Goal: Complete application form: Complete application form

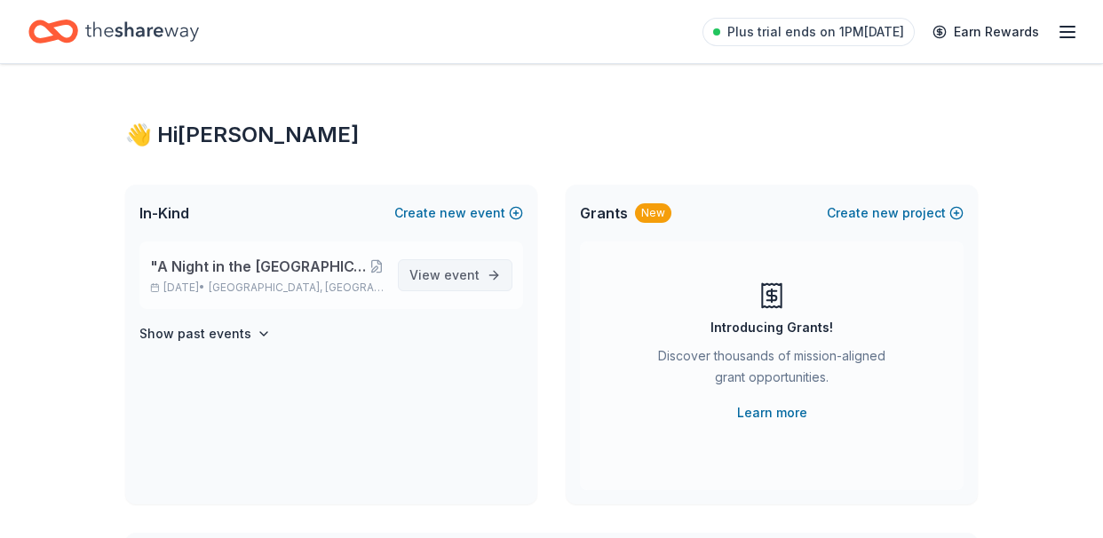
click at [471, 280] on span "event" at bounding box center [462, 274] width 36 height 15
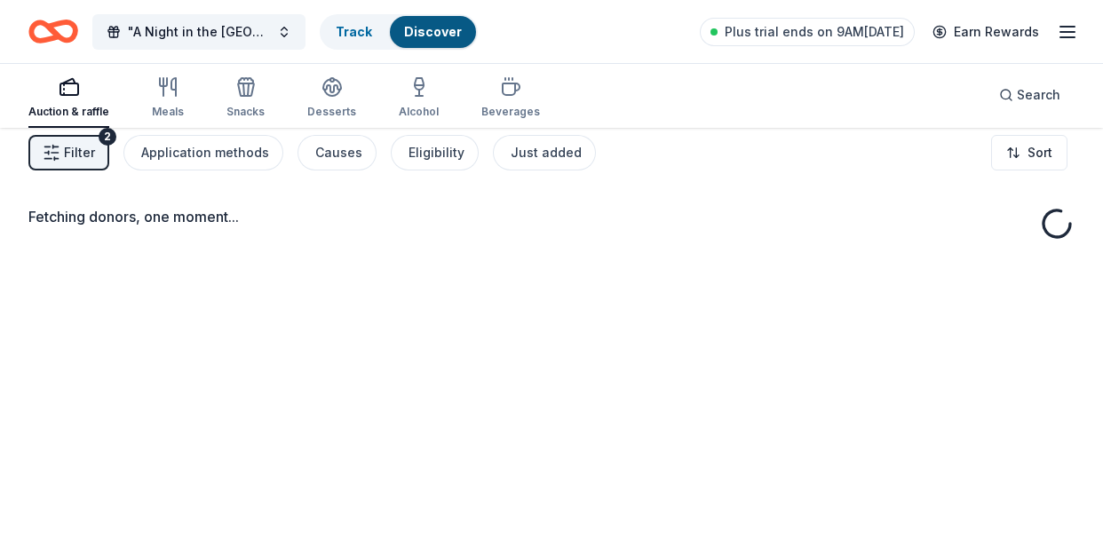
scroll to position [13, 0]
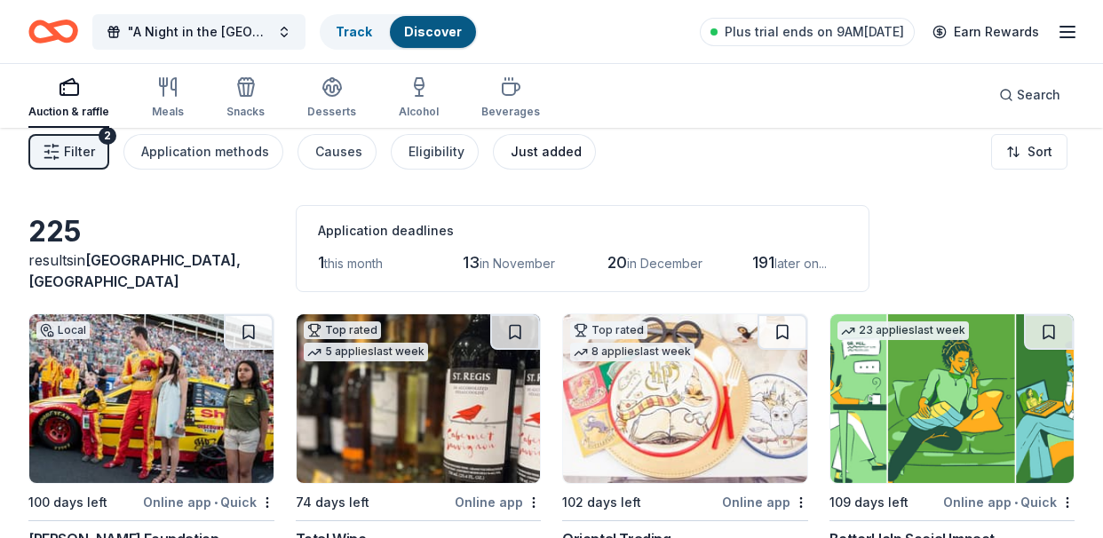
click at [539, 152] on div "Just added" at bounding box center [545, 151] width 71 height 21
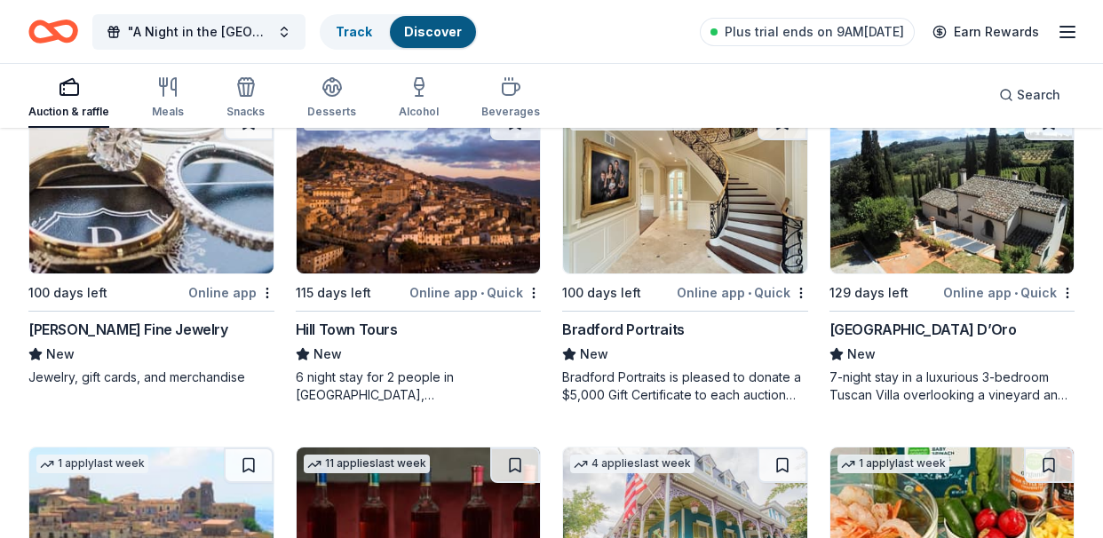
scroll to position [550, 0]
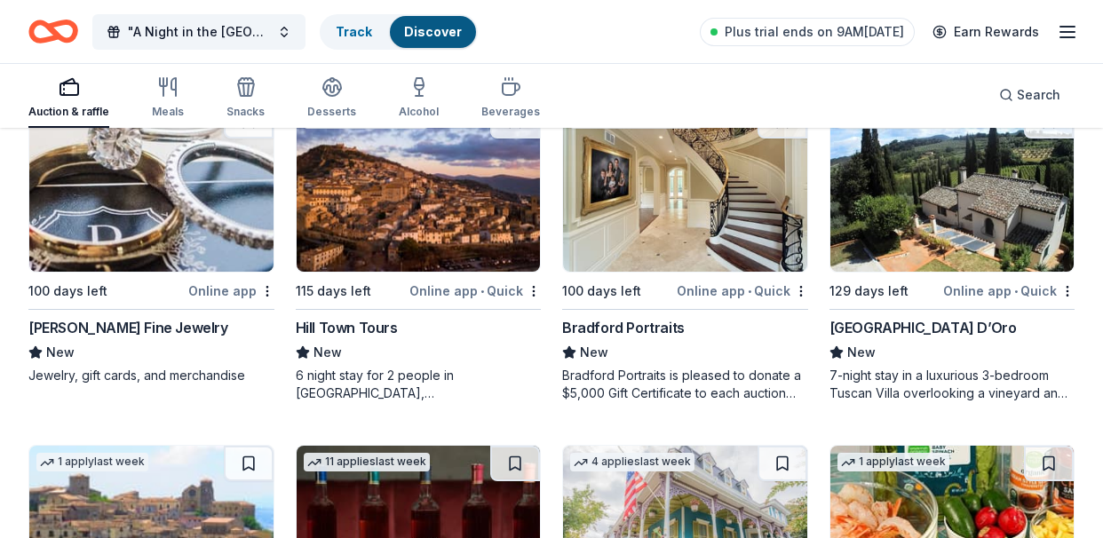
click at [397, 230] on img at bounding box center [419, 187] width 244 height 169
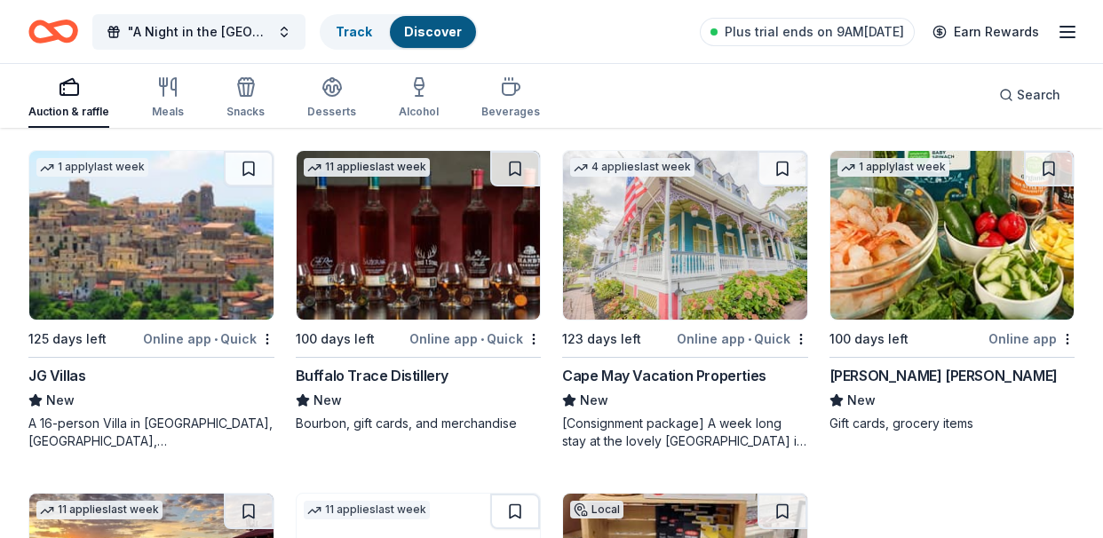
scroll to position [848, 0]
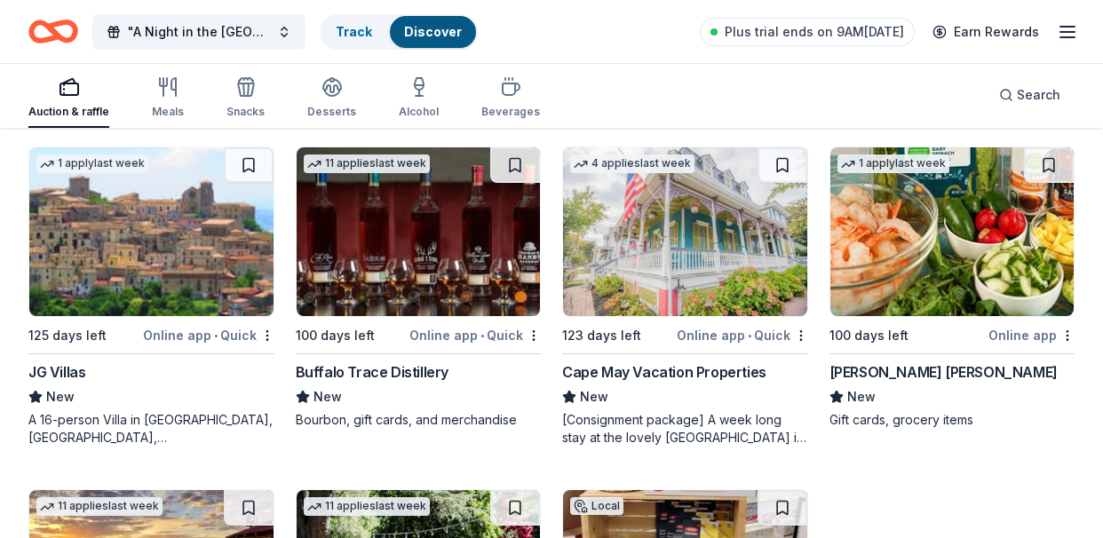
click at [975, 271] on img at bounding box center [952, 231] width 244 height 169
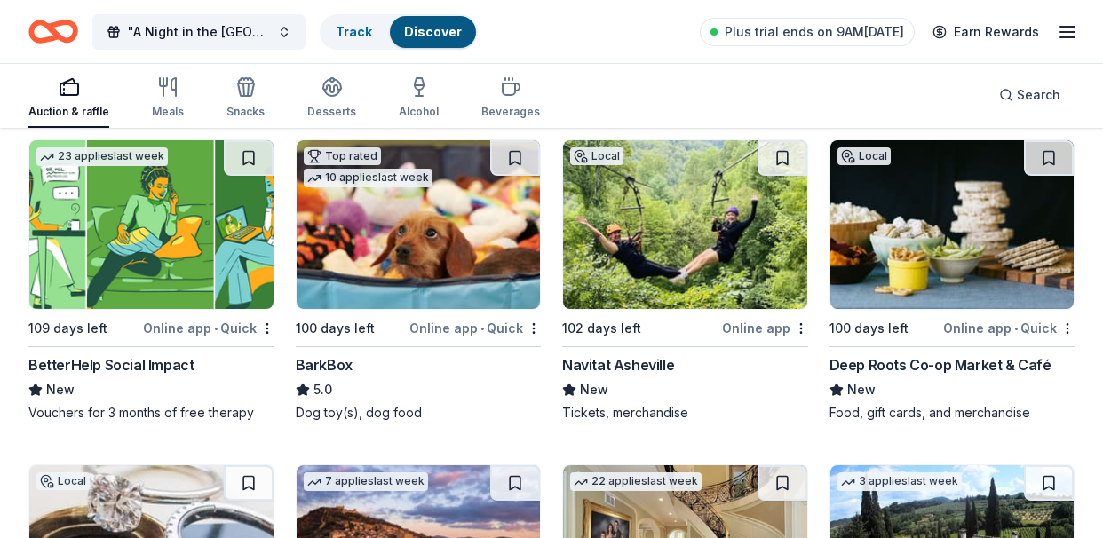
scroll to position [0, 0]
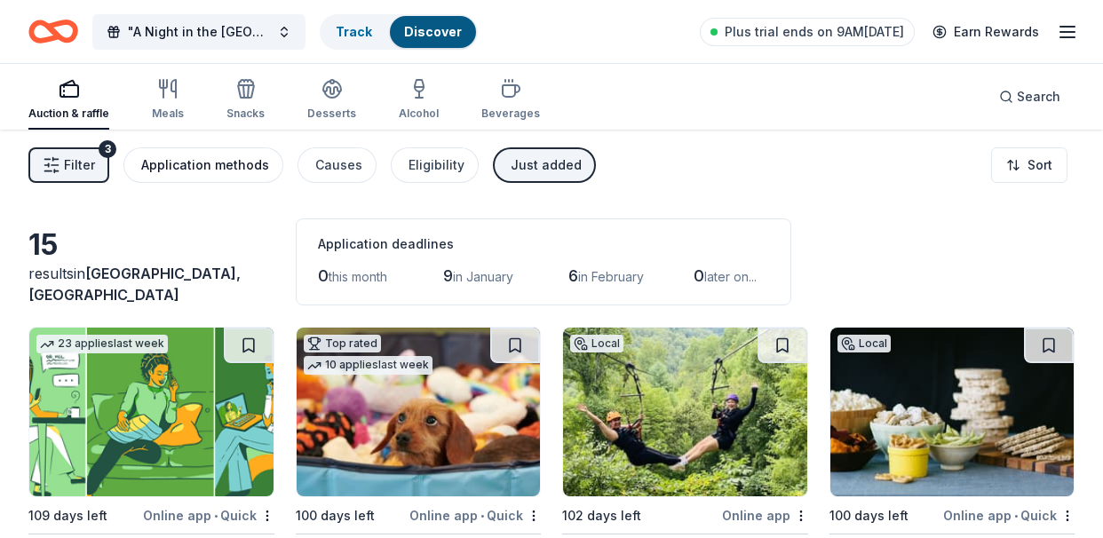
click at [187, 170] on div "Application methods" at bounding box center [205, 164] width 128 height 21
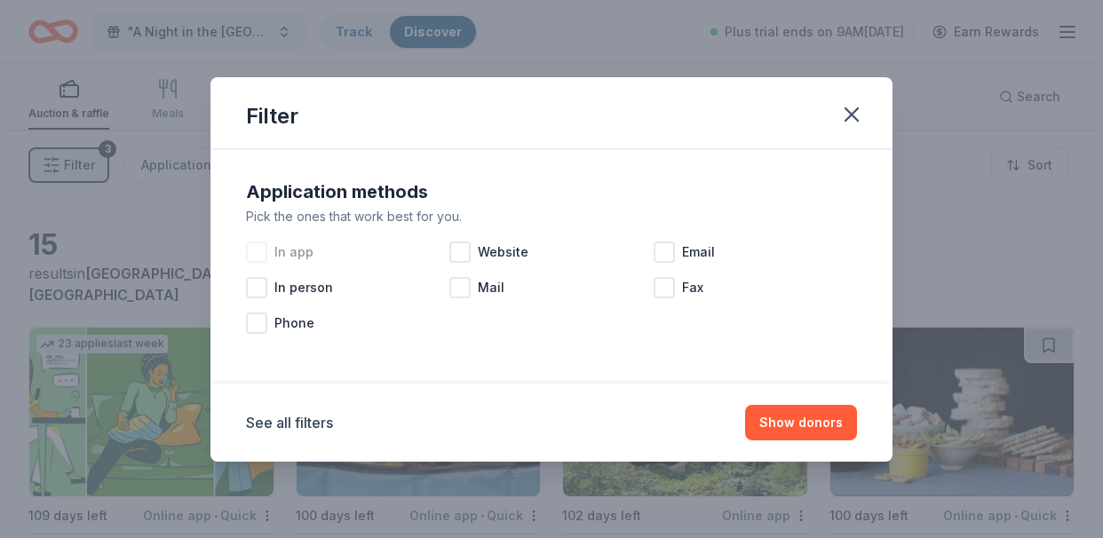
click at [257, 255] on div at bounding box center [256, 251] width 21 height 21
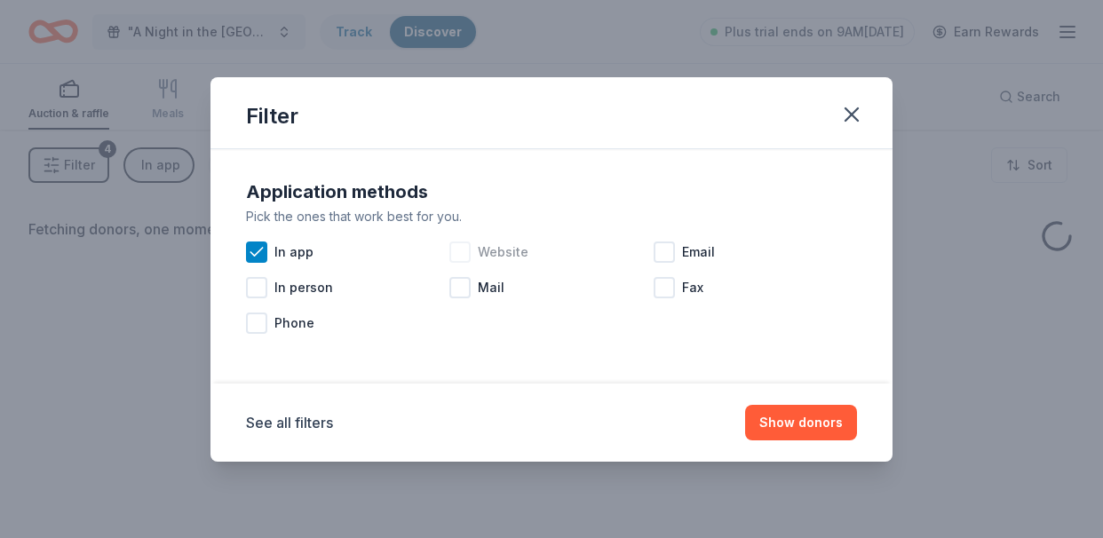
click at [459, 249] on div at bounding box center [459, 251] width 21 height 21
click at [816, 424] on button "Show donors" at bounding box center [801, 423] width 112 height 36
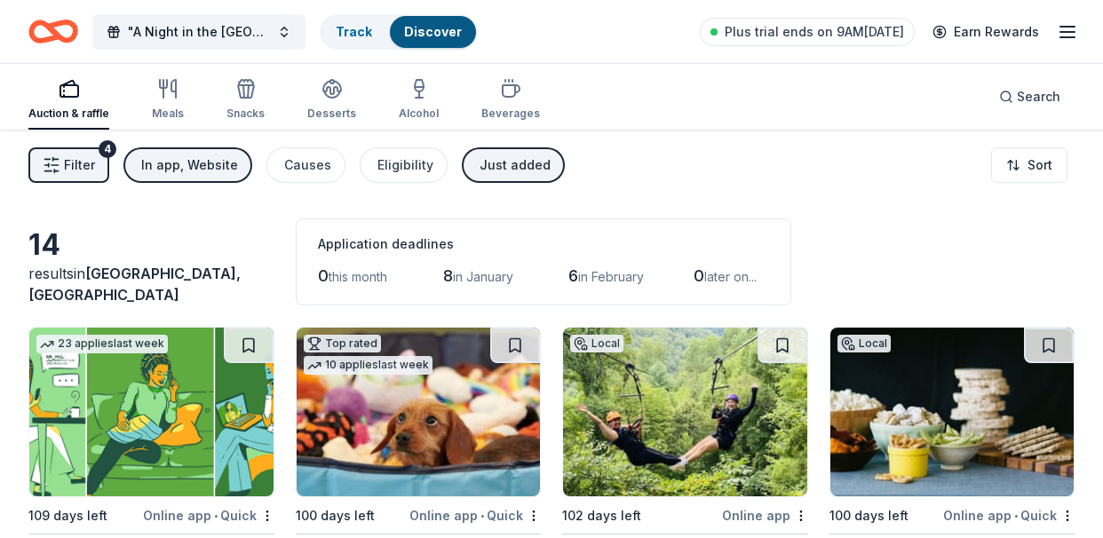
click at [513, 166] on div "Just added" at bounding box center [514, 164] width 71 height 21
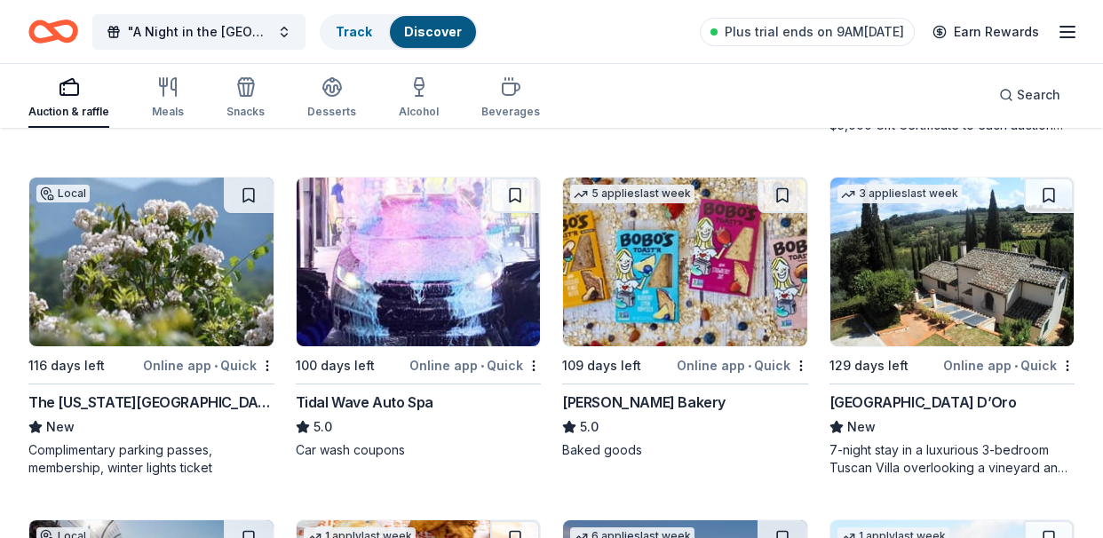
scroll to position [2566, 0]
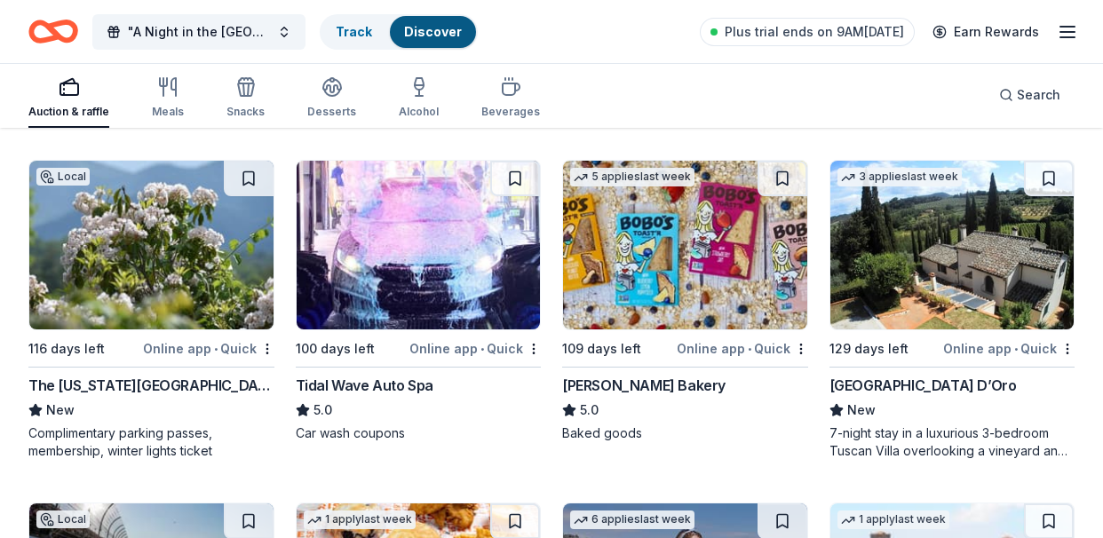
click at [714, 275] on img at bounding box center [685, 245] width 244 height 169
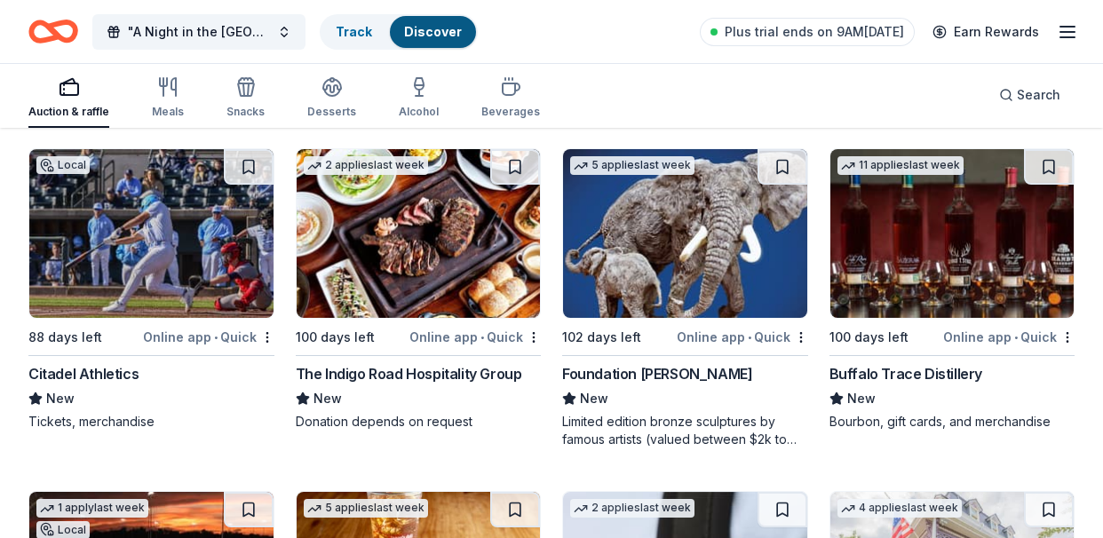
scroll to position [3257, 0]
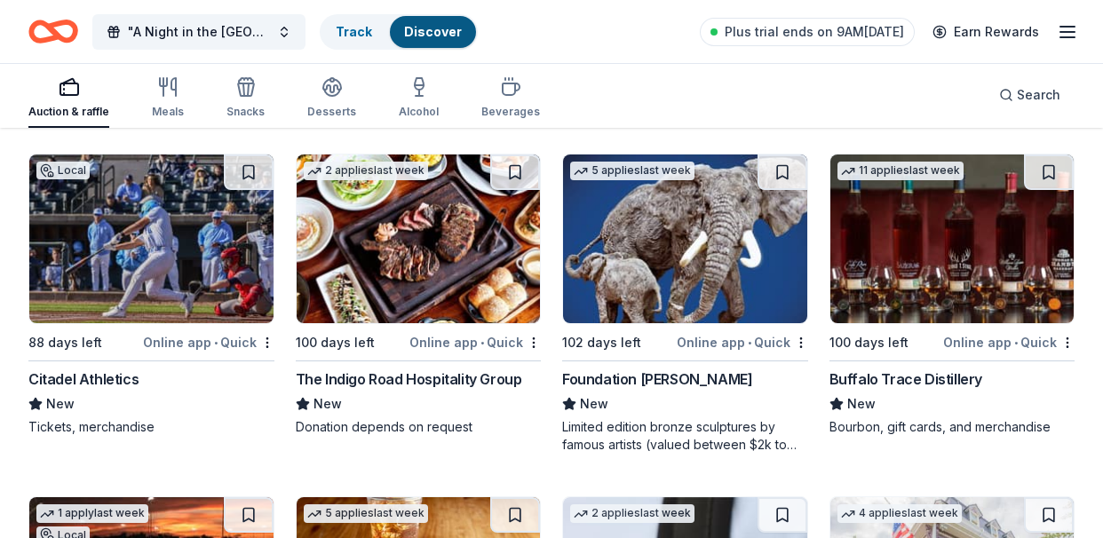
click at [175, 280] on img at bounding box center [151, 238] width 244 height 169
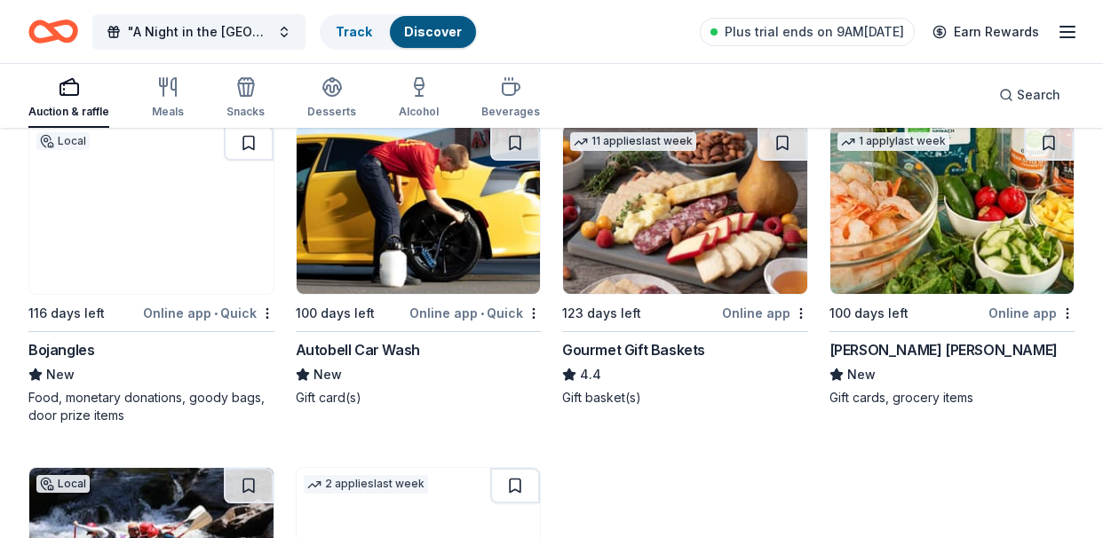
scroll to position [3978, 0]
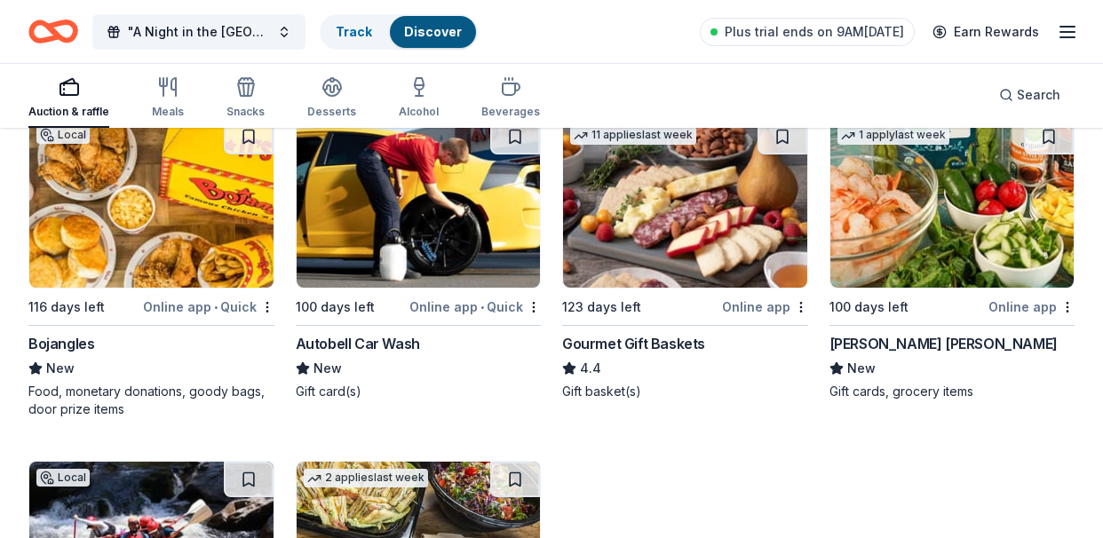
click at [945, 248] on img at bounding box center [952, 203] width 244 height 169
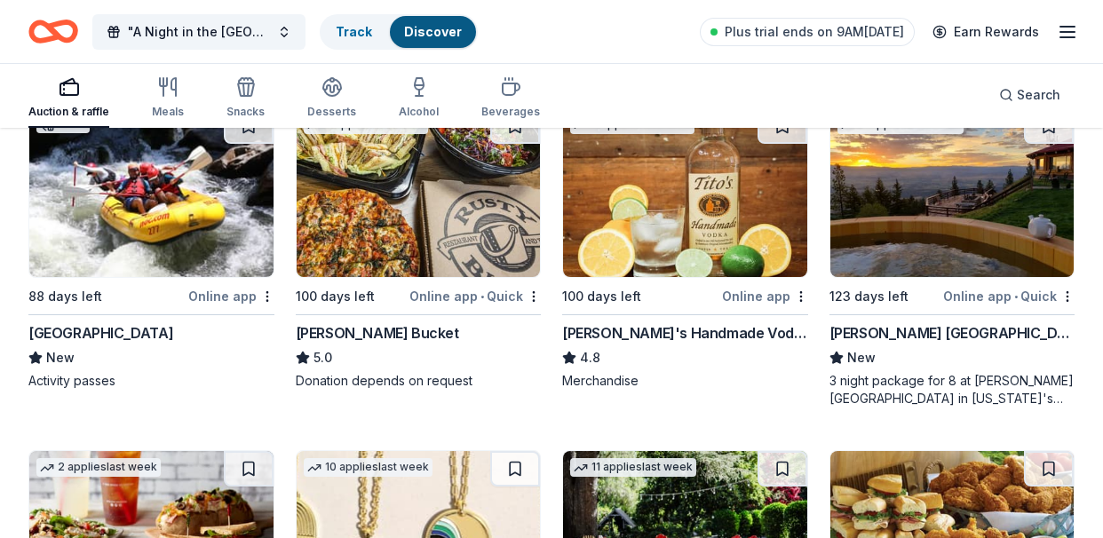
scroll to position [4335, 0]
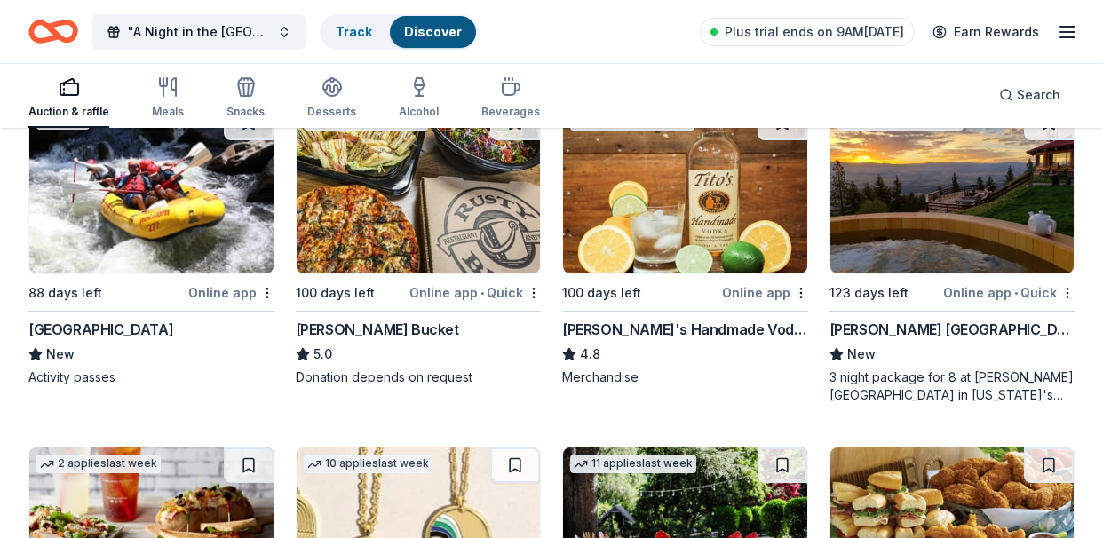
click at [726, 219] on img at bounding box center [685, 189] width 244 height 169
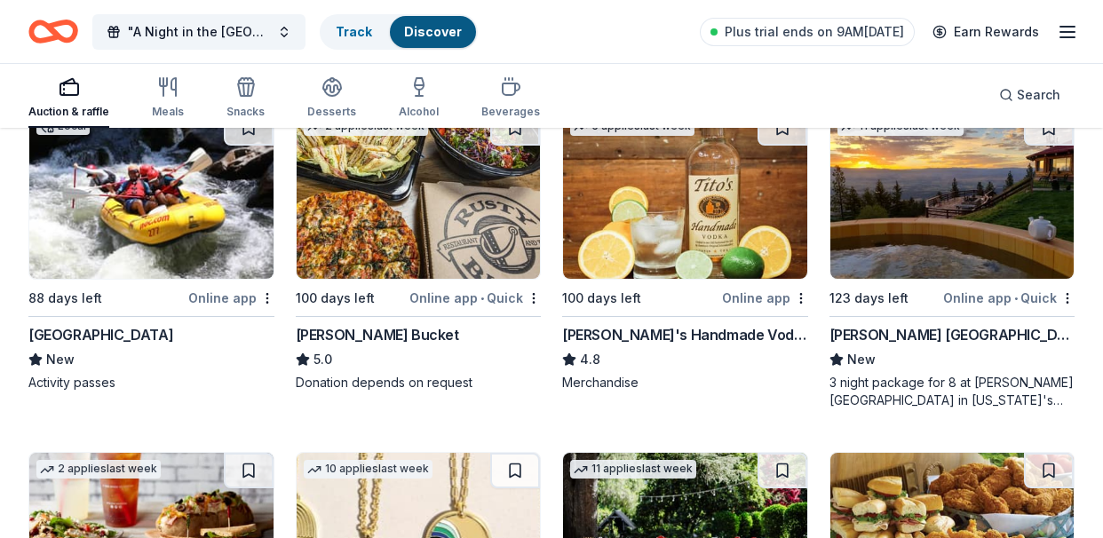
scroll to position [4301, 0]
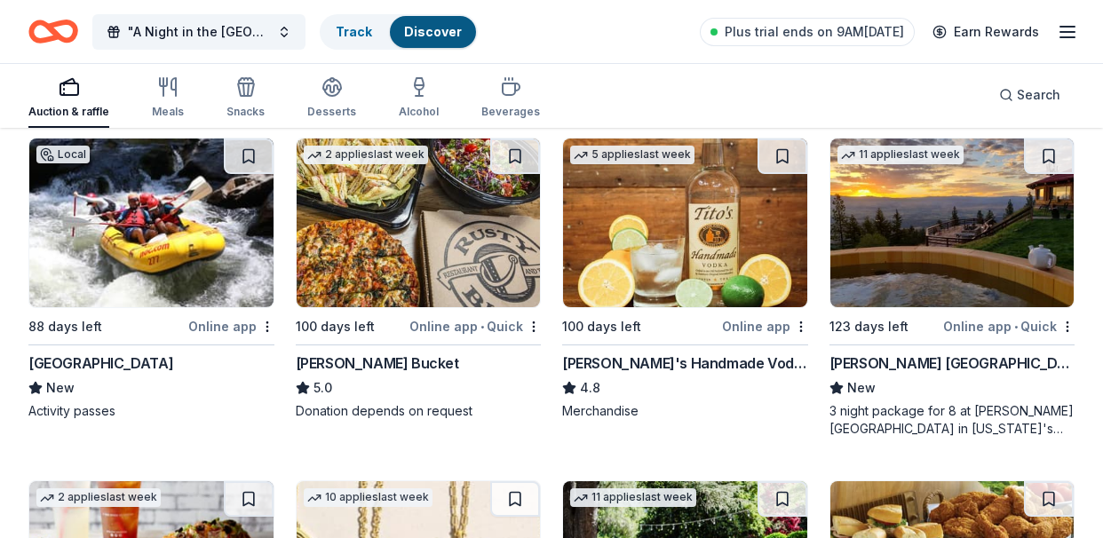
click at [977, 230] on img at bounding box center [952, 222] width 244 height 169
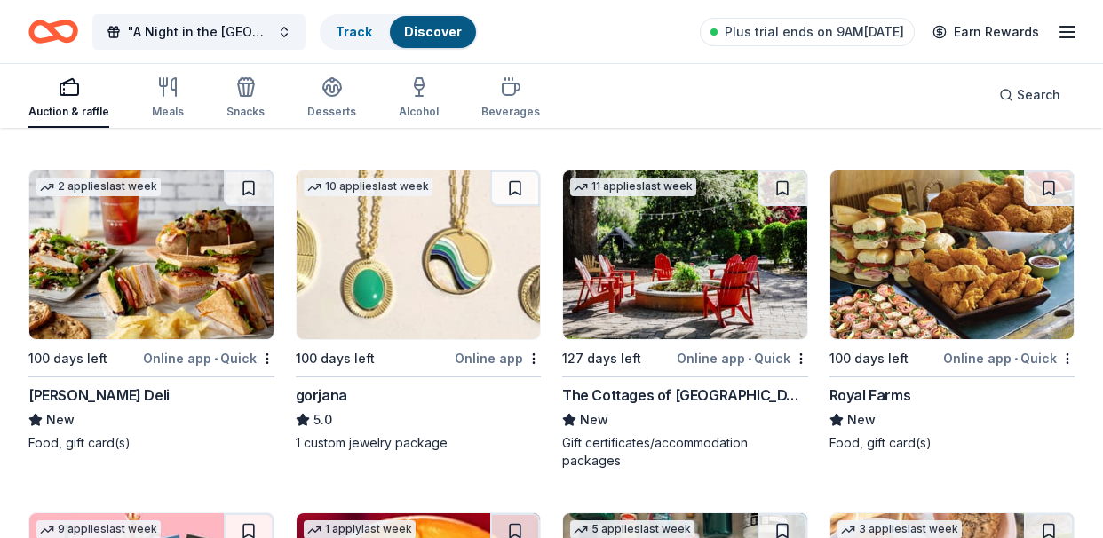
scroll to position [4643, 0]
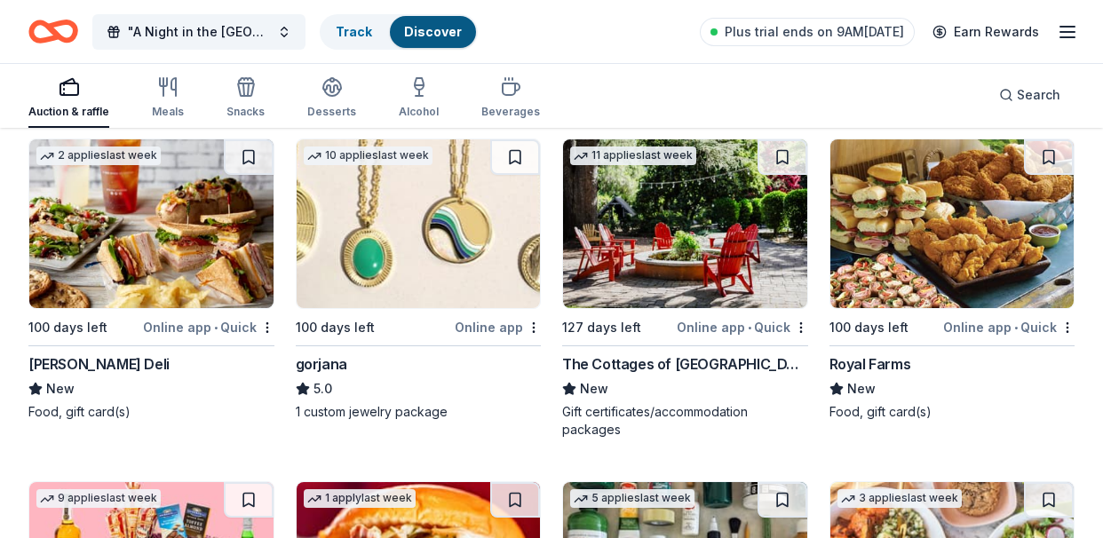
click at [982, 281] on img at bounding box center [952, 223] width 244 height 169
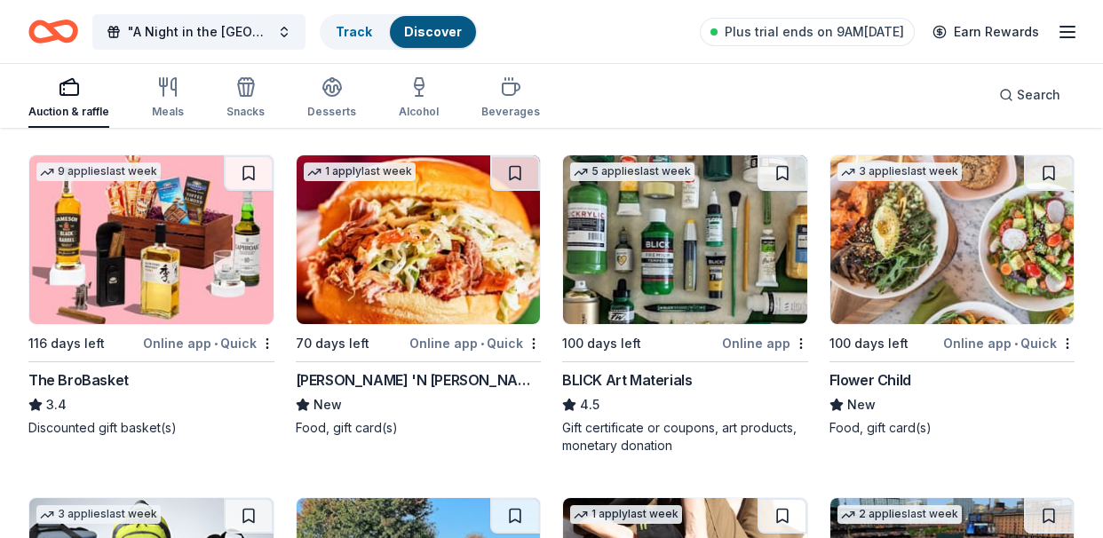
scroll to position [4968, 0]
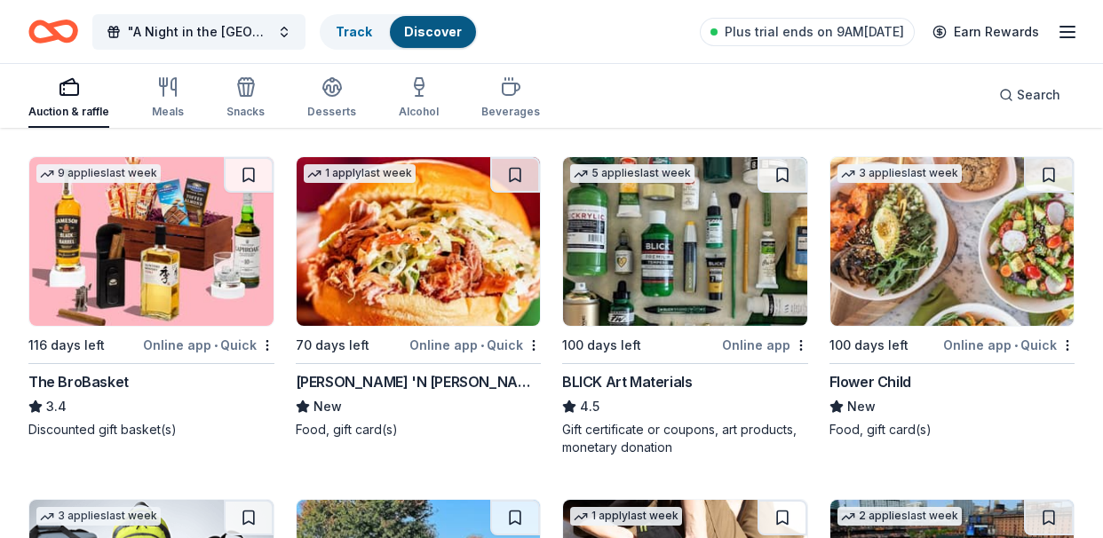
click at [970, 256] on img at bounding box center [952, 241] width 244 height 169
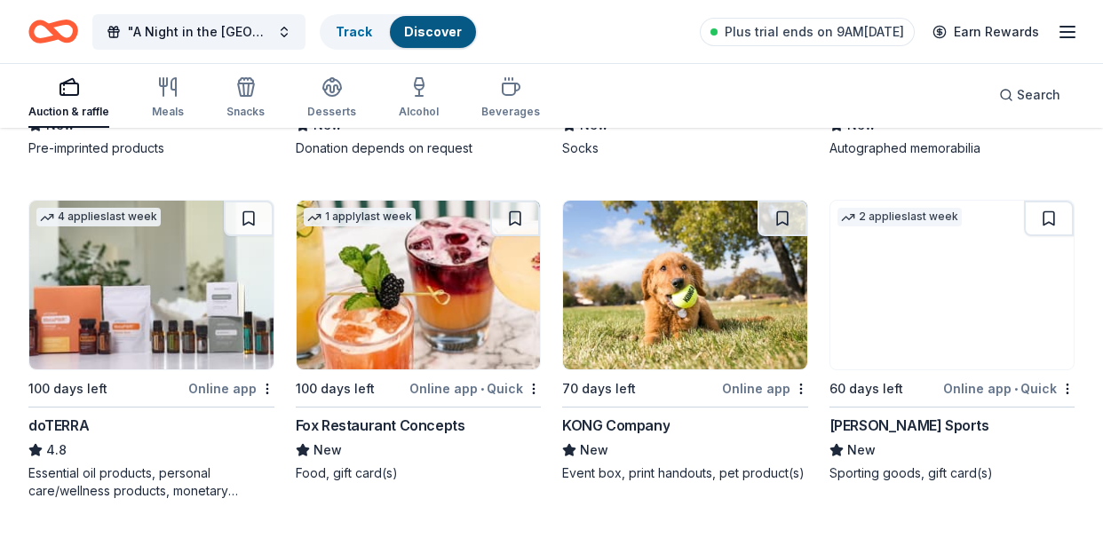
scroll to position [5595, 0]
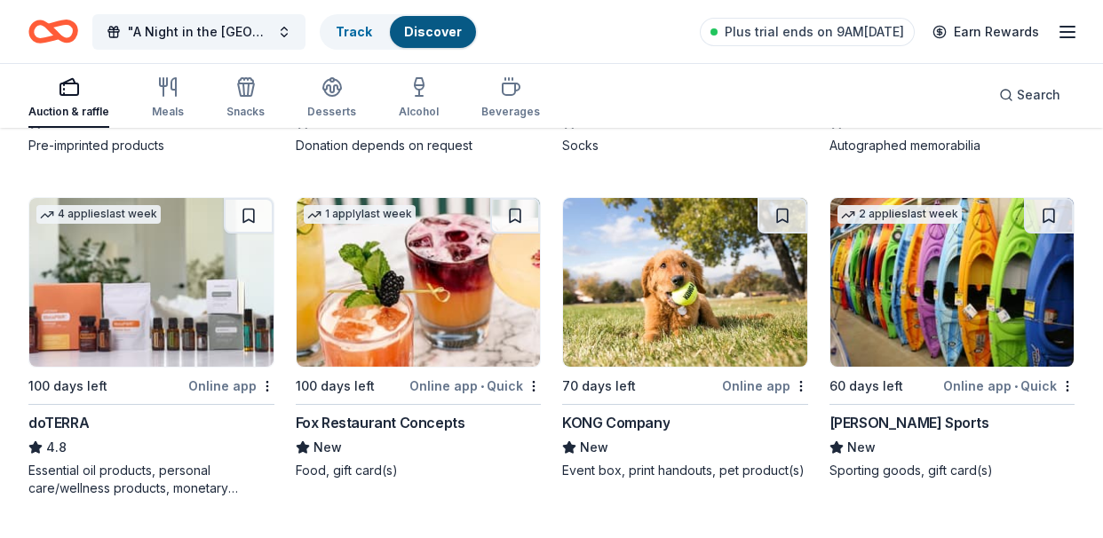
click at [447, 289] on img at bounding box center [419, 282] width 244 height 169
click at [130, 312] on img at bounding box center [151, 282] width 244 height 169
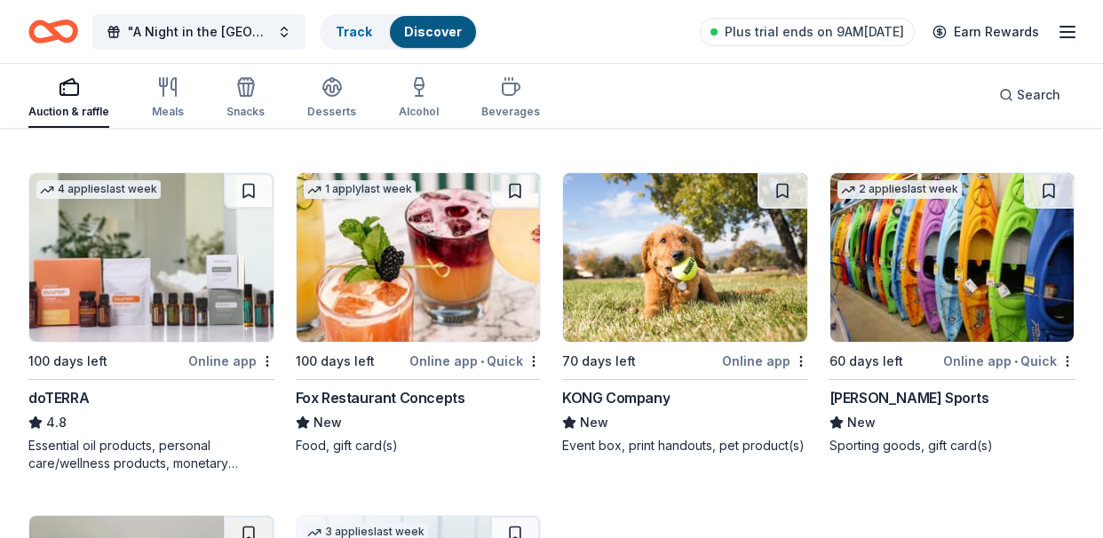
scroll to position [5622, 0]
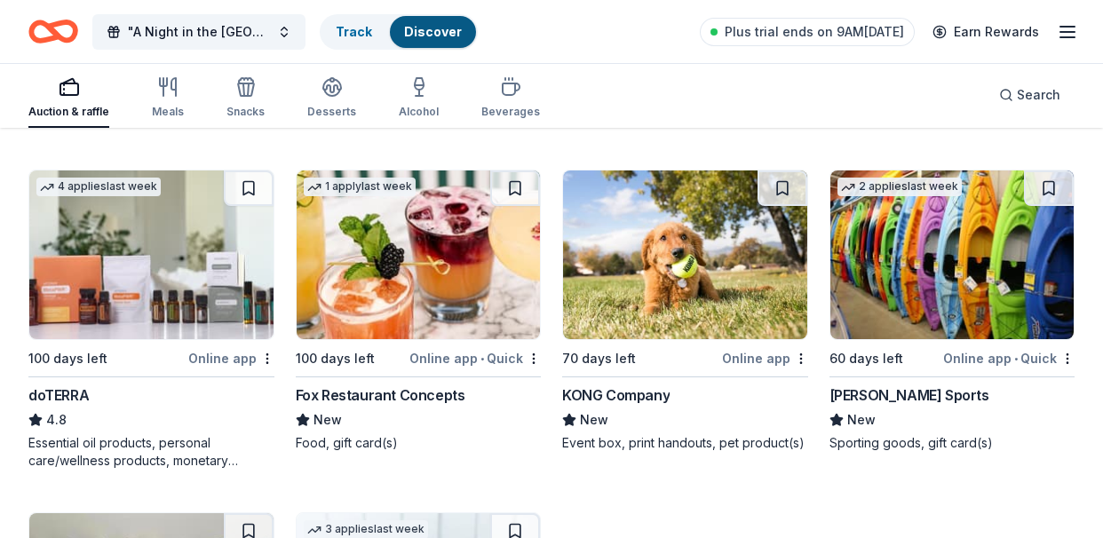
click at [926, 285] on img at bounding box center [952, 254] width 244 height 169
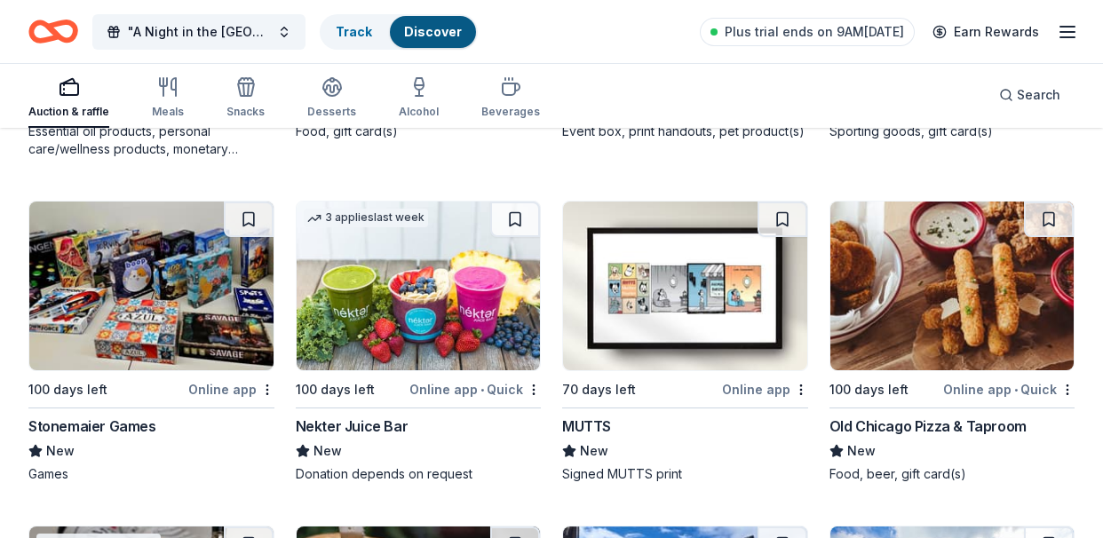
scroll to position [5936, 0]
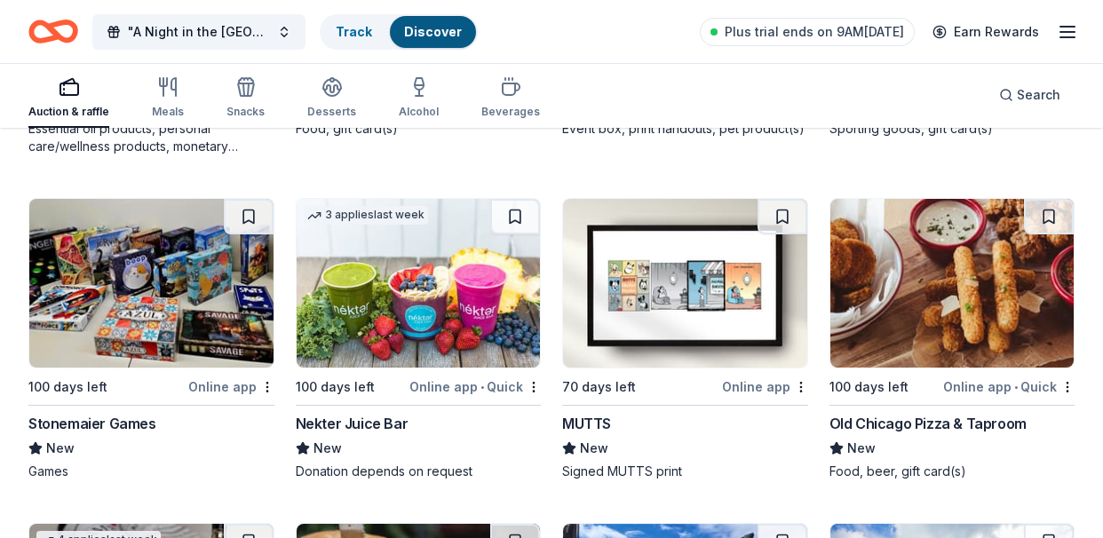
click at [150, 304] on img at bounding box center [151, 283] width 244 height 169
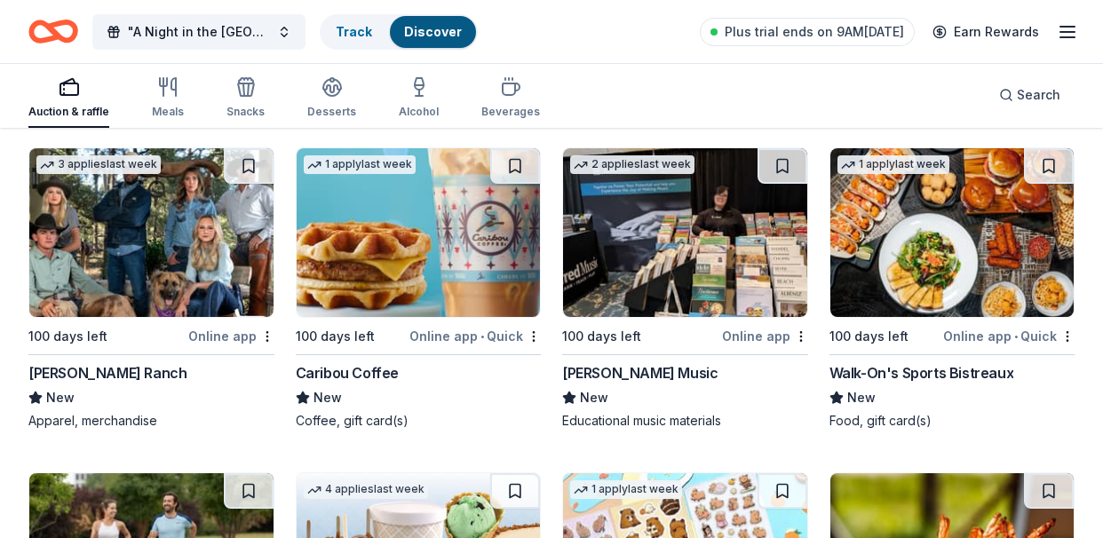
scroll to position [6659, 0]
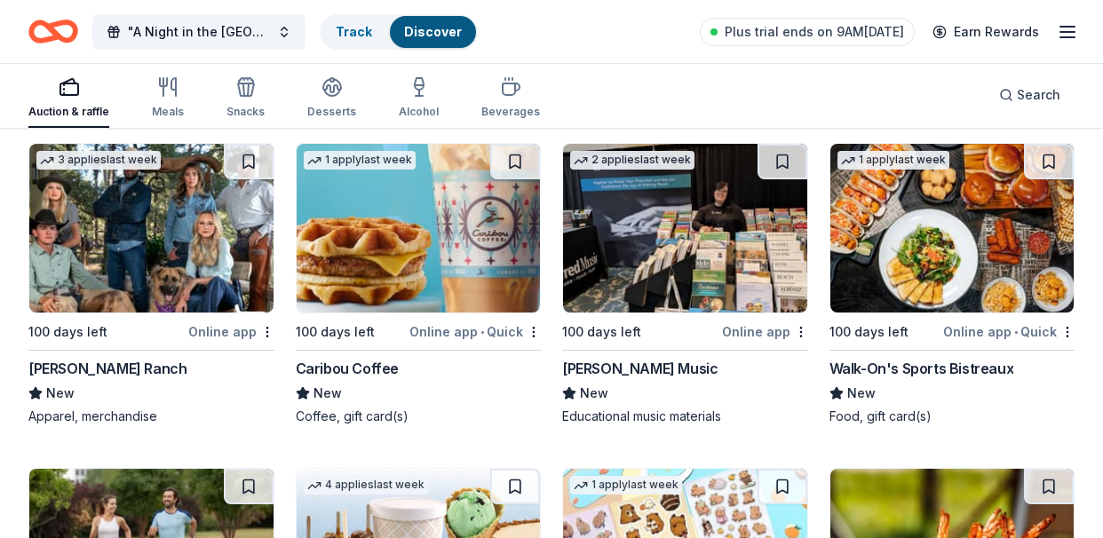
click at [734, 262] on img at bounding box center [685, 228] width 244 height 169
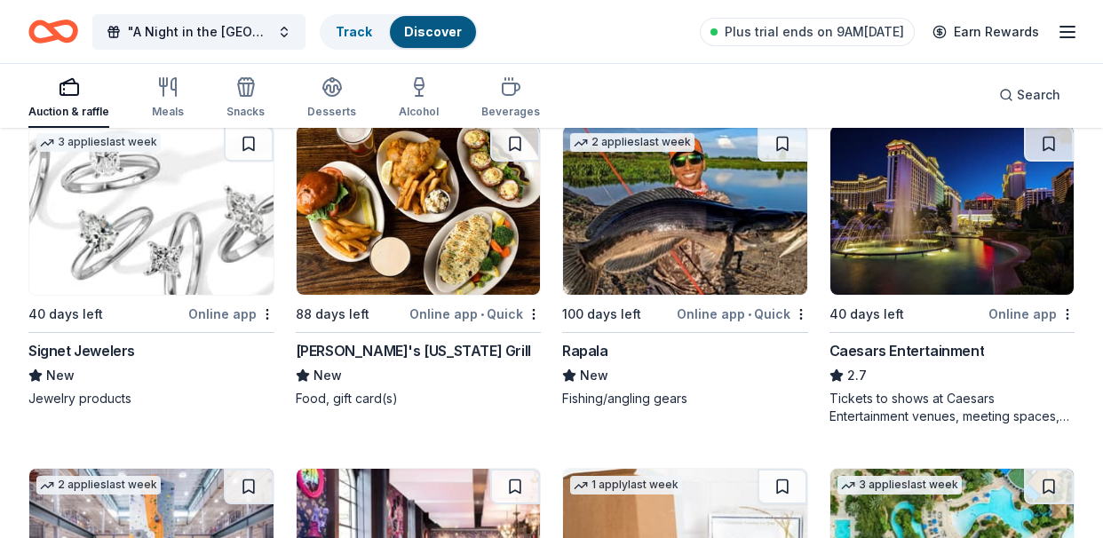
scroll to position [7690, 0]
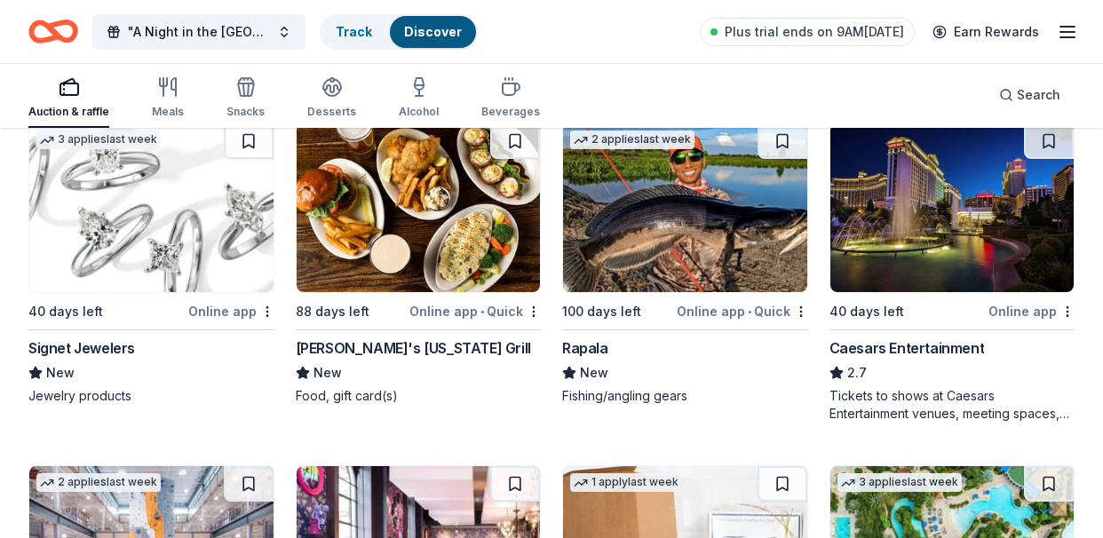
click at [966, 233] on img at bounding box center [952, 207] width 244 height 169
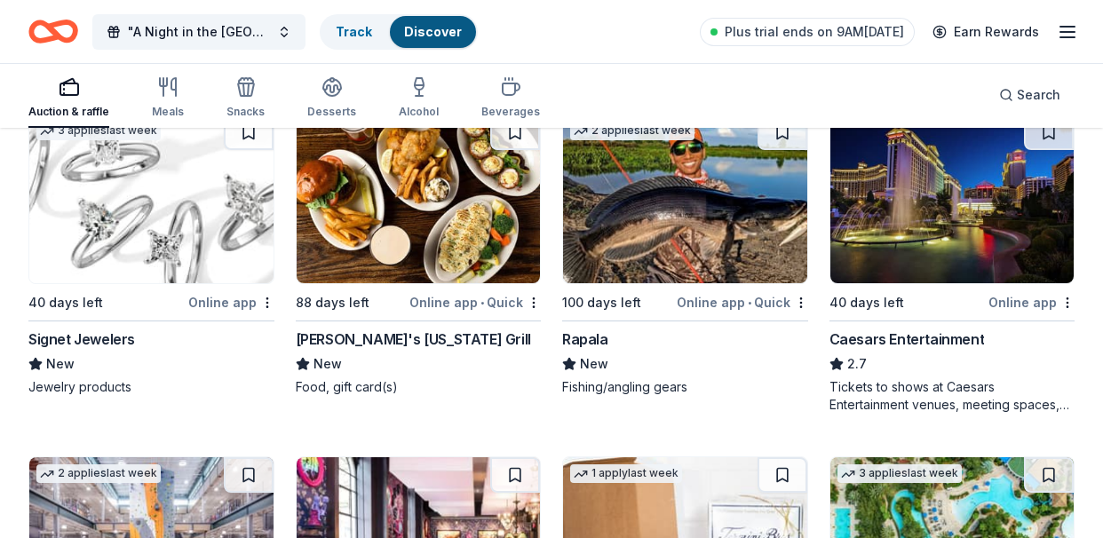
scroll to position [7674, 0]
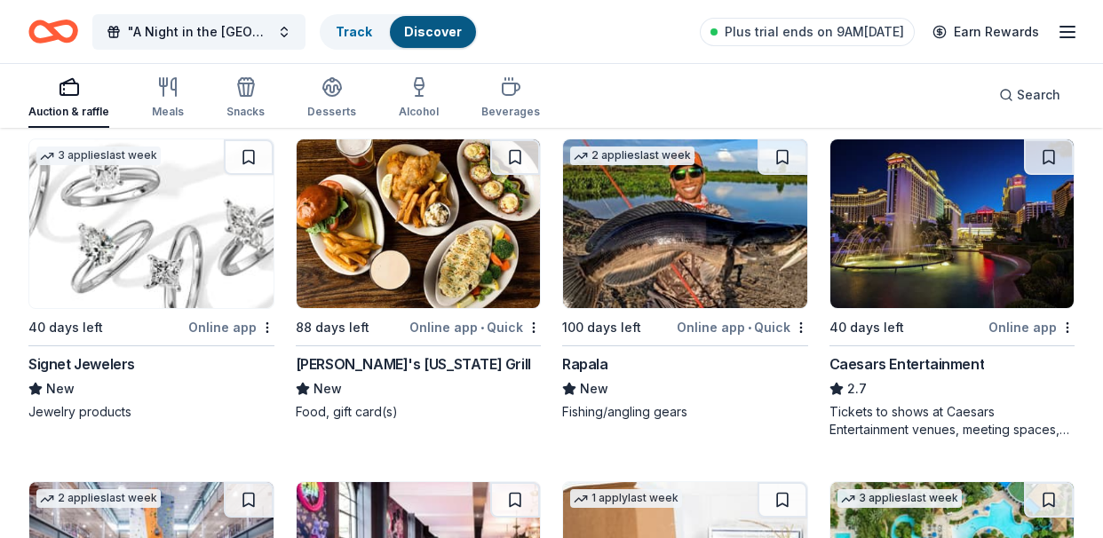
click at [974, 266] on img at bounding box center [952, 223] width 244 height 169
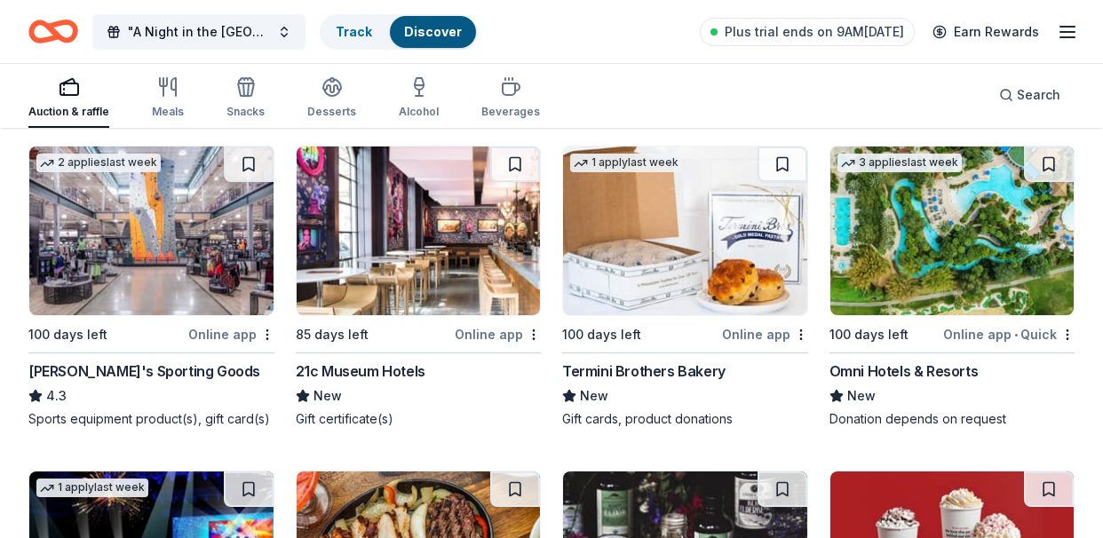
scroll to position [8012, 0]
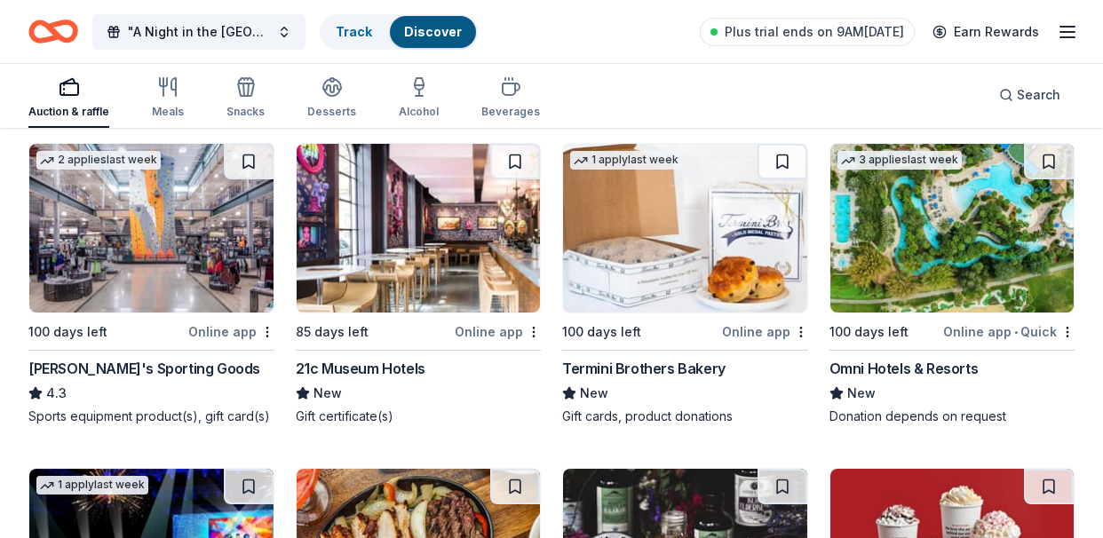
click at [444, 252] on img at bounding box center [419, 228] width 244 height 169
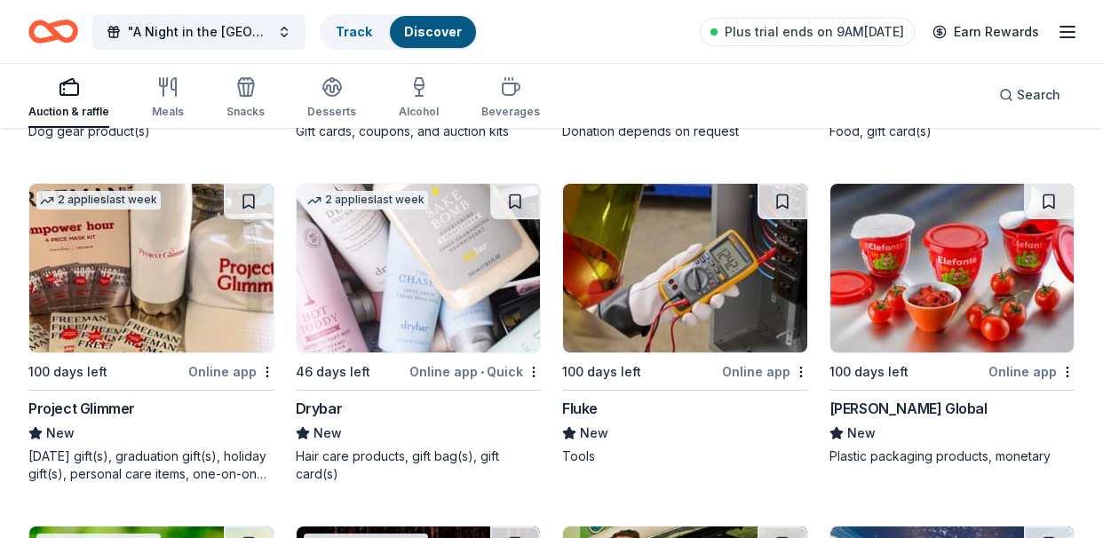
scroll to position [9292, 0]
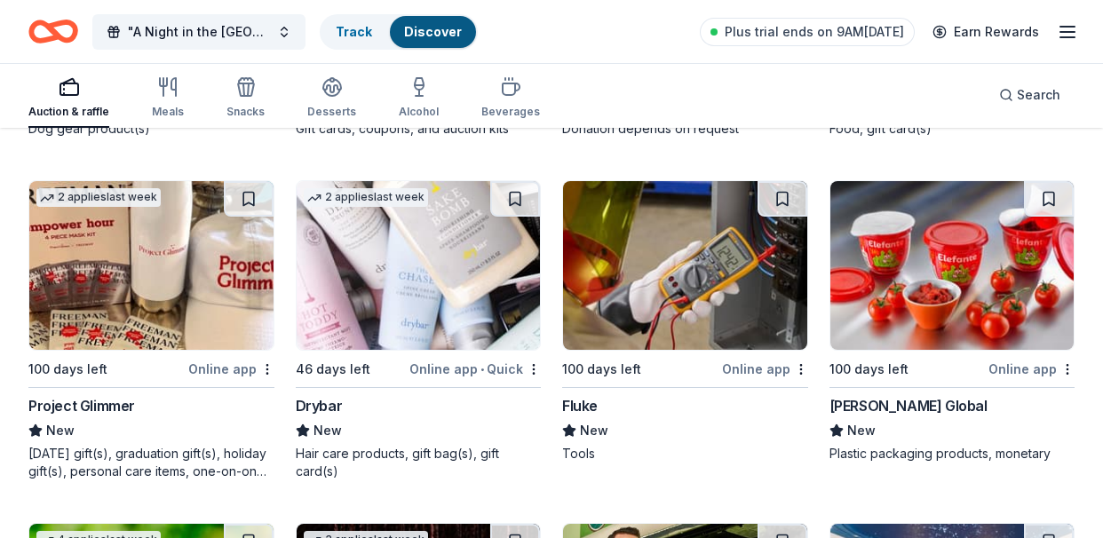
click at [423, 281] on img at bounding box center [419, 265] width 244 height 169
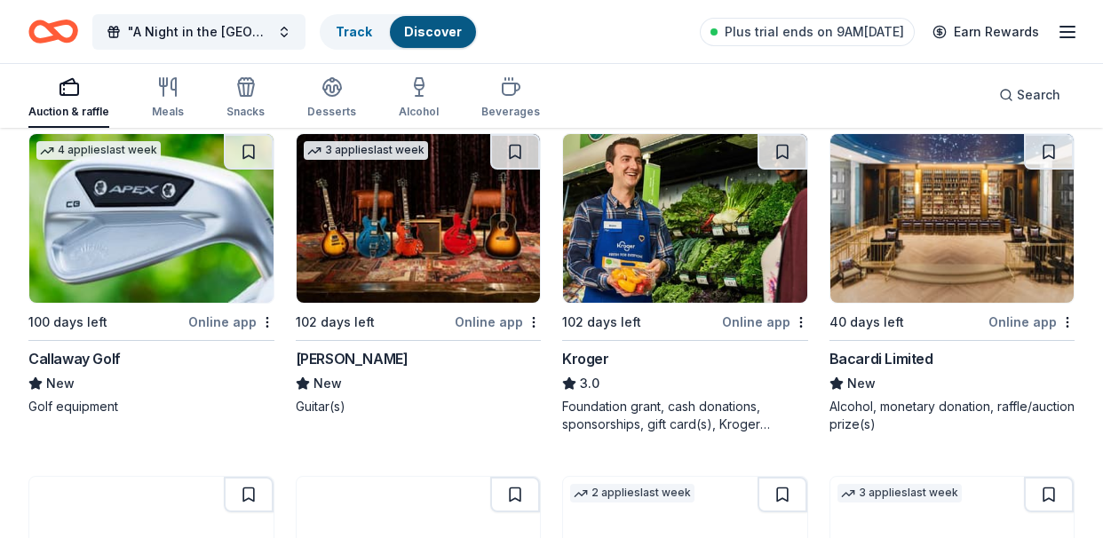
scroll to position [9684, 0]
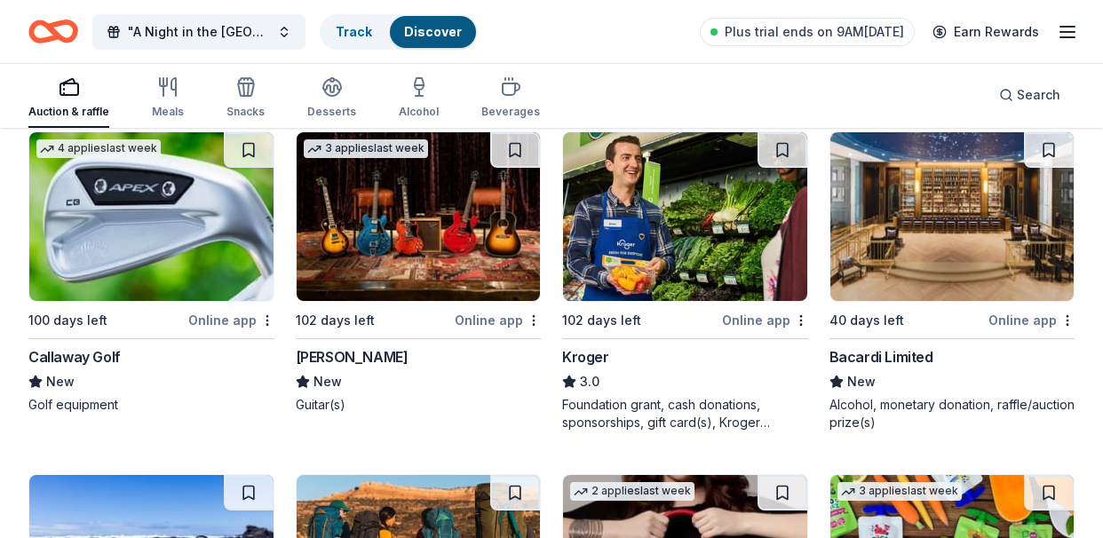
click at [202, 250] on img at bounding box center [151, 216] width 244 height 169
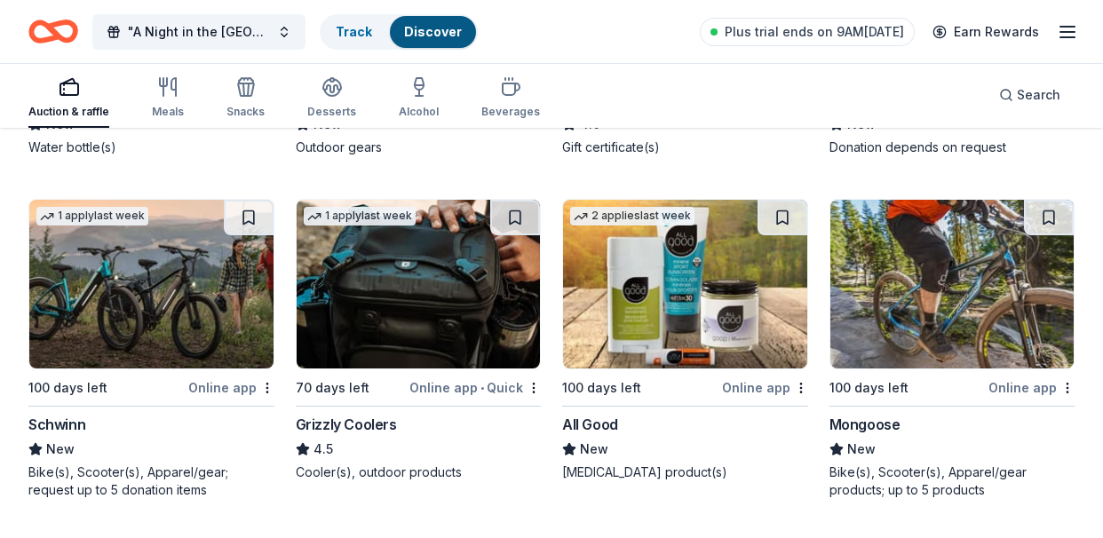
scroll to position [10289, 0]
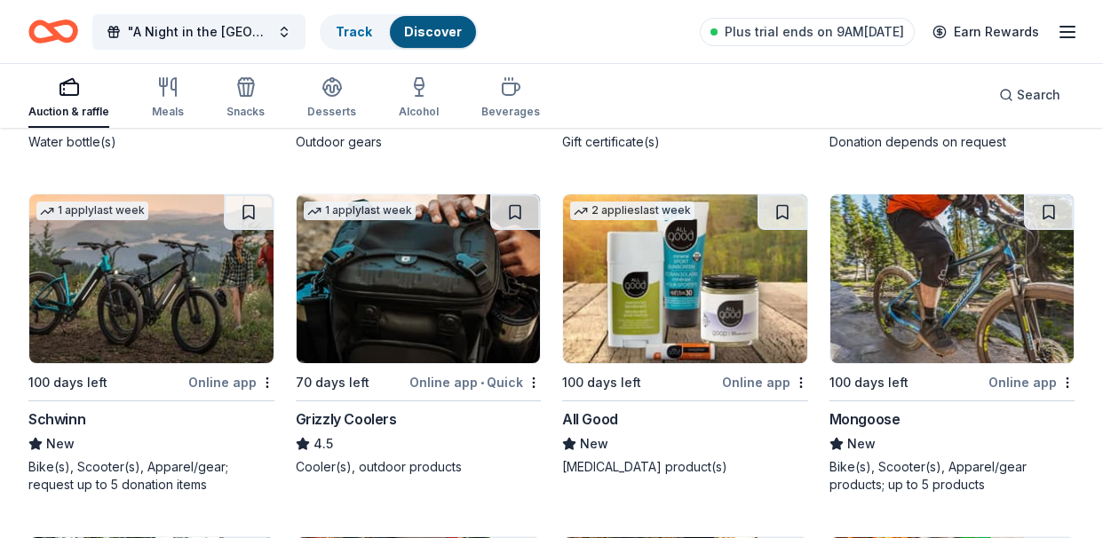
click at [969, 308] on img at bounding box center [952, 278] width 244 height 169
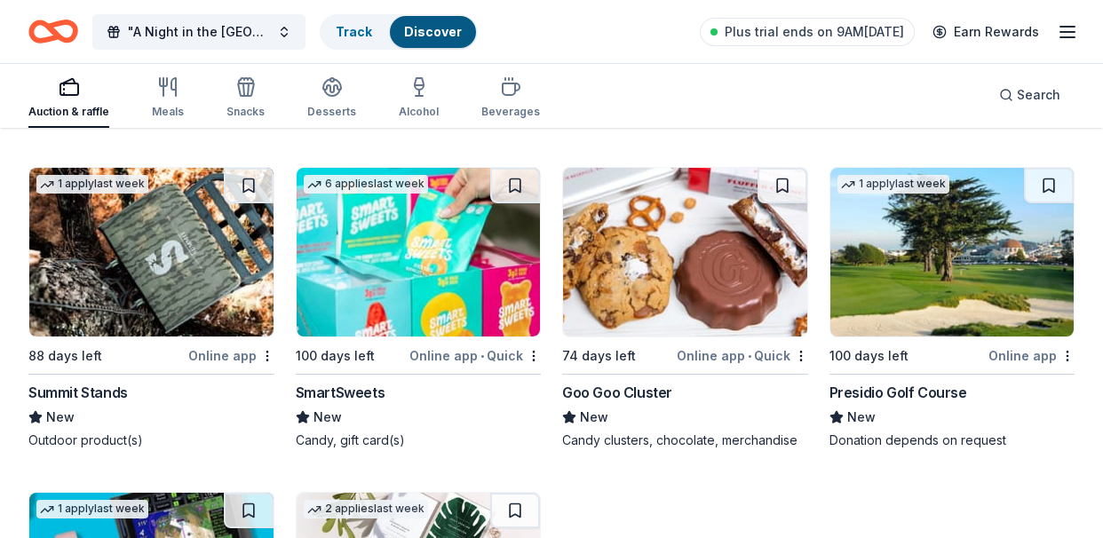
scroll to position [12322, 0]
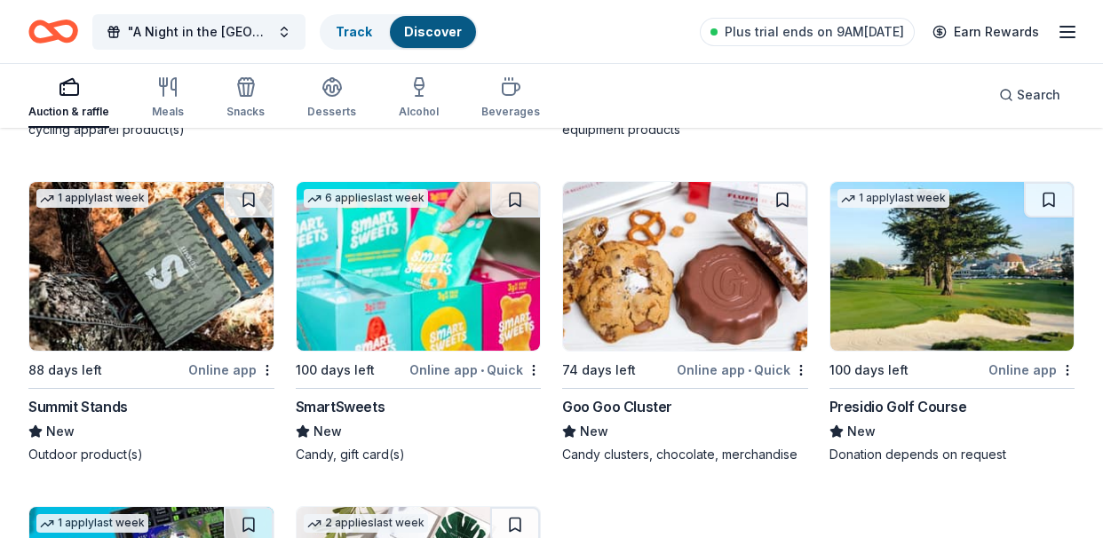
click at [950, 295] on img at bounding box center [952, 266] width 244 height 169
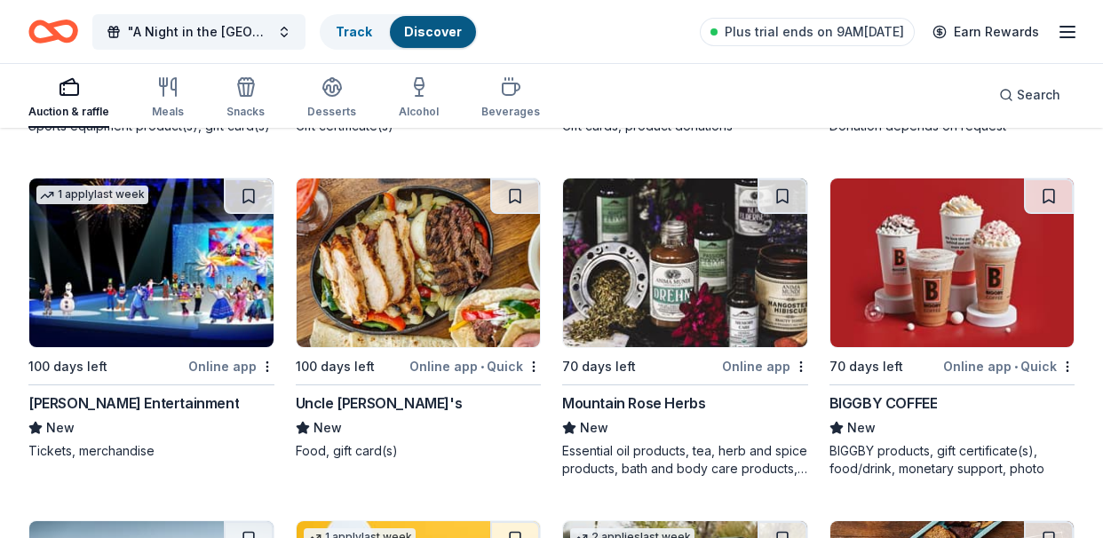
scroll to position [8308, 0]
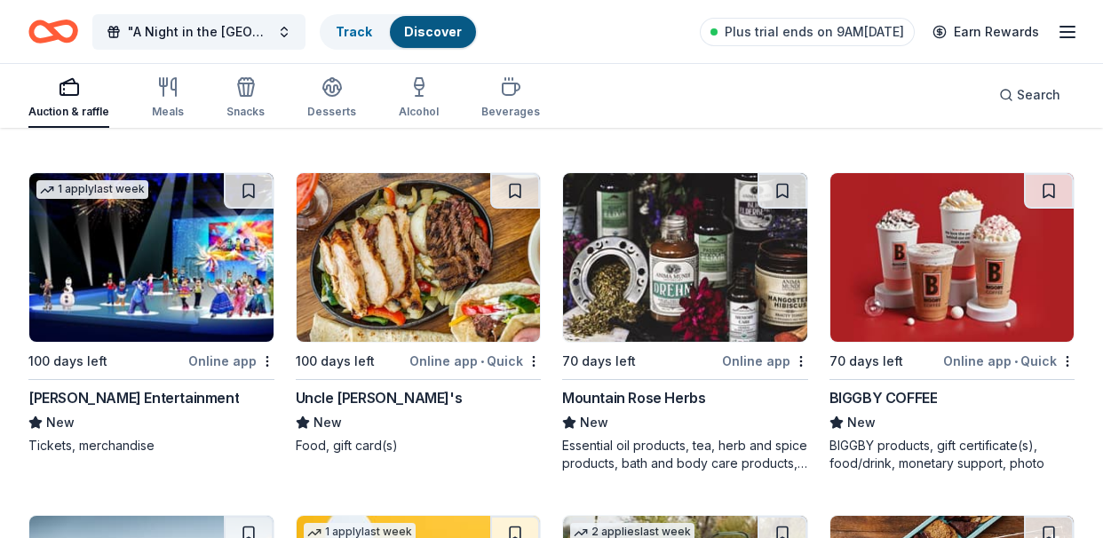
click at [77, 255] on img at bounding box center [151, 257] width 244 height 169
click at [512, 302] on img at bounding box center [419, 257] width 244 height 169
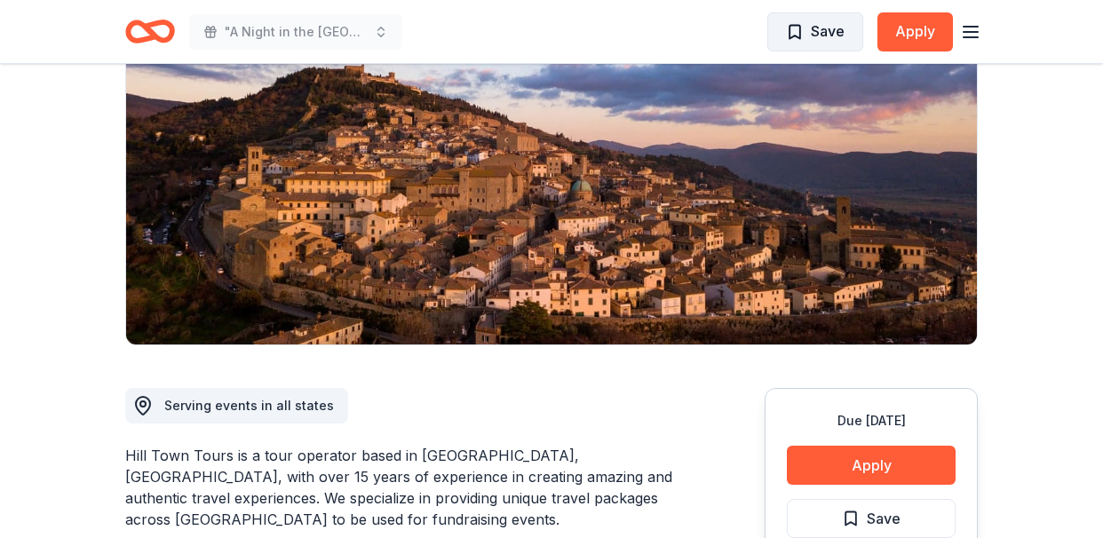
scroll to position [35, 0]
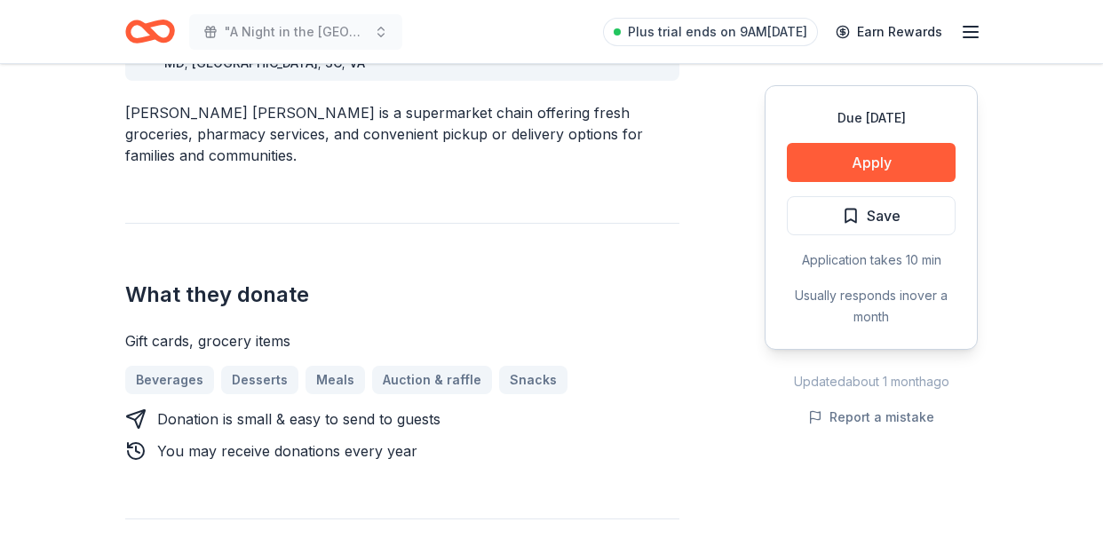
scroll to position [553, 0]
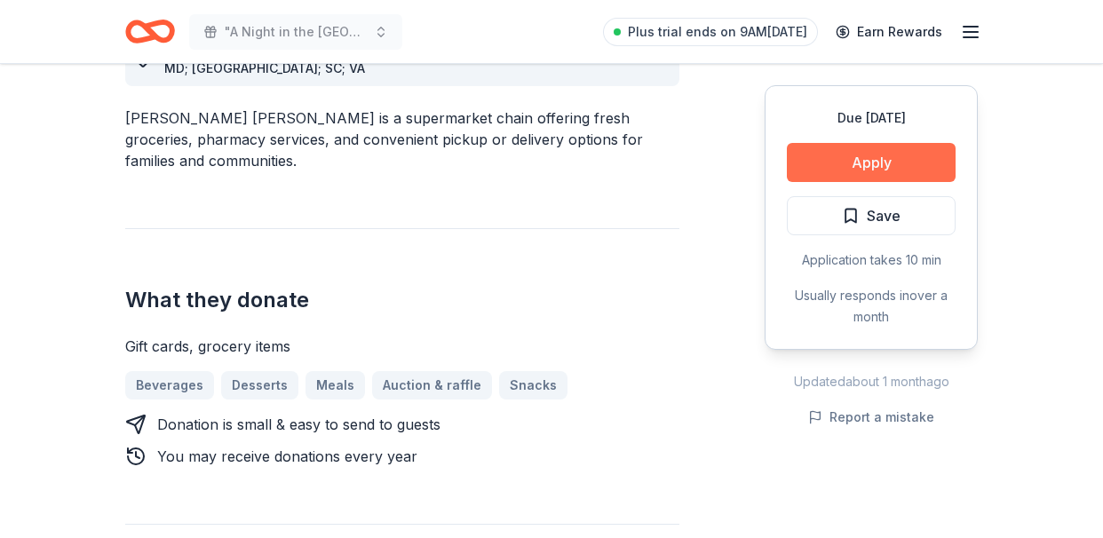
click at [887, 165] on button "Apply" at bounding box center [871, 162] width 169 height 39
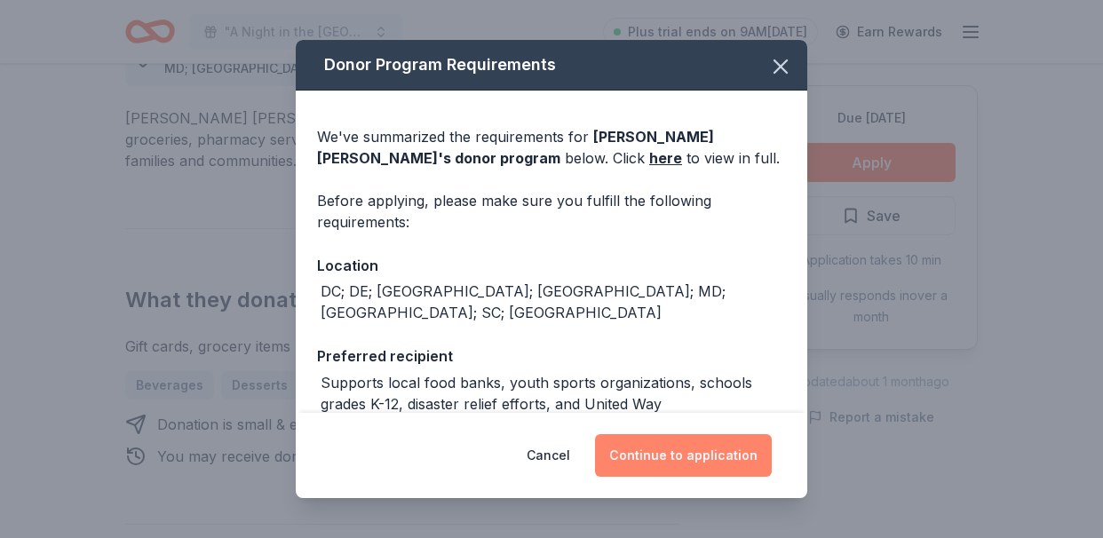
click at [709, 451] on button "Continue to application" at bounding box center [683, 455] width 177 height 43
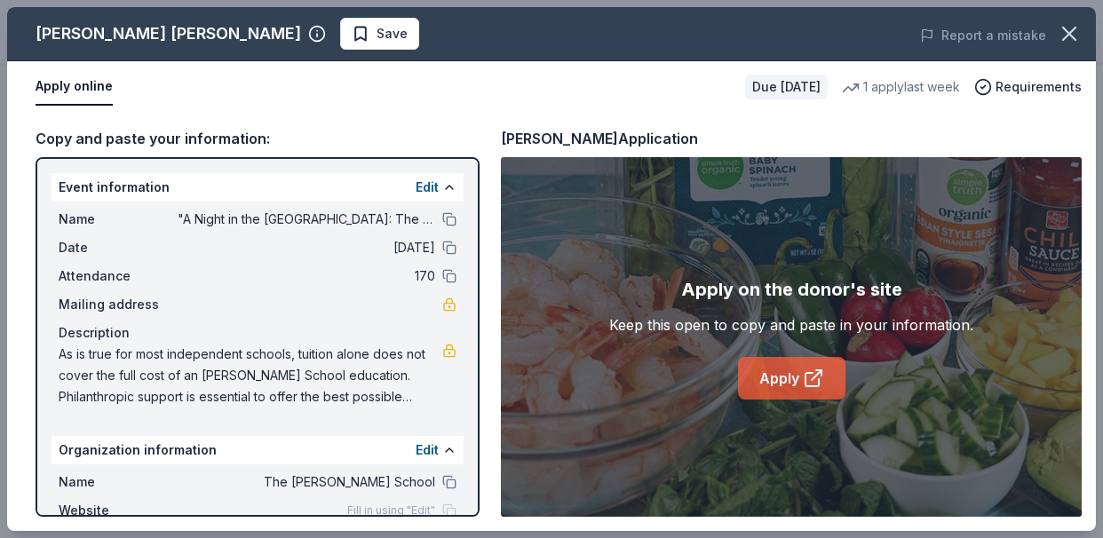
click at [792, 387] on link "Apply" at bounding box center [791, 378] width 107 height 43
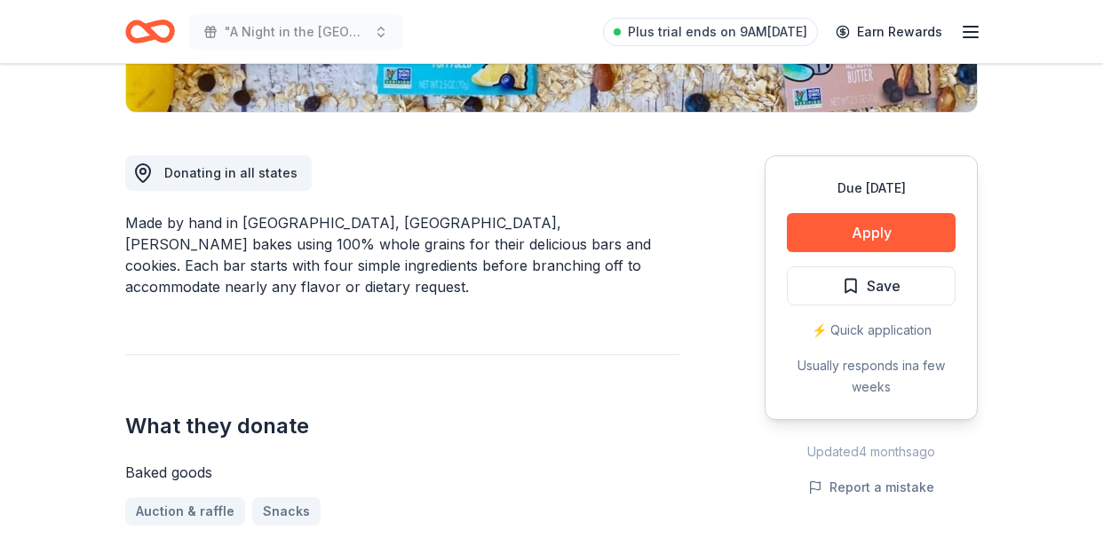
scroll to position [451, 0]
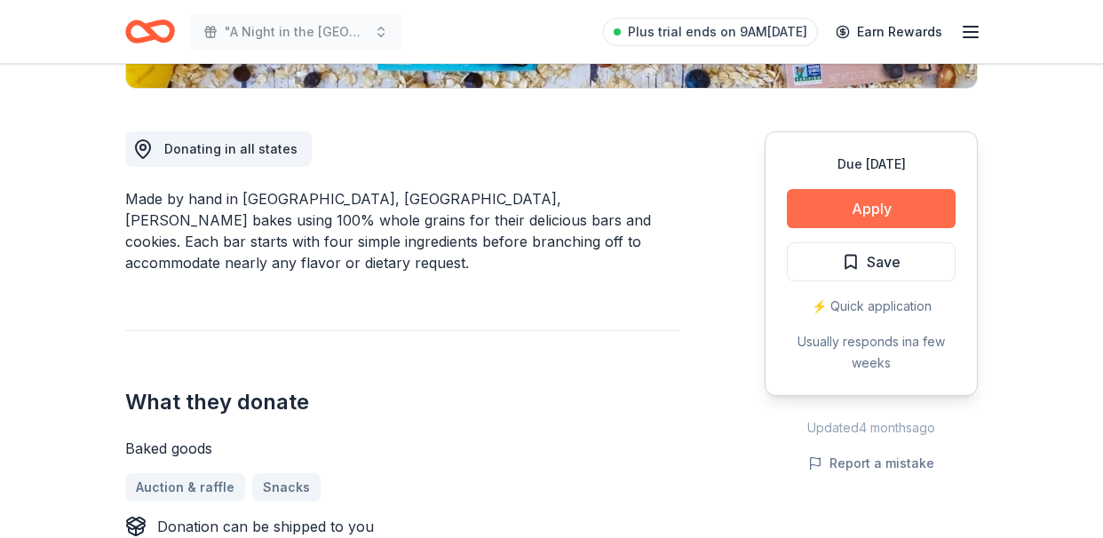
click at [882, 205] on button "Apply" at bounding box center [871, 208] width 169 height 39
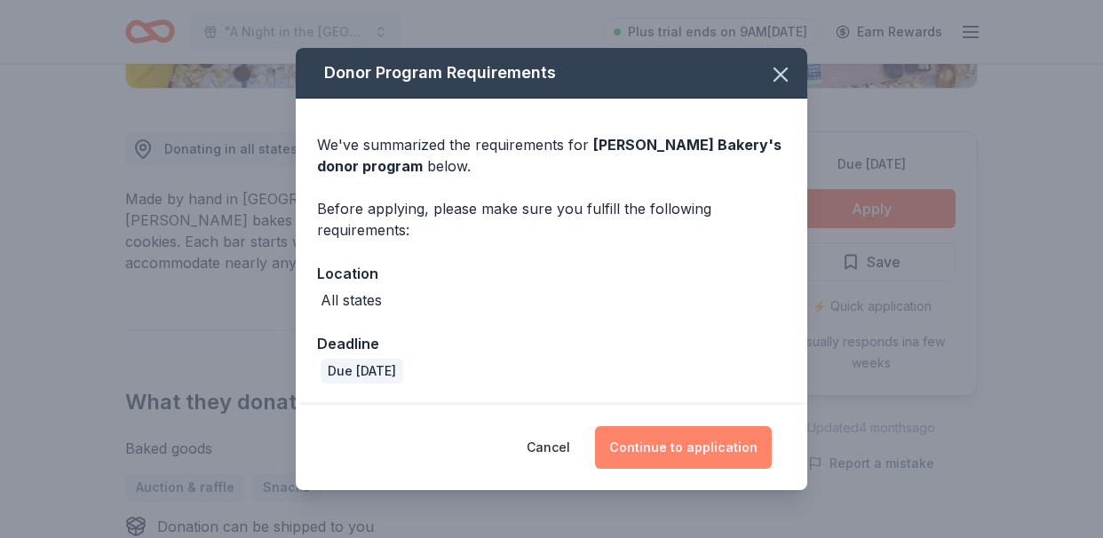
click at [700, 456] on button "Continue to application" at bounding box center [683, 447] width 177 height 43
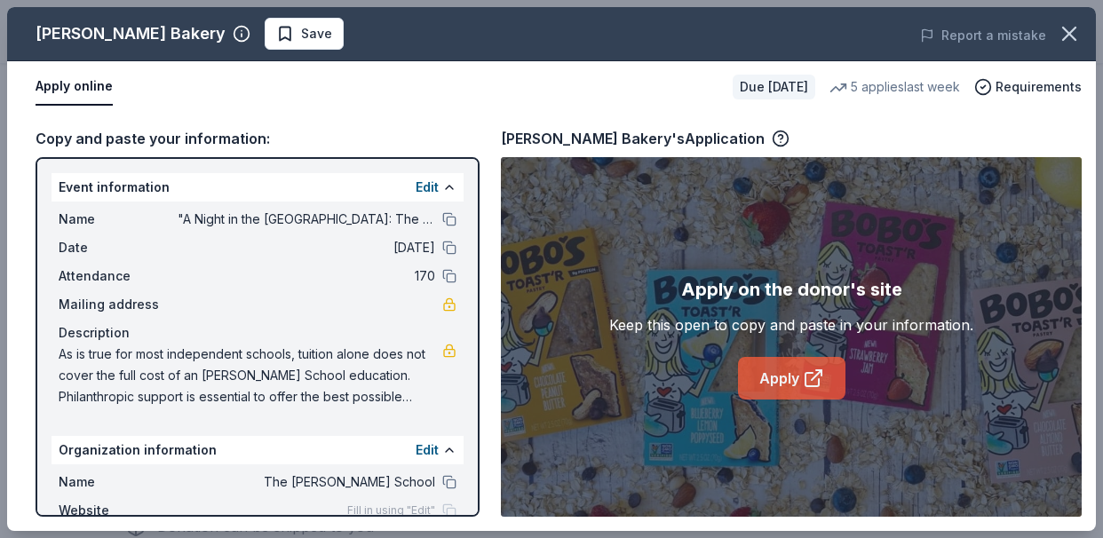
click at [820, 375] on icon at bounding box center [818, 372] width 5 height 5
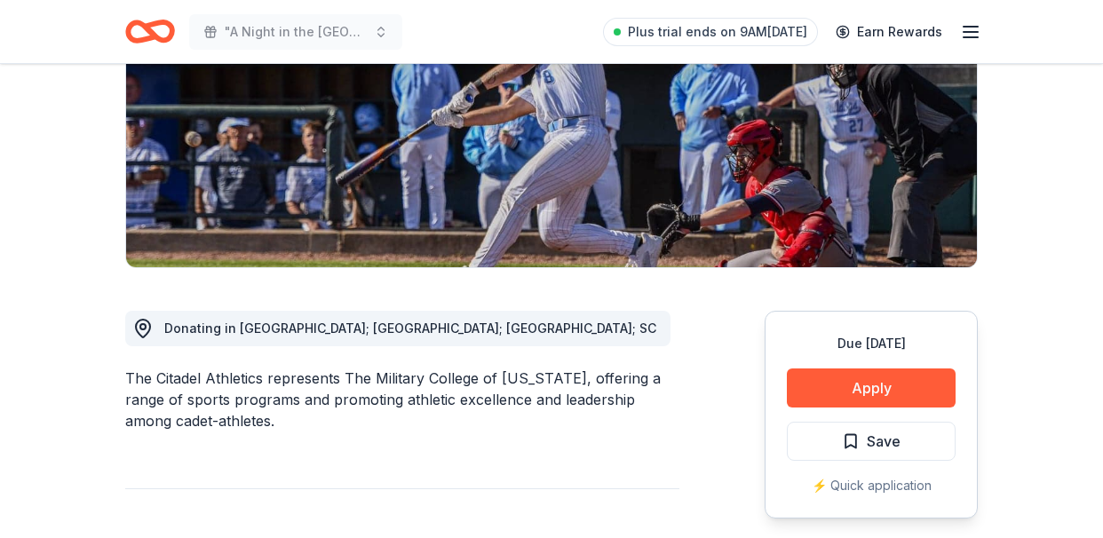
scroll to position [281, 0]
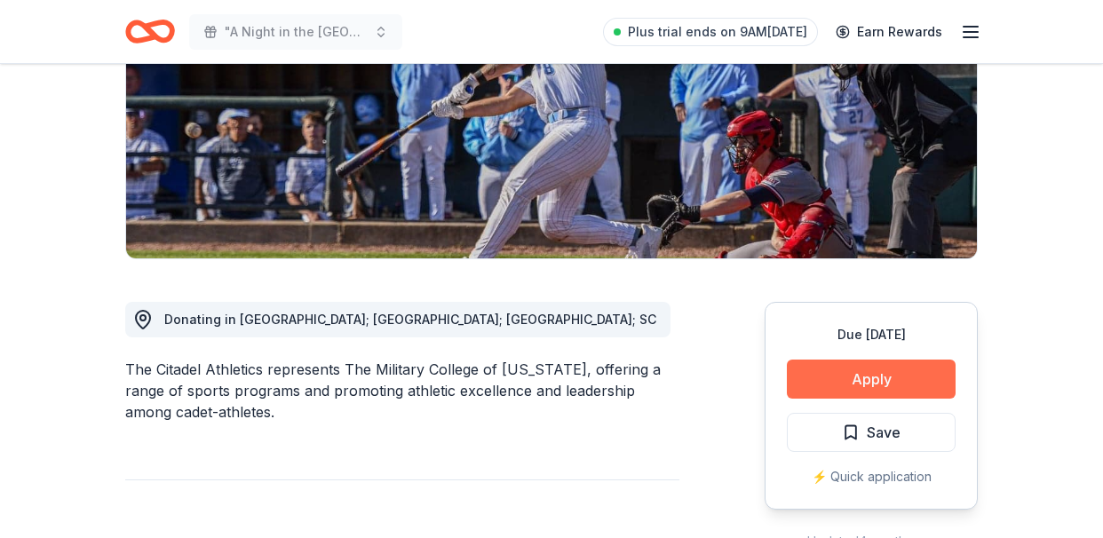
click at [886, 378] on button "Apply" at bounding box center [871, 379] width 169 height 39
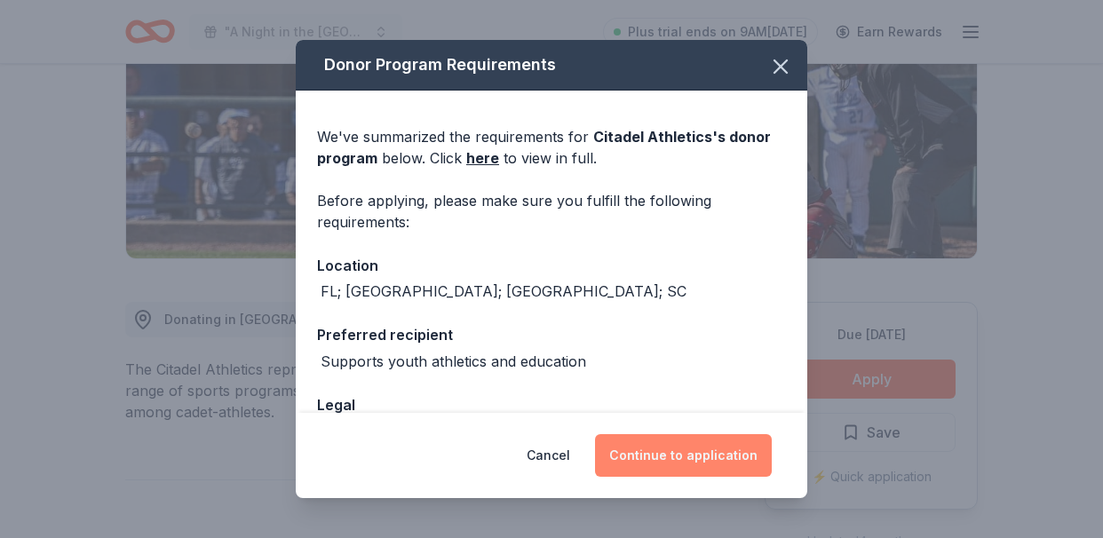
click at [694, 455] on button "Continue to application" at bounding box center [683, 455] width 177 height 43
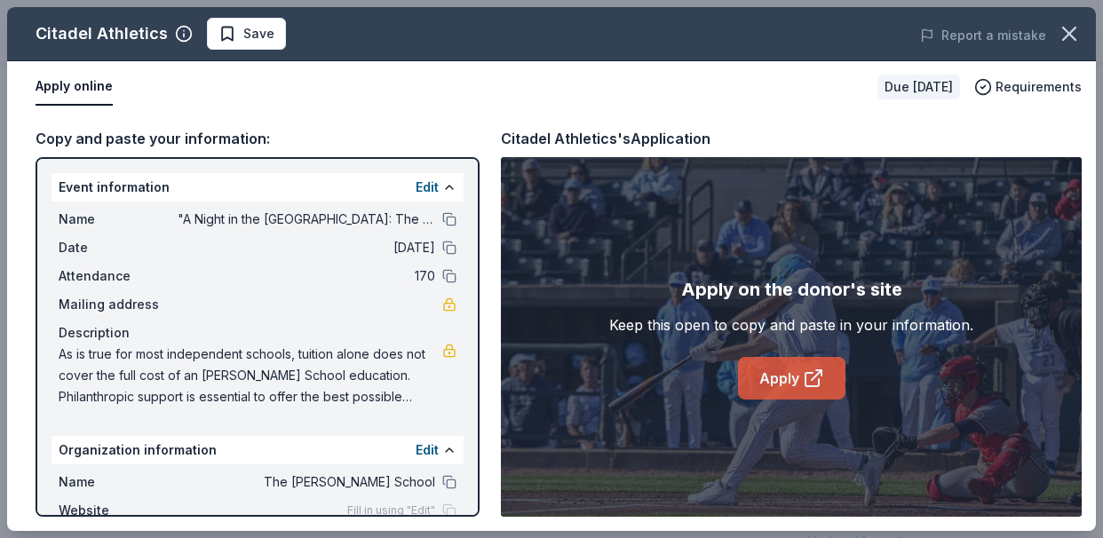
click at [799, 394] on link "Apply" at bounding box center [791, 378] width 107 height 43
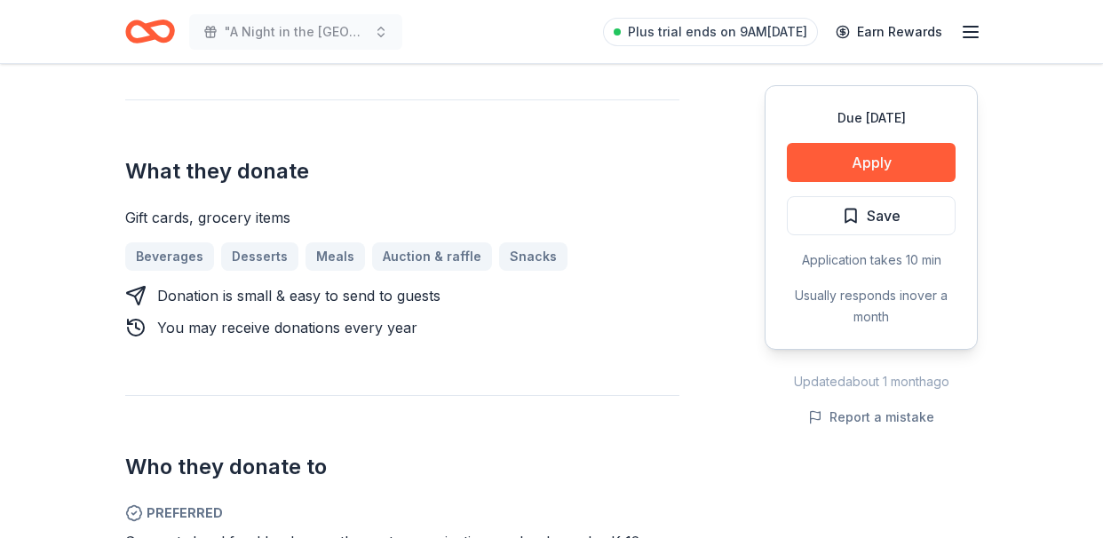
scroll to position [629, 0]
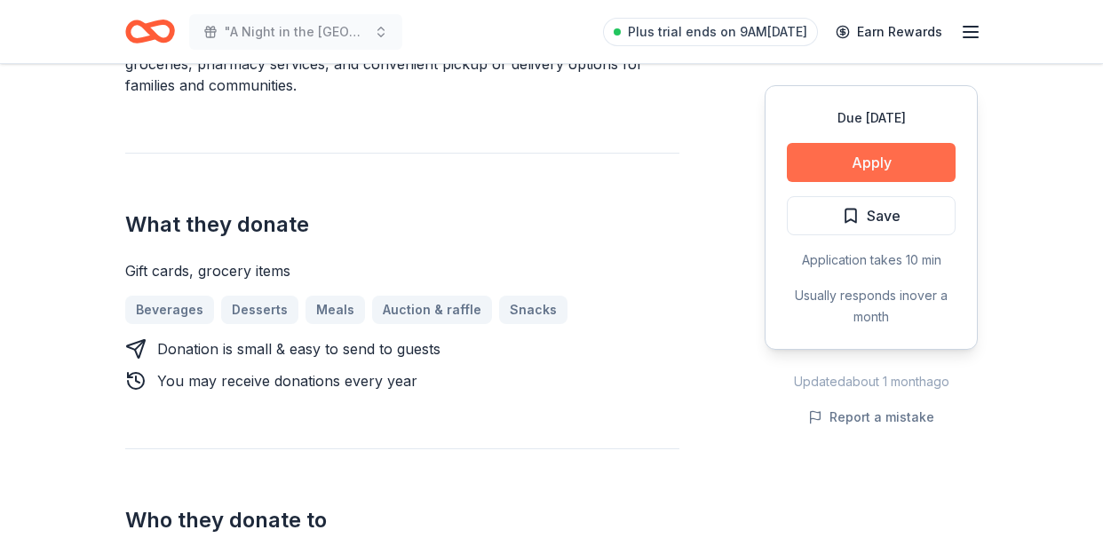
click at [870, 177] on button "Apply" at bounding box center [871, 162] width 169 height 39
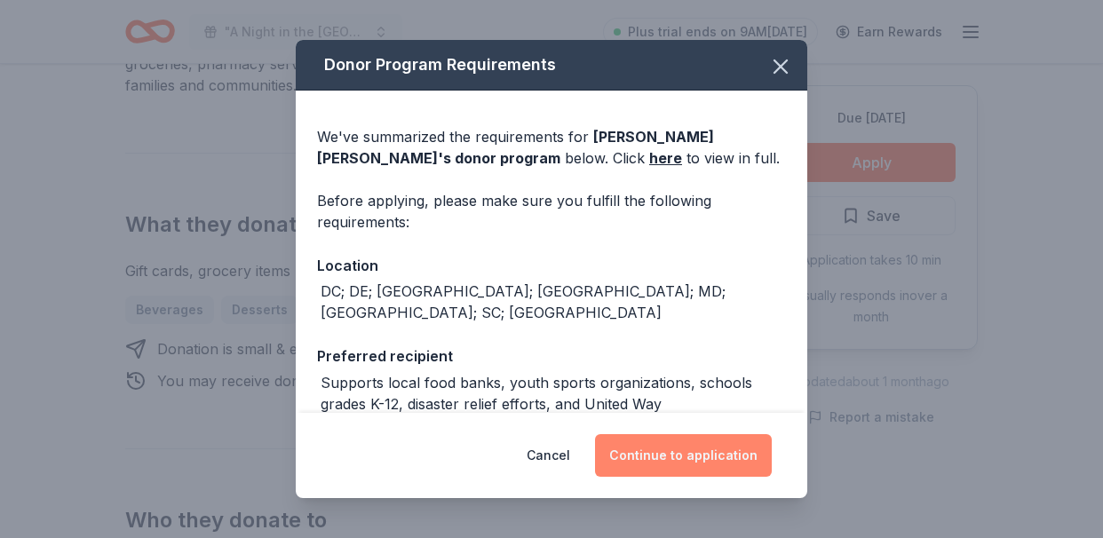
click at [681, 449] on button "Continue to application" at bounding box center [683, 455] width 177 height 43
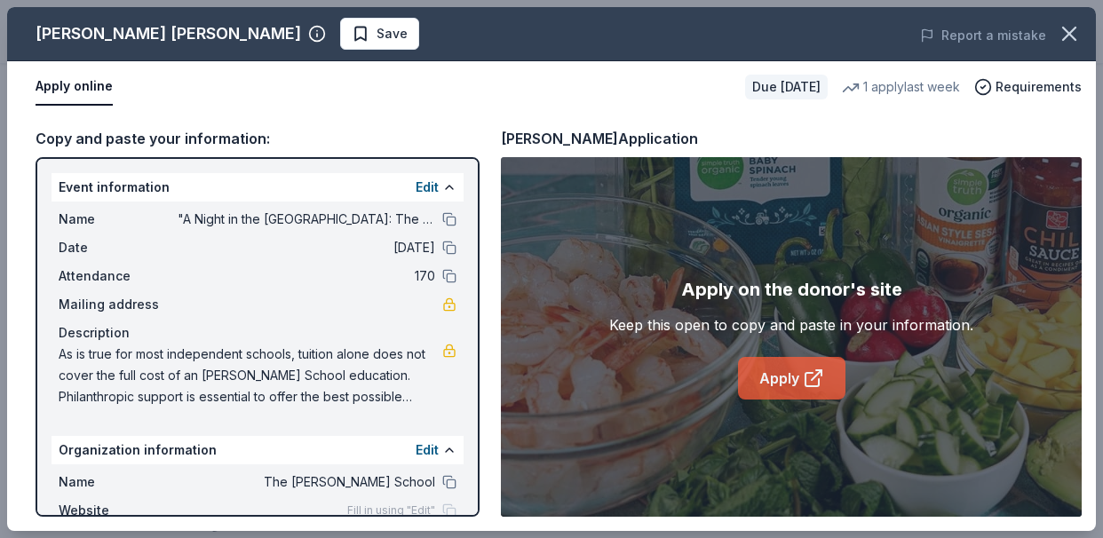
click at [783, 387] on link "Apply" at bounding box center [791, 378] width 107 height 43
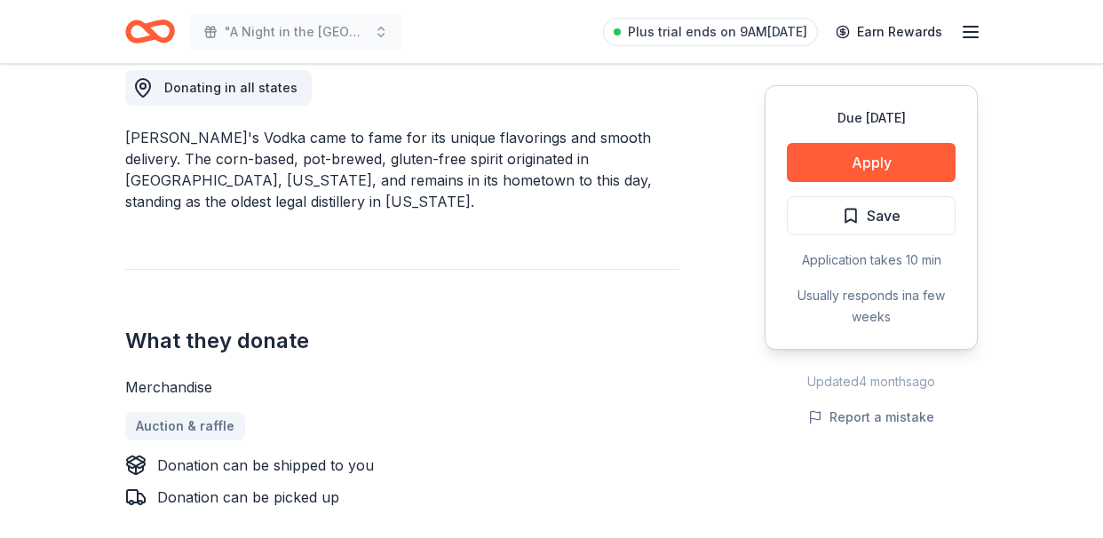
scroll to position [520, 0]
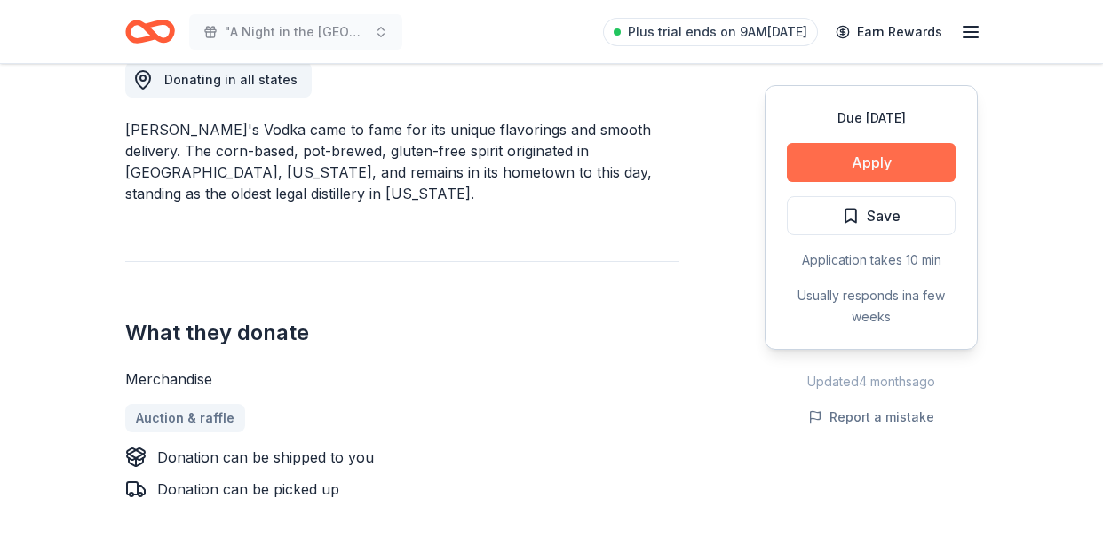
click at [880, 166] on button "Apply" at bounding box center [871, 162] width 169 height 39
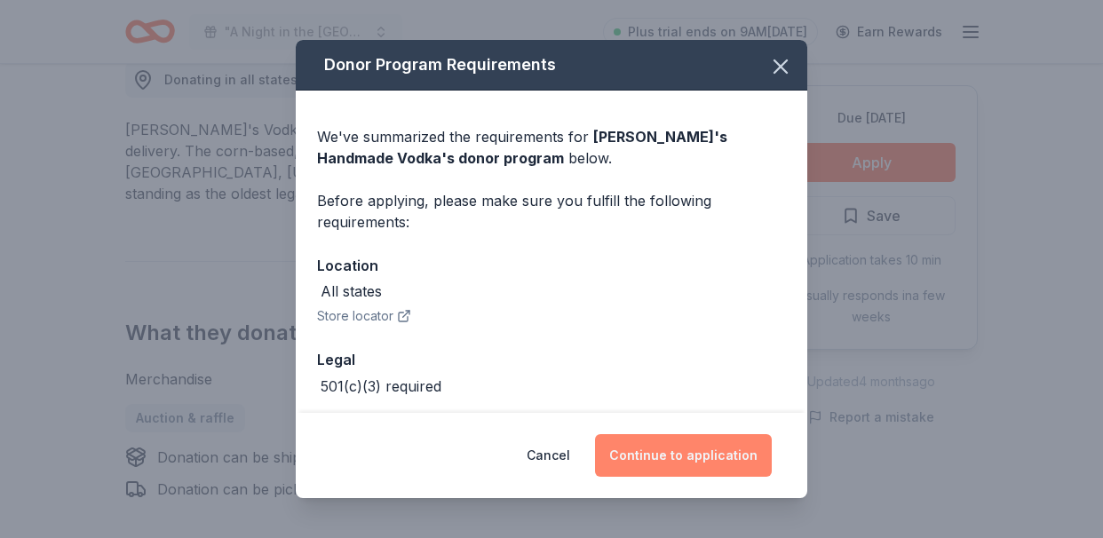
click at [706, 462] on button "Continue to application" at bounding box center [683, 455] width 177 height 43
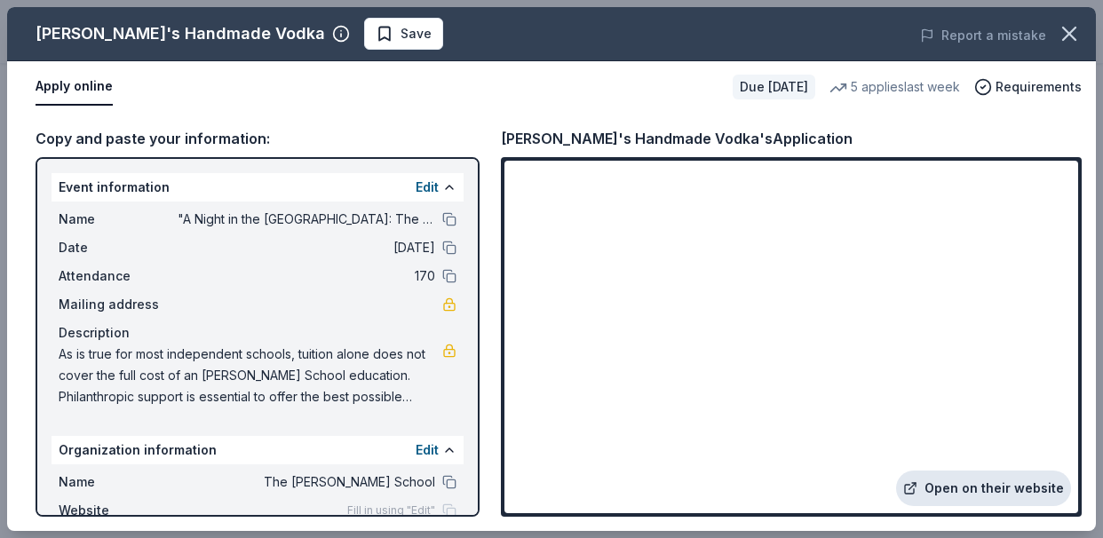
click at [986, 486] on link "Open on their website" at bounding box center [983, 489] width 175 height 36
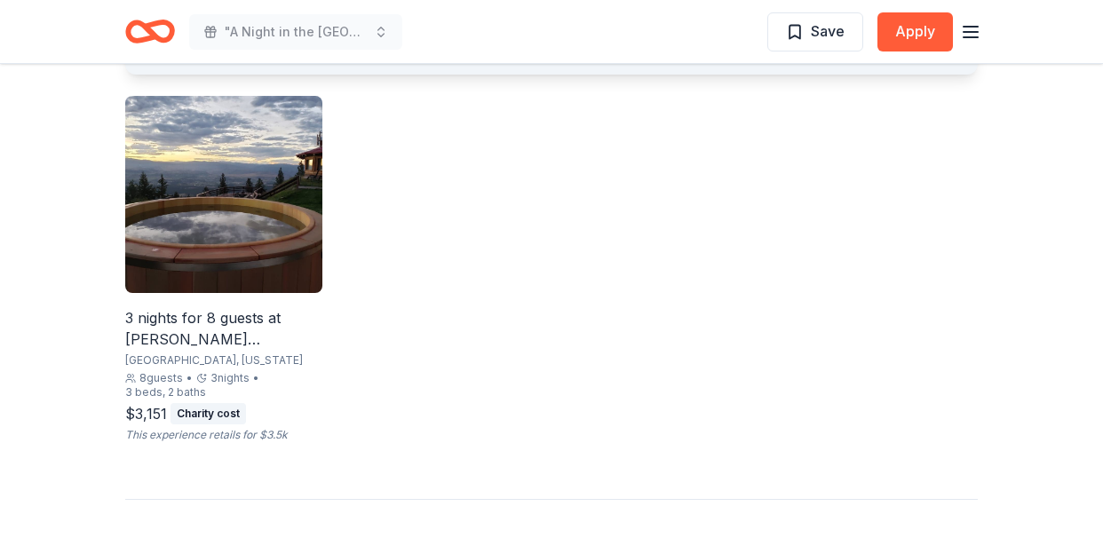
scroll to position [1212, 0]
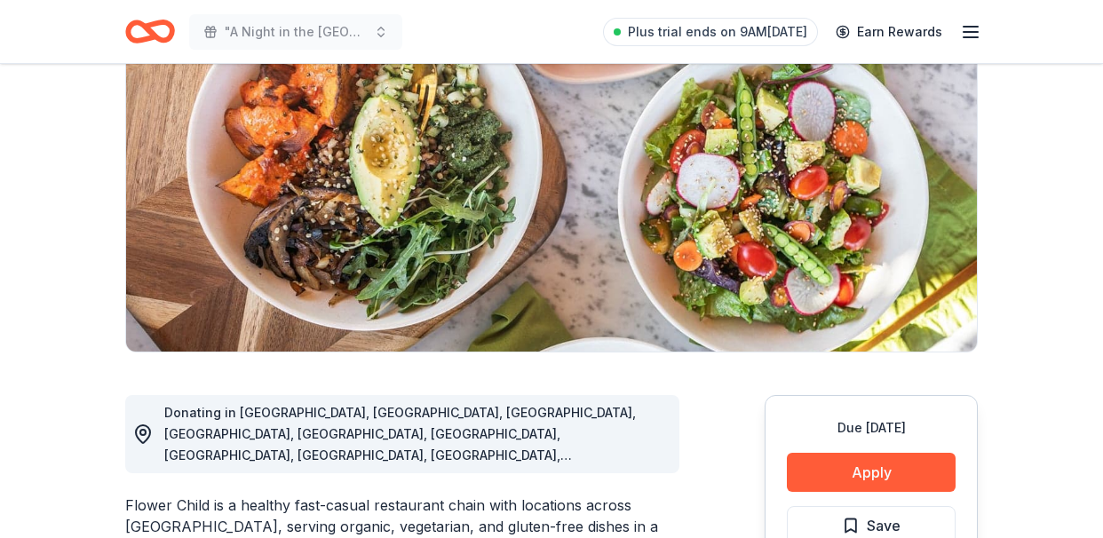
scroll to position [191, 0]
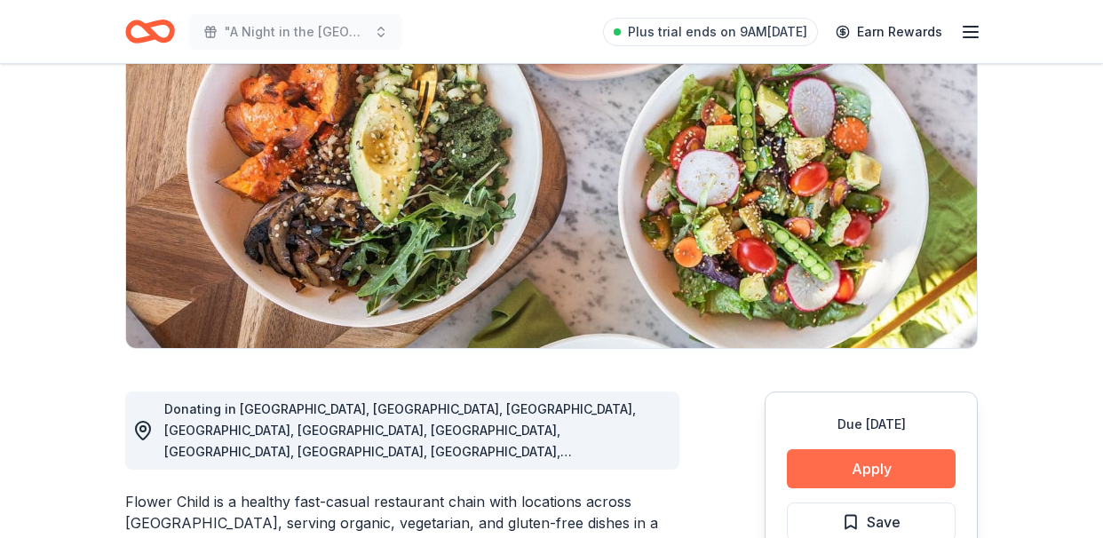
click at [873, 472] on button "Apply" at bounding box center [871, 468] width 169 height 39
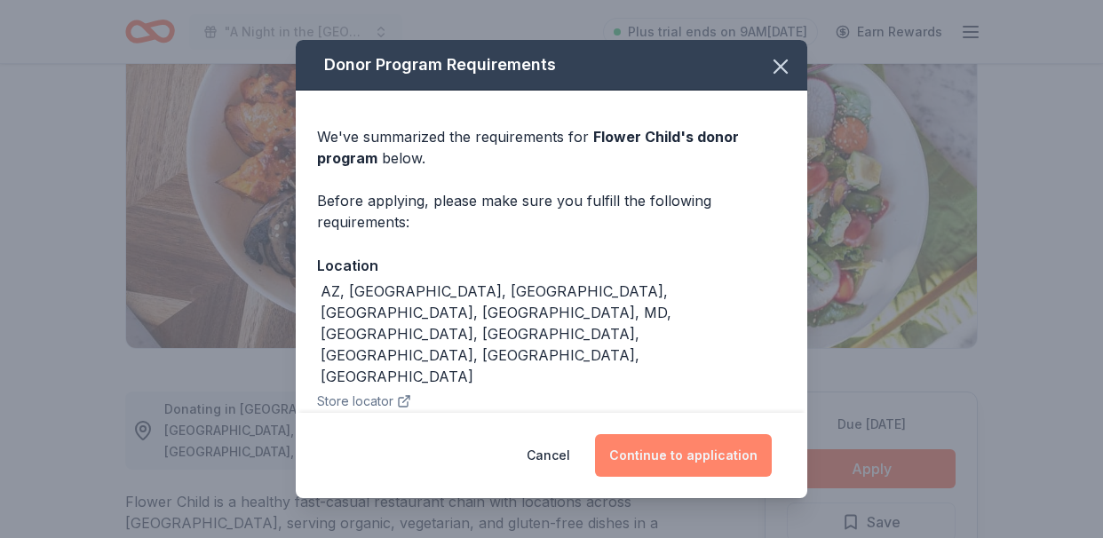
click at [715, 458] on button "Continue to application" at bounding box center [683, 455] width 177 height 43
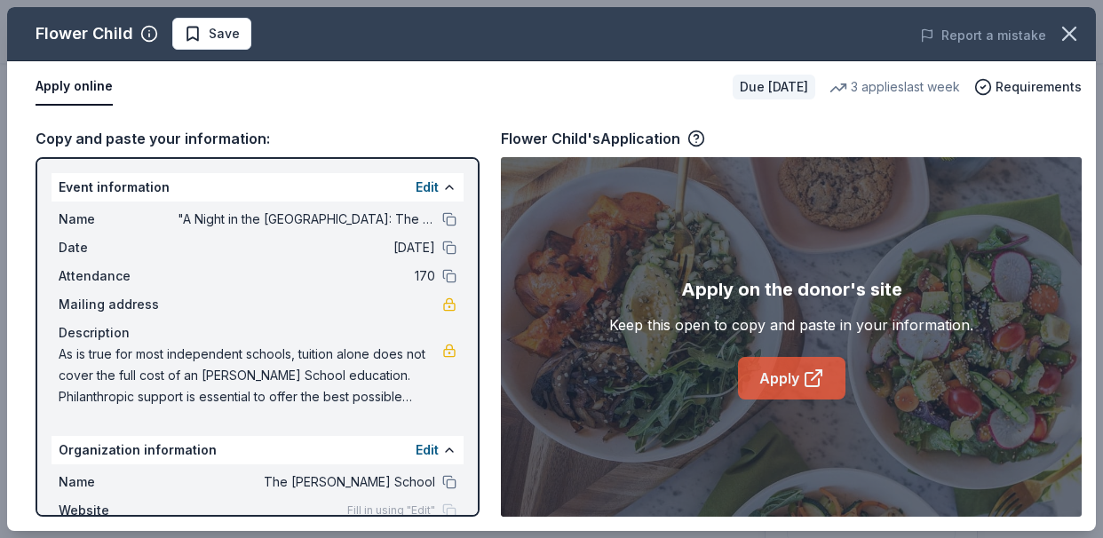
click at [785, 374] on link "Apply" at bounding box center [791, 378] width 107 height 43
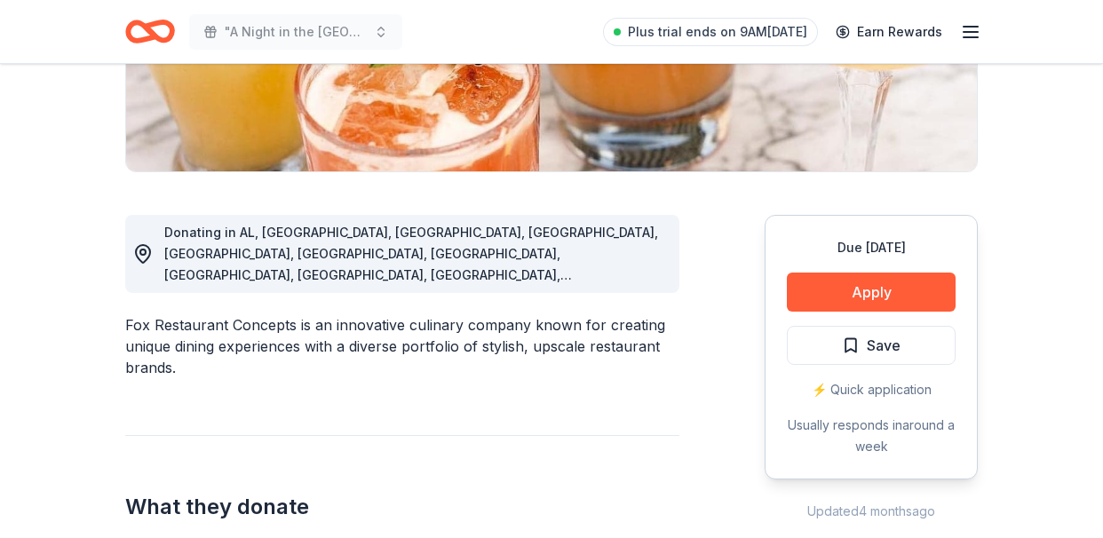
scroll to position [371, 0]
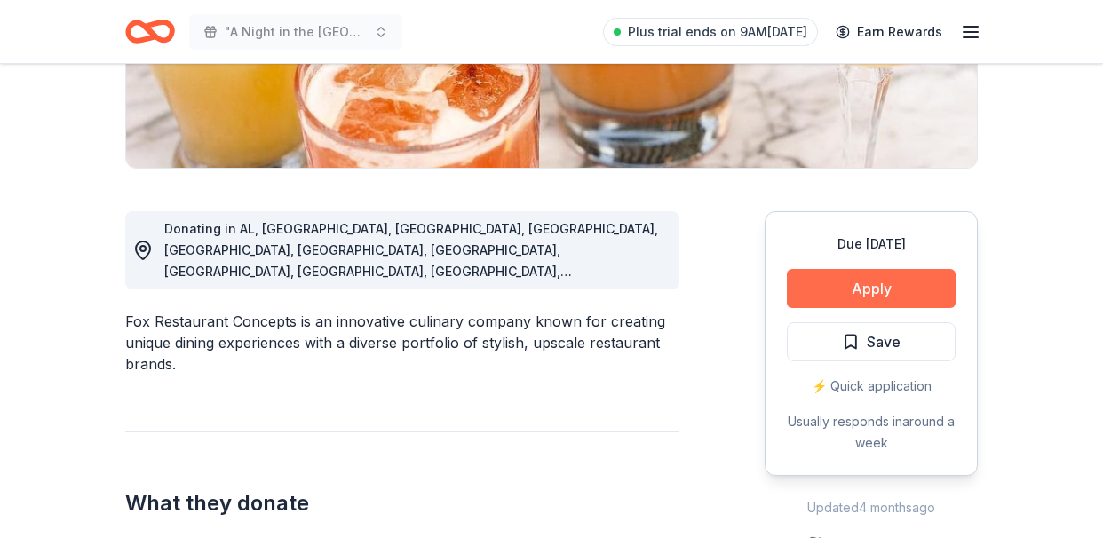
click at [894, 288] on button "Apply" at bounding box center [871, 288] width 169 height 39
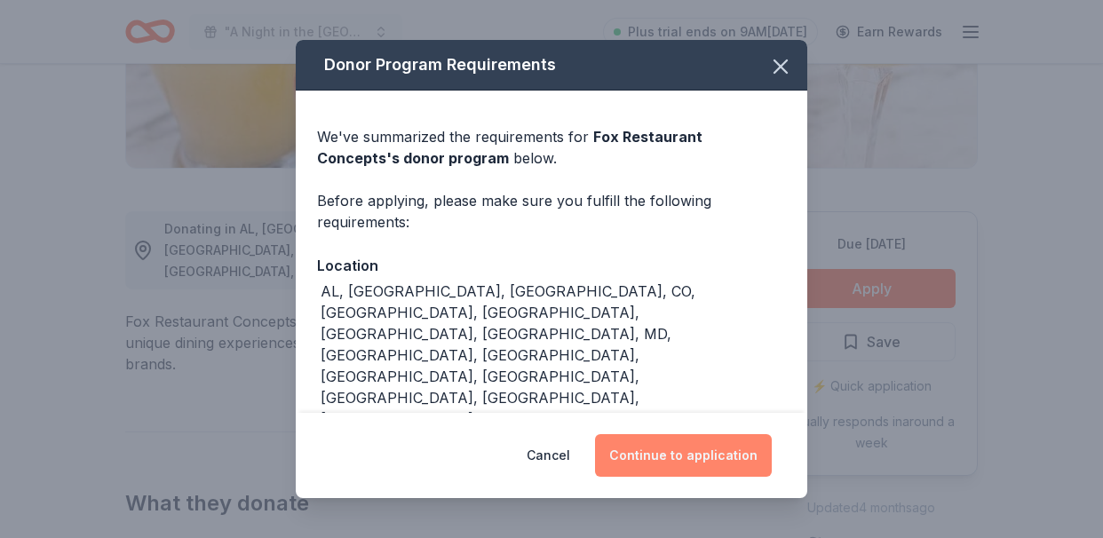
click at [698, 448] on button "Continue to application" at bounding box center [683, 455] width 177 height 43
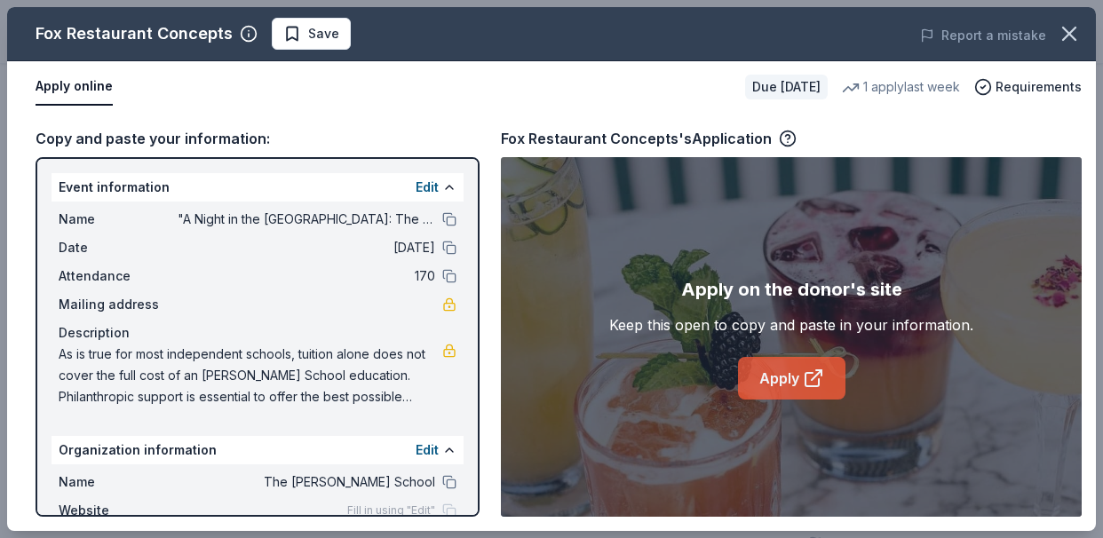
click at [807, 381] on icon at bounding box center [813, 378] width 21 height 21
click at [798, 379] on link "Apply" at bounding box center [791, 378] width 107 height 43
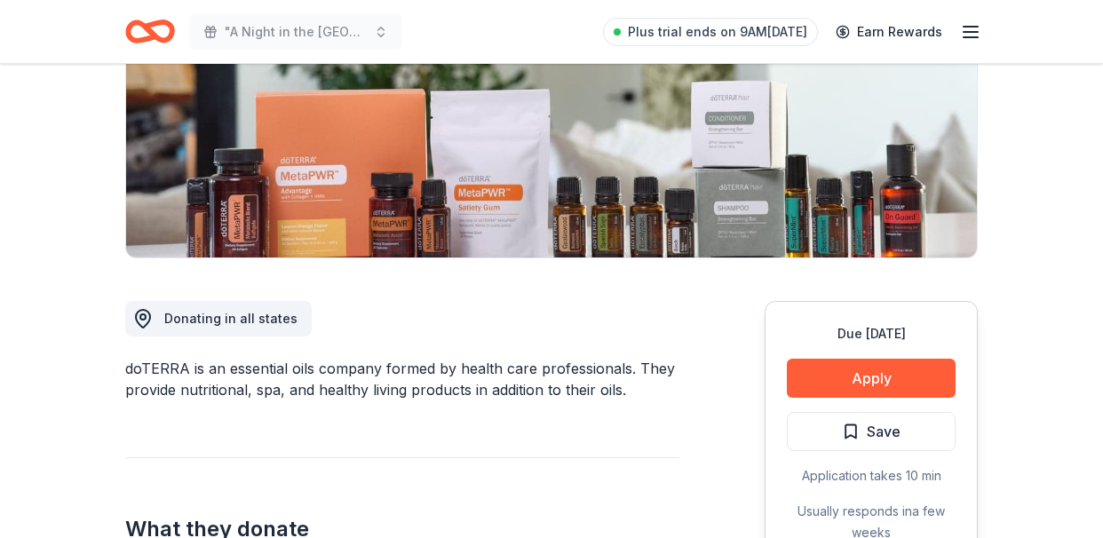
scroll to position [287, 0]
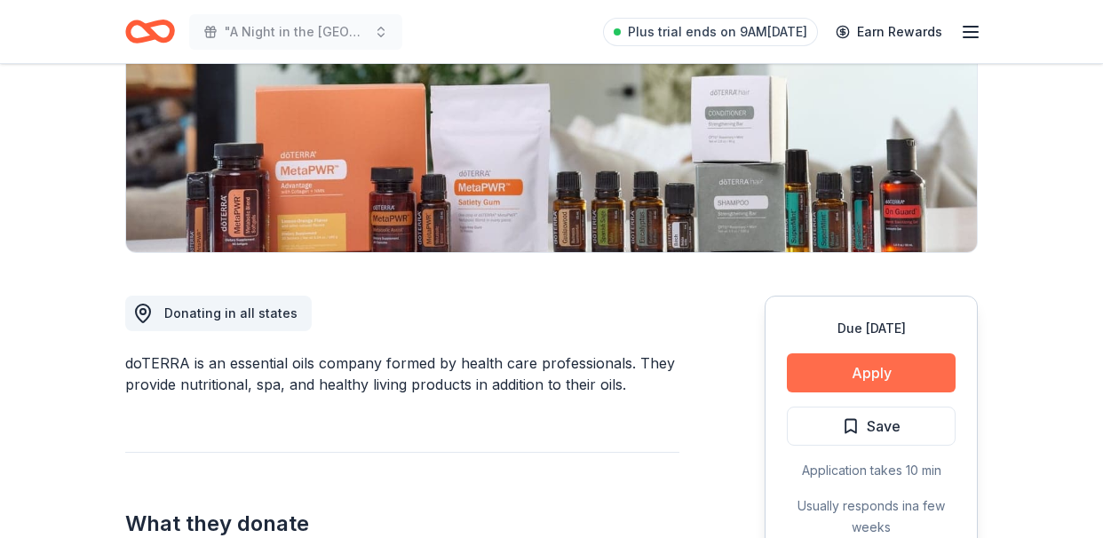
click at [885, 378] on button "Apply" at bounding box center [871, 372] width 169 height 39
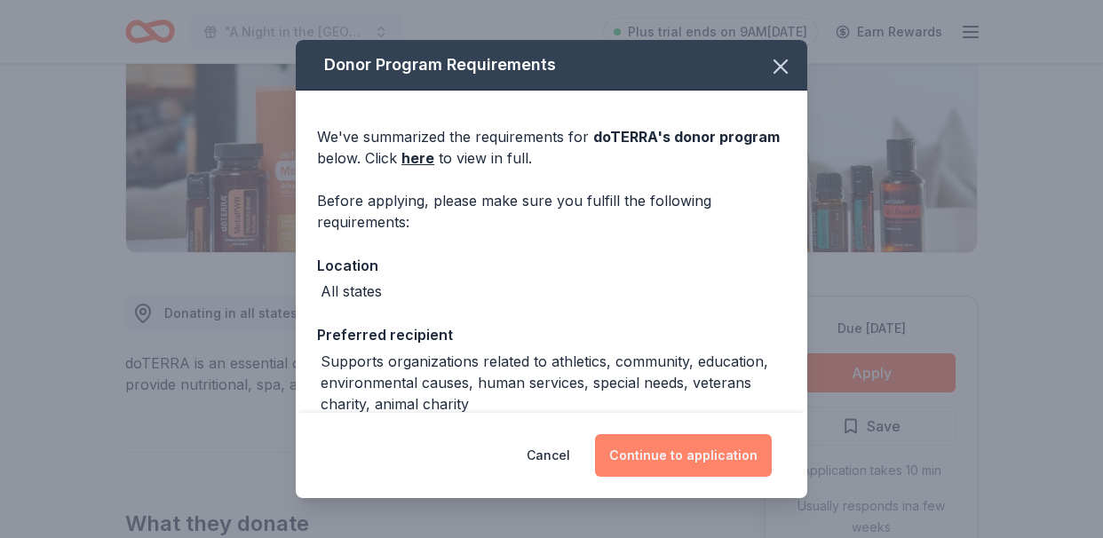
click at [667, 449] on button "Continue to application" at bounding box center [683, 455] width 177 height 43
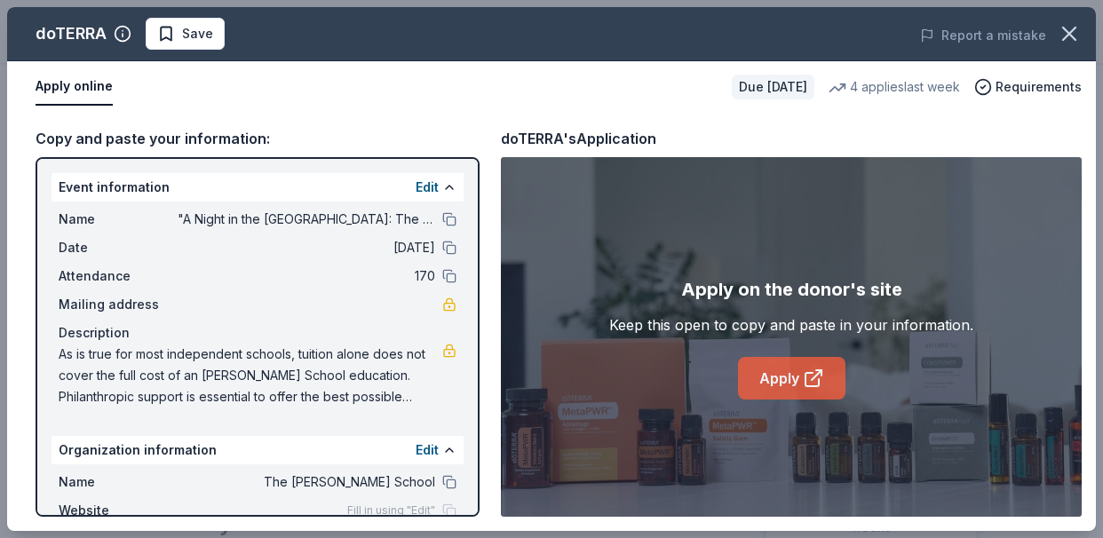
click at [792, 383] on link "Apply" at bounding box center [791, 378] width 107 height 43
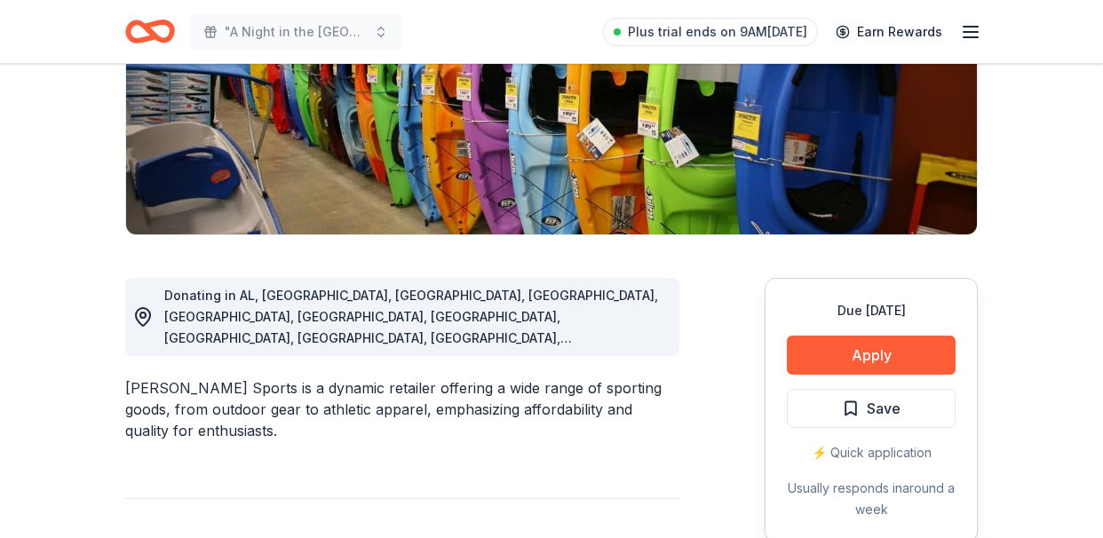
scroll to position [316, 0]
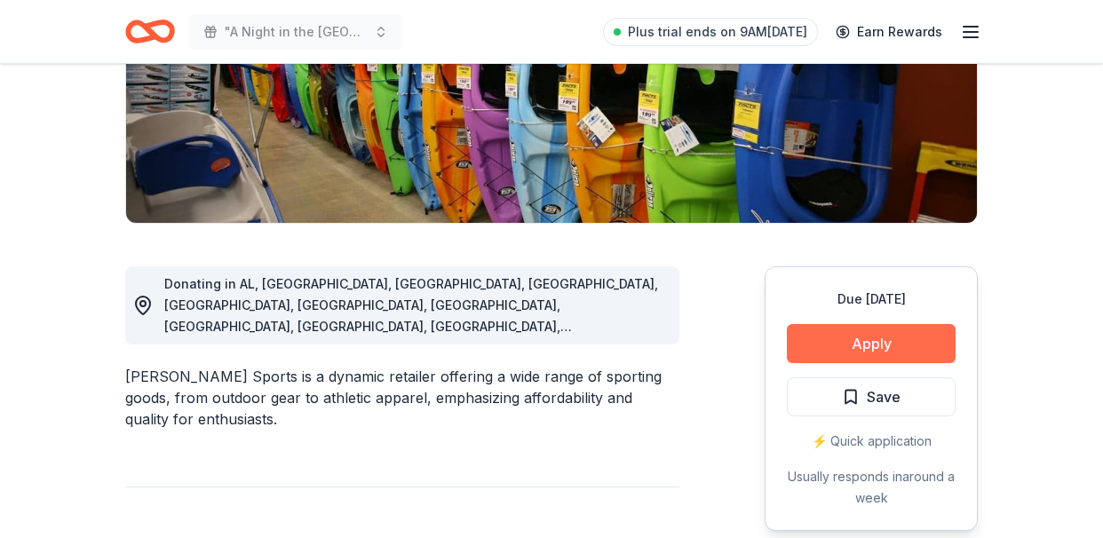
click at [877, 347] on button "Apply" at bounding box center [871, 343] width 169 height 39
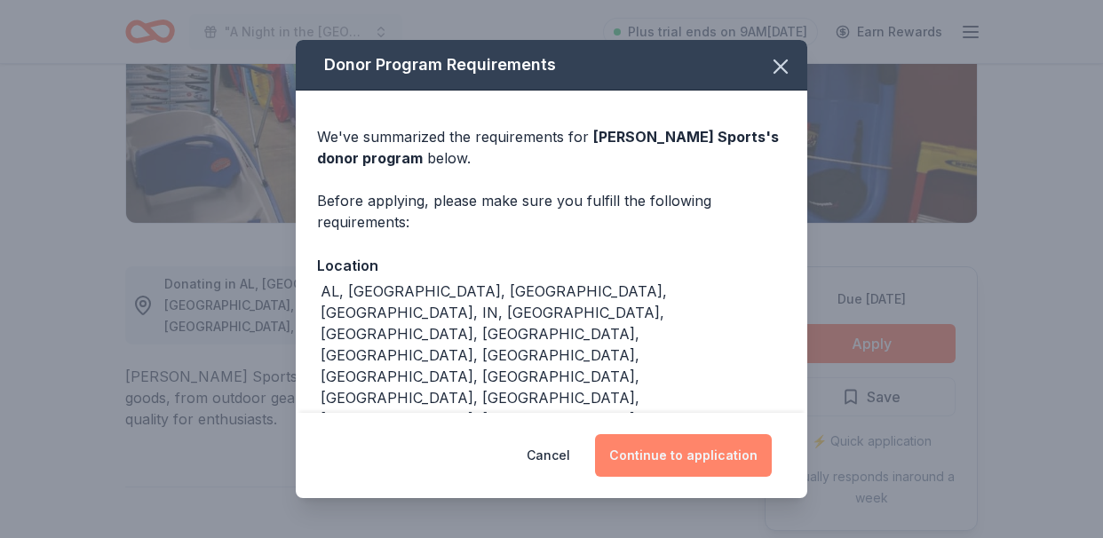
click at [697, 462] on button "Continue to application" at bounding box center [683, 455] width 177 height 43
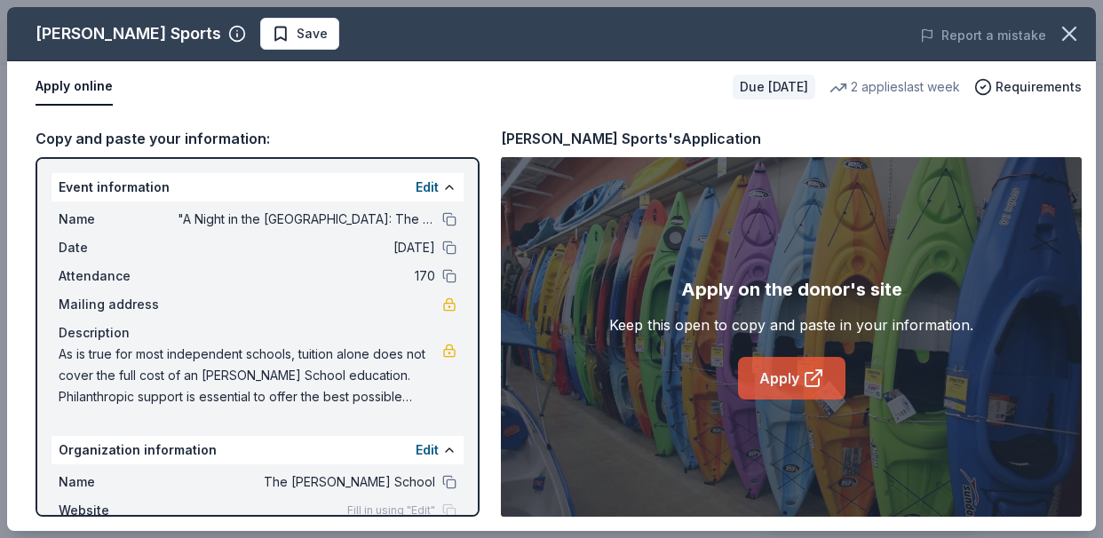
click at [790, 387] on link "Apply" at bounding box center [791, 378] width 107 height 43
click at [788, 378] on link "Apply" at bounding box center [791, 378] width 107 height 43
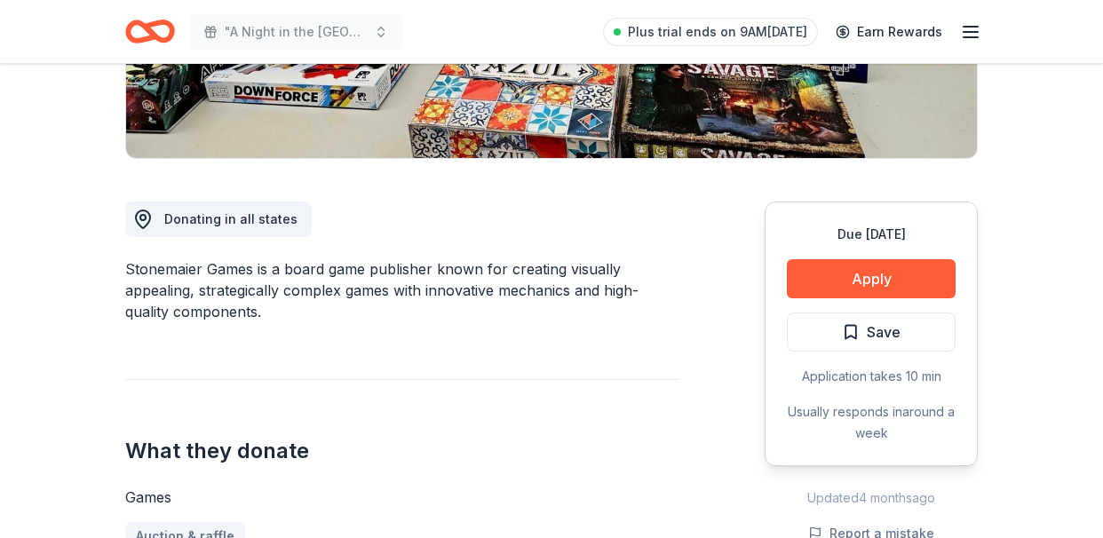
scroll to position [383, 0]
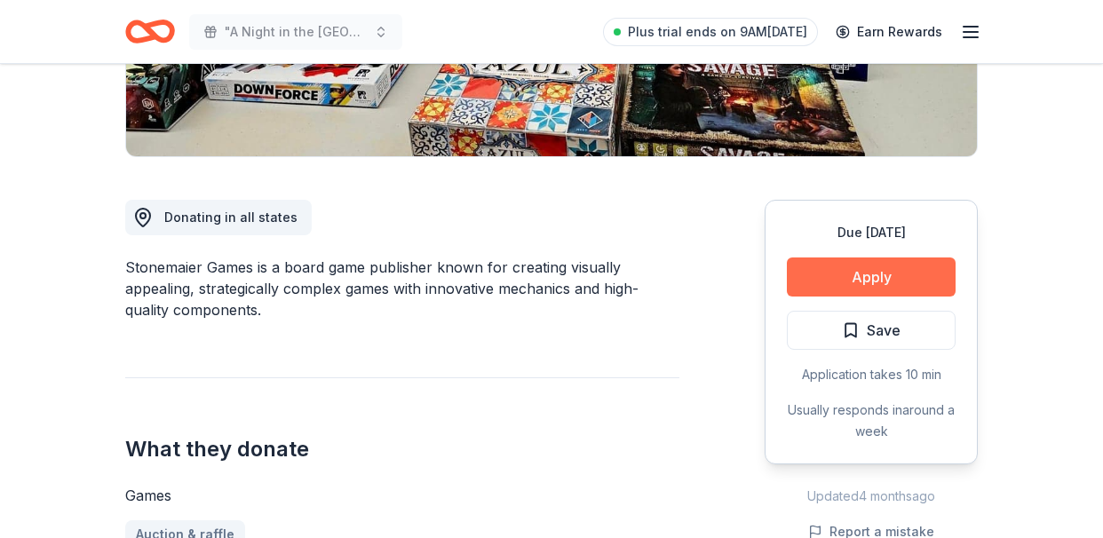
click at [872, 283] on button "Apply" at bounding box center [871, 276] width 169 height 39
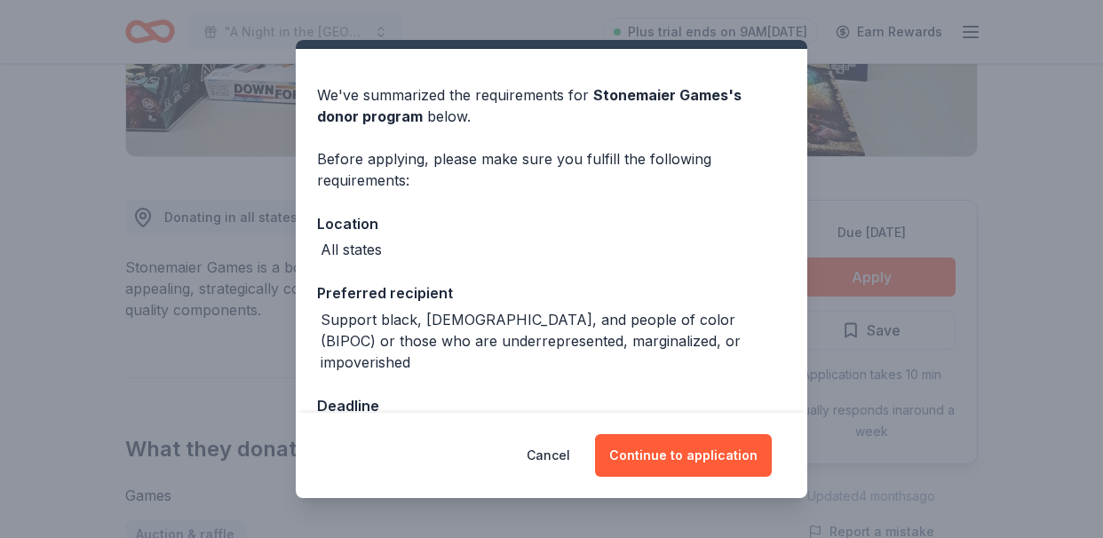
scroll to position [43, 0]
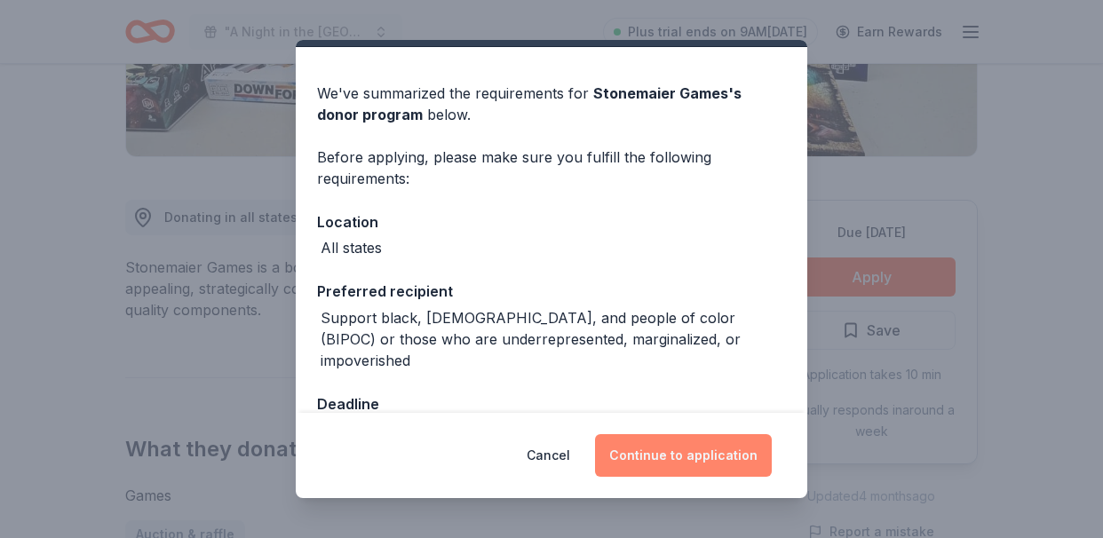
click at [678, 459] on button "Continue to application" at bounding box center [683, 455] width 177 height 43
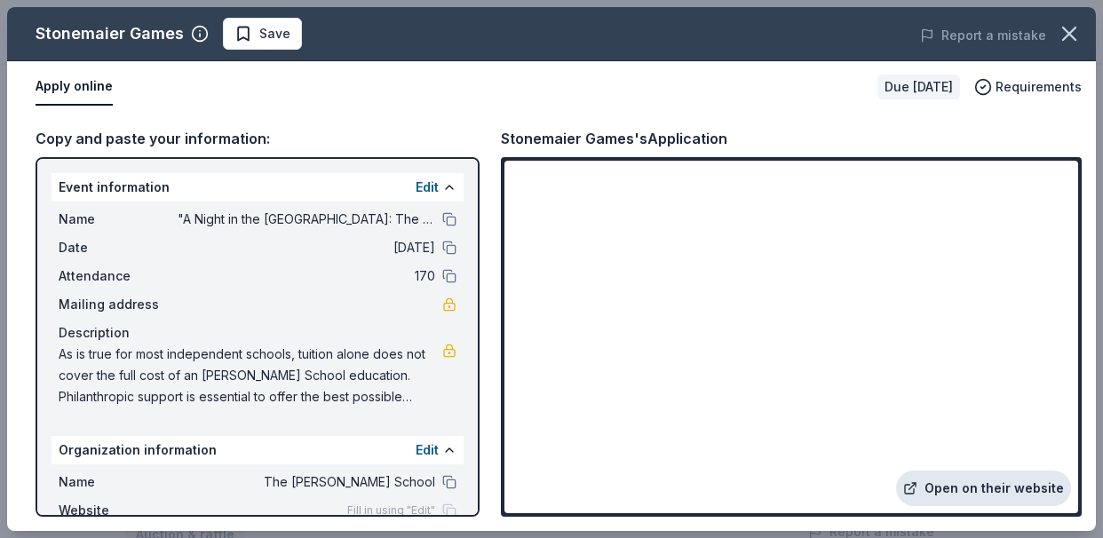
click at [968, 490] on link "Open on their website" at bounding box center [983, 489] width 175 height 36
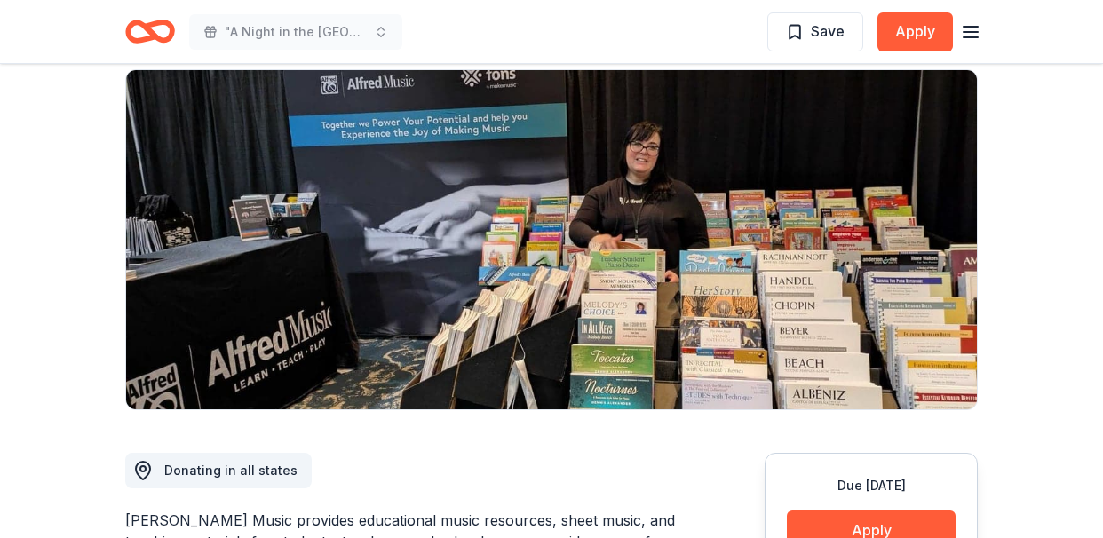
scroll to position [86, 0]
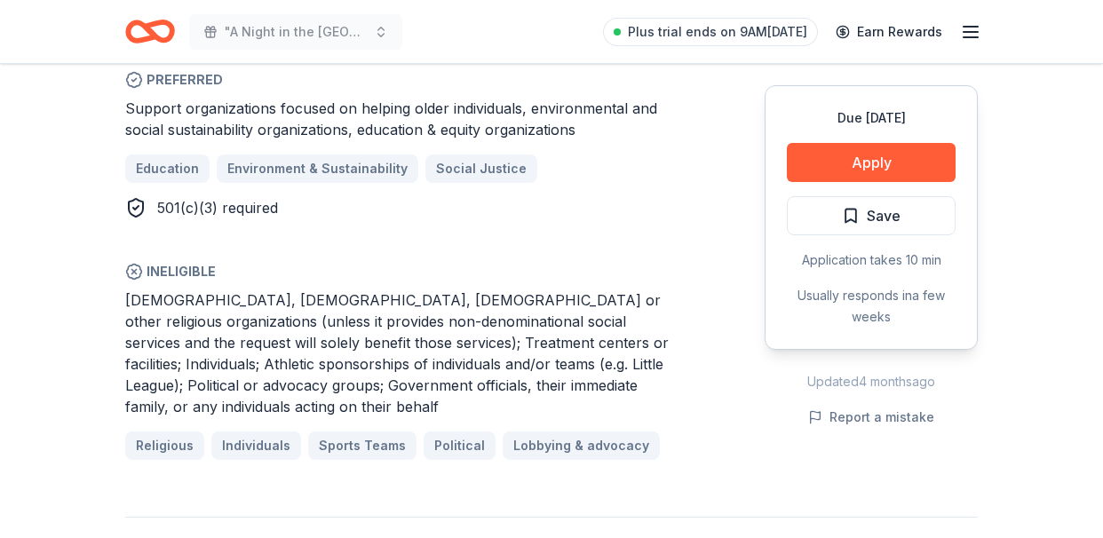
scroll to position [1050, 0]
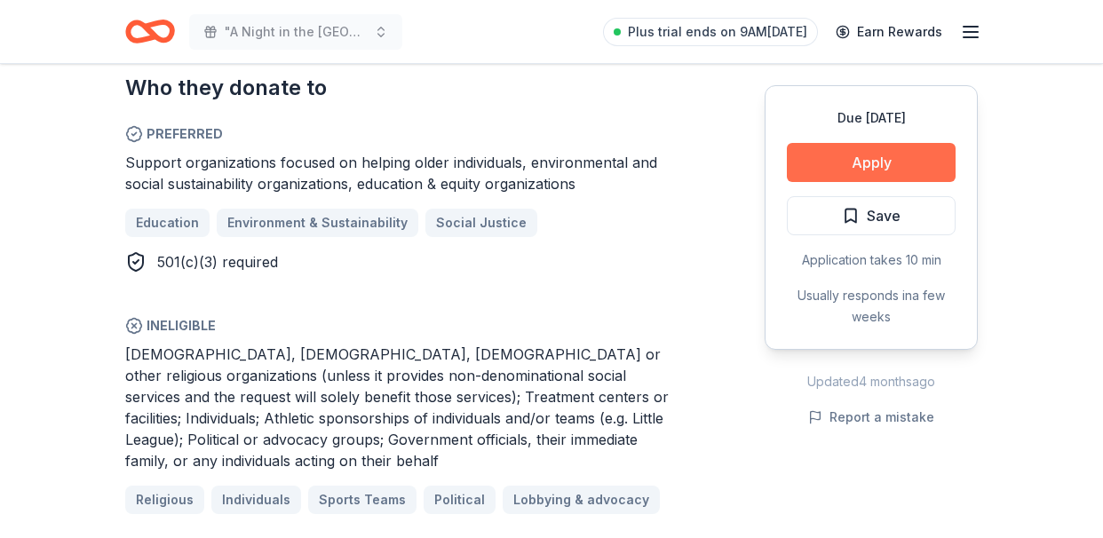
click at [886, 162] on button "Apply" at bounding box center [871, 162] width 169 height 39
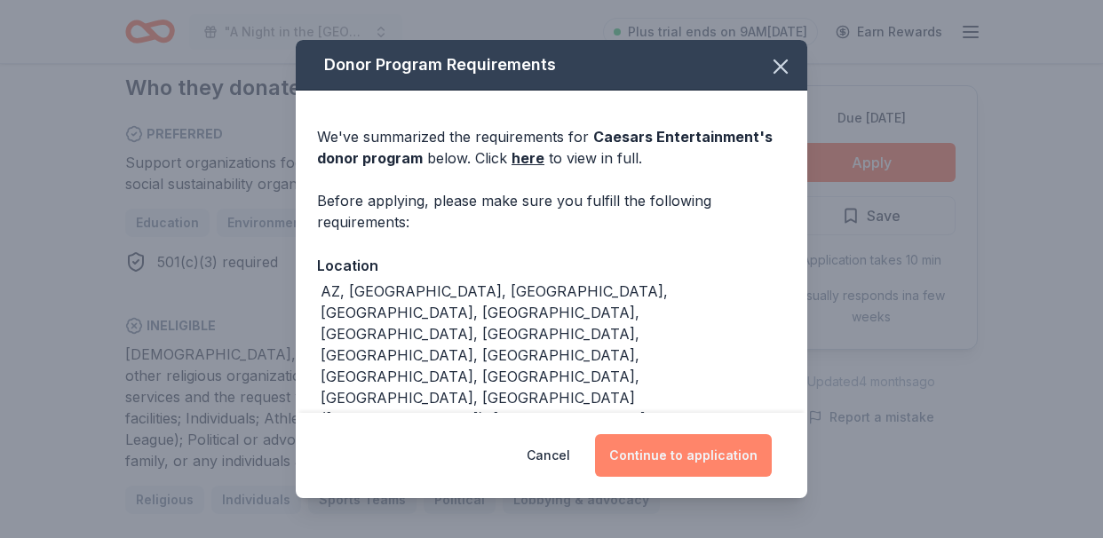
click at [676, 459] on button "Continue to application" at bounding box center [683, 455] width 177 height 43
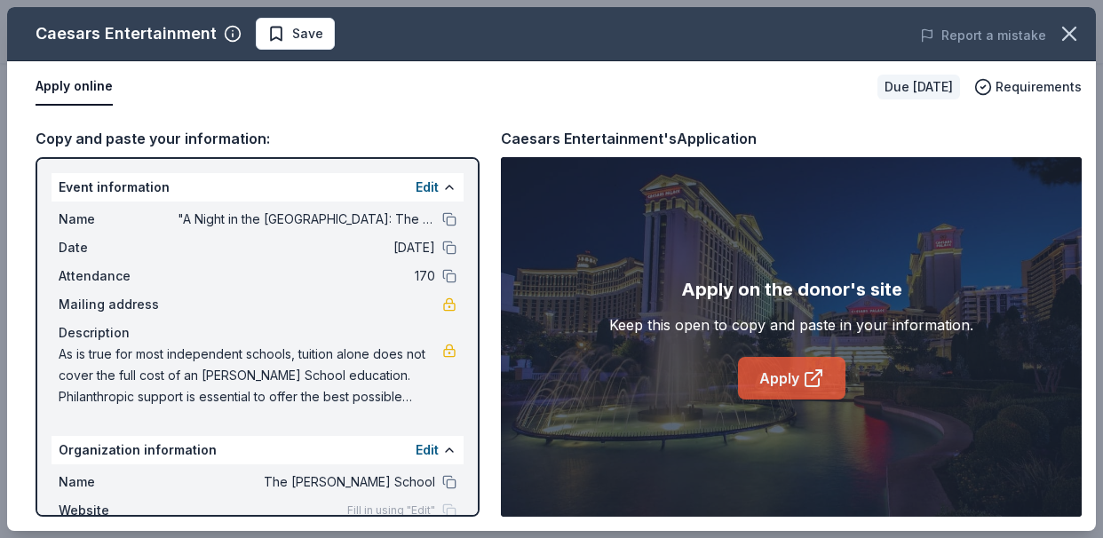
click at [798, 392] on link "Apply" at bounding box center [791, 378] width 107 height 43
click at [795, 389] on link "Apply" at bounding box center [791, 378] width 107 height 43
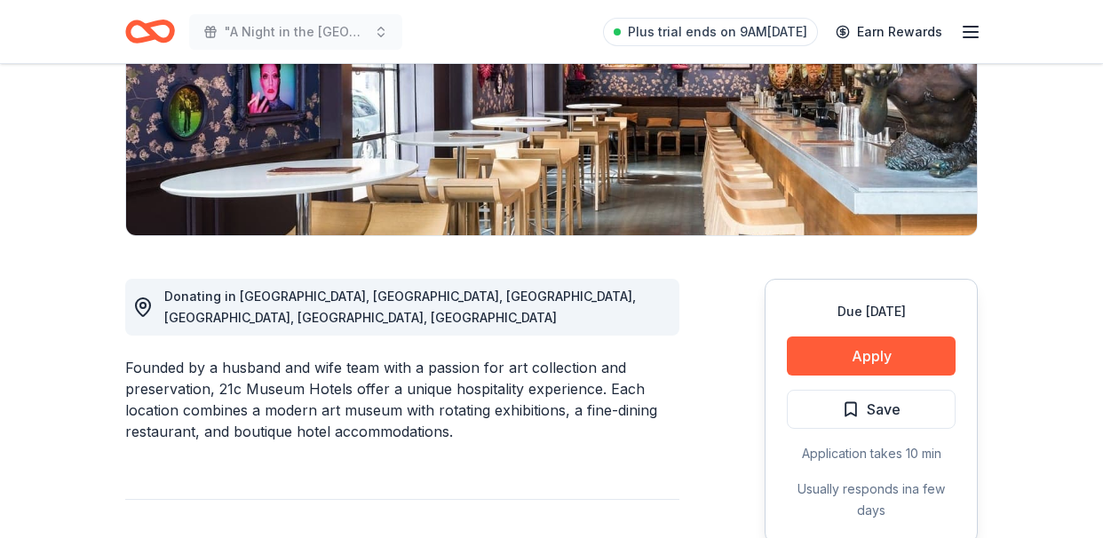
scroll to position [320, 0]
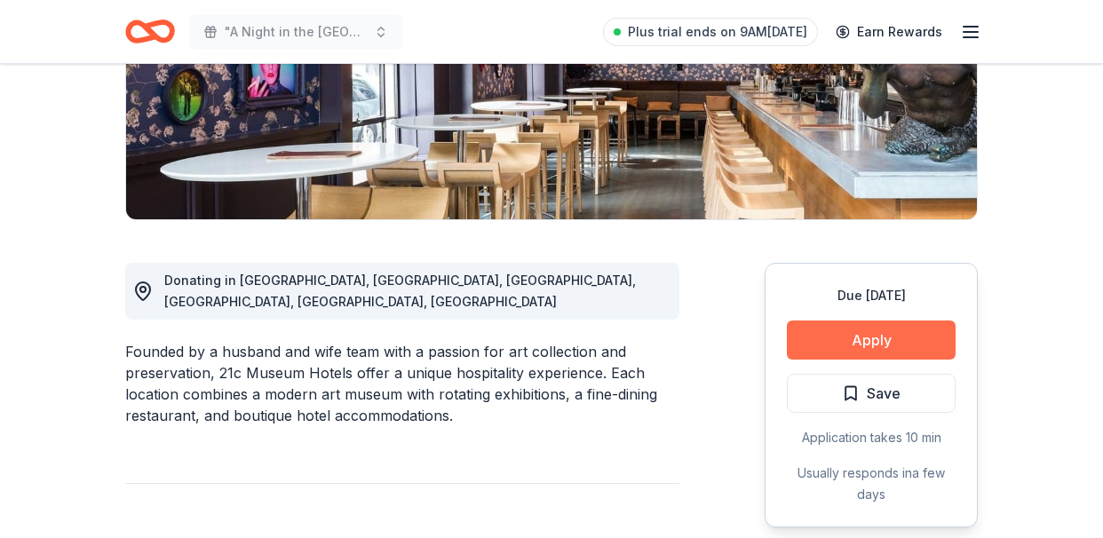
click at [878, 342] on button "Apply" at bounding box center [871, 339] width 169 height 39
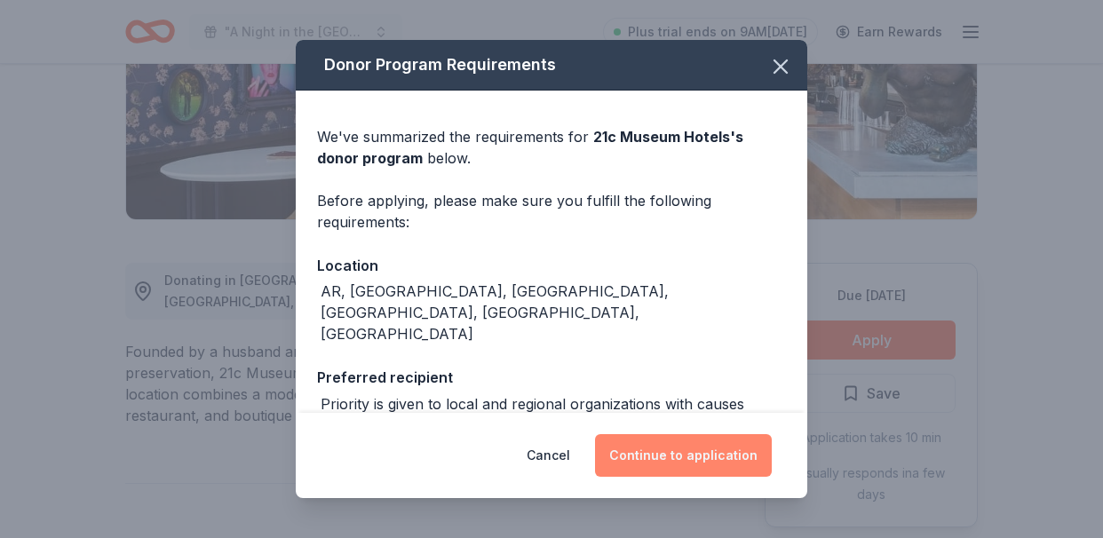
click at [686, 470] on button "Continue to application" at bounding box center [683, 455] width 177 height 43
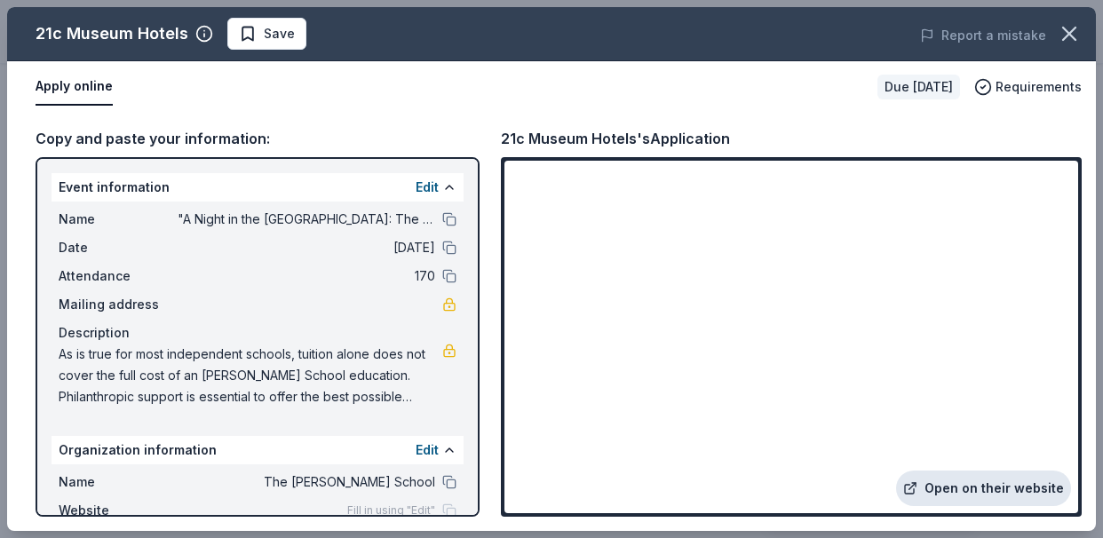
click at [970, 494] on link "Open on their website" at bounding box center [983, 489] width 175 height 36
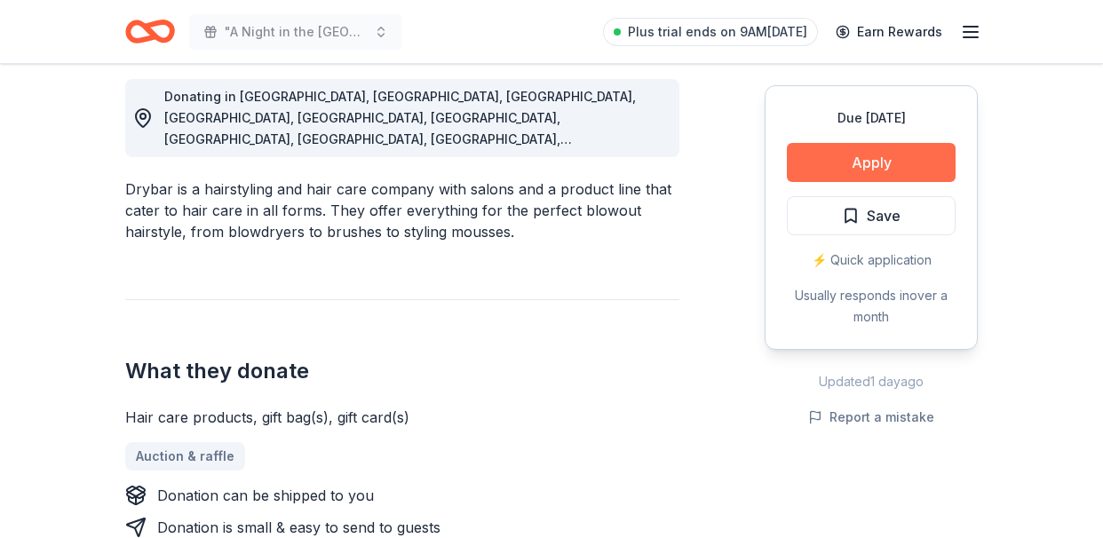
scroll to position [508, 0]
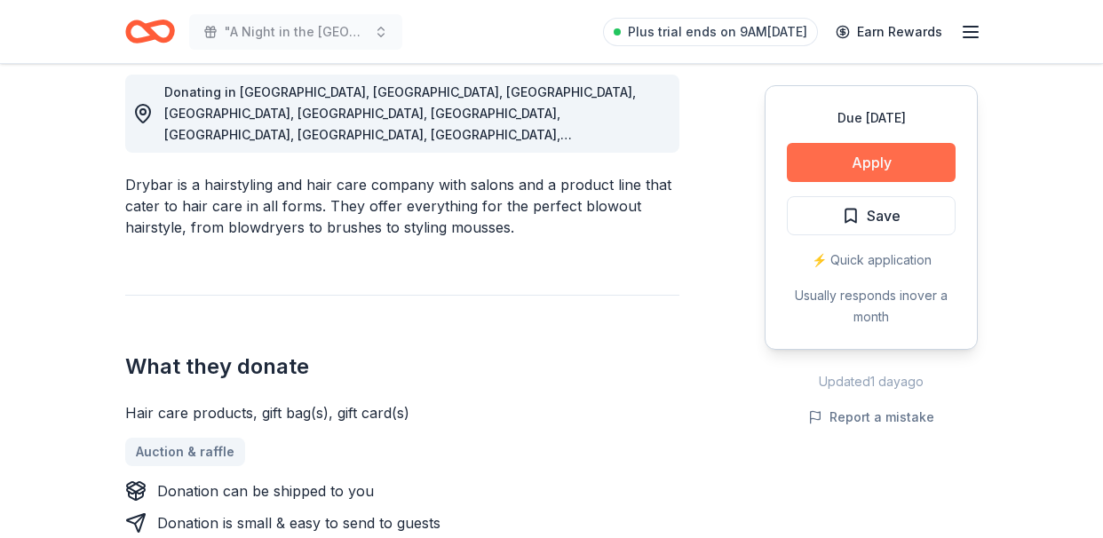
click at [884, 162] on button "Apply" at bounding box center [871, 162] width 169 height 39
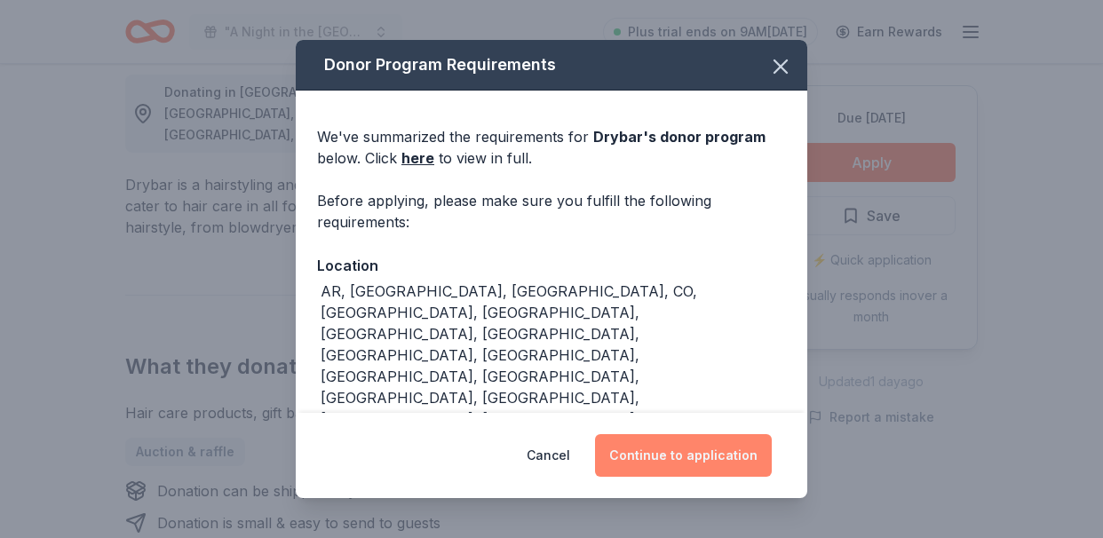
click at [685, 460] on button "Continue to application" at bounding box center [683, 455] width 177 height 43
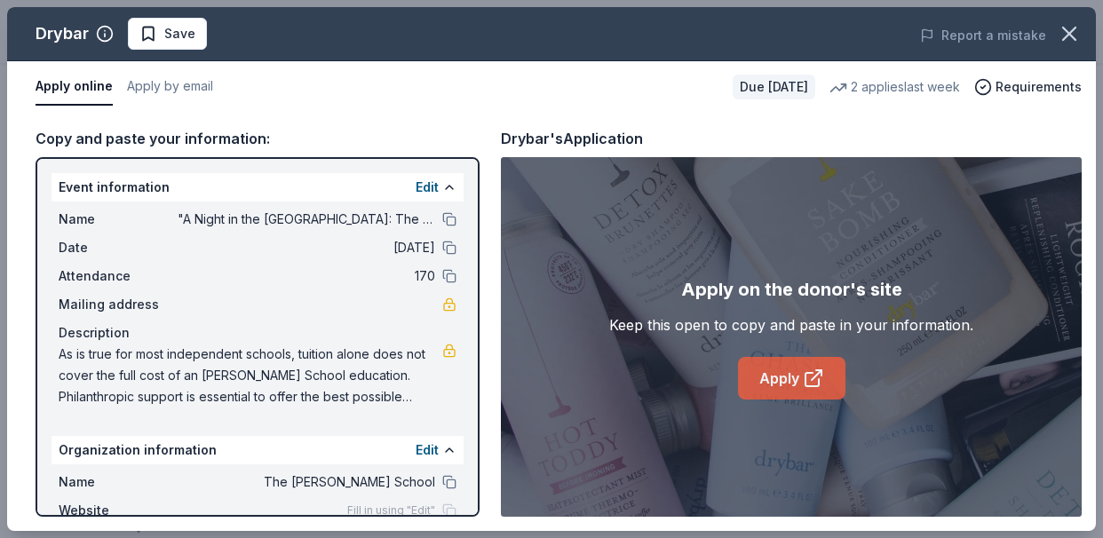
click at [814, 388] on icon at bounding box center [813, 378] width 21 height 21
click at [779, 362] on link "Apply" at bounding box center [791, 378] width 107 height 43
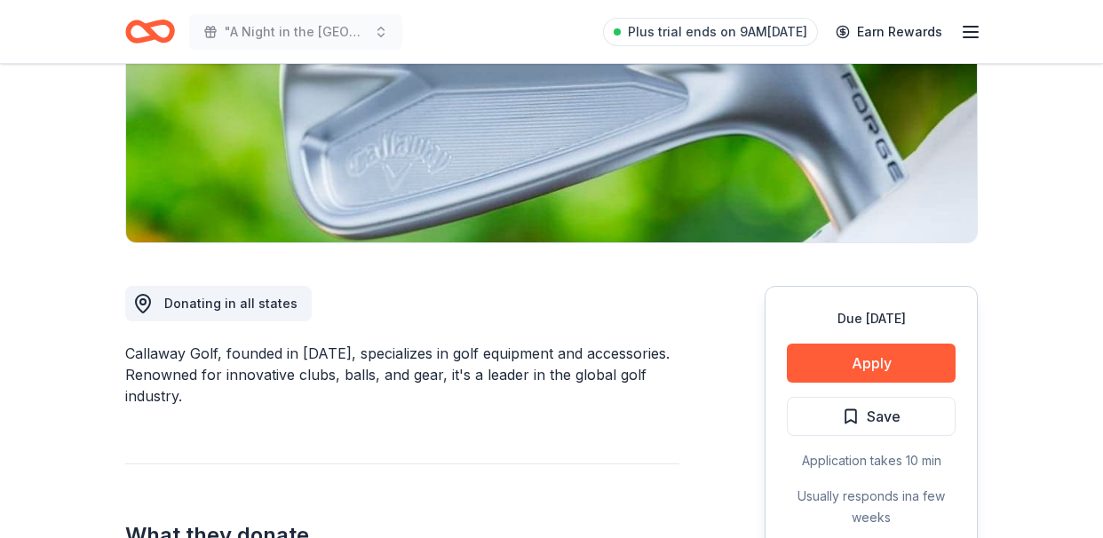
scroll to position [338, 0]
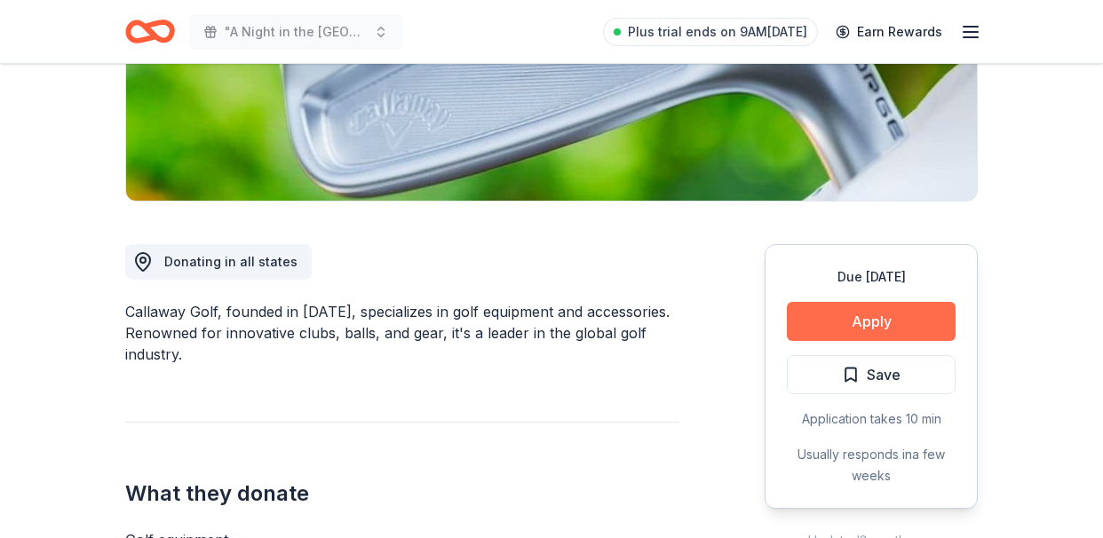
click at [882, 331] on button "Apply" at bounding box center [871, 321] width 169 height 39
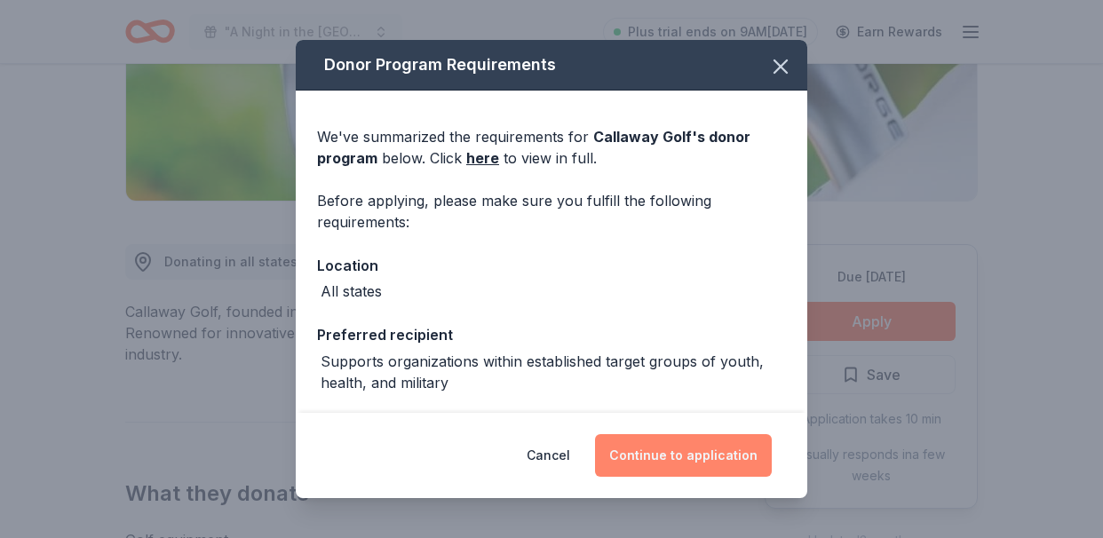
click at [706, 454] on button "Continue to application" at bounding box center [683, 455] width 177 height 43
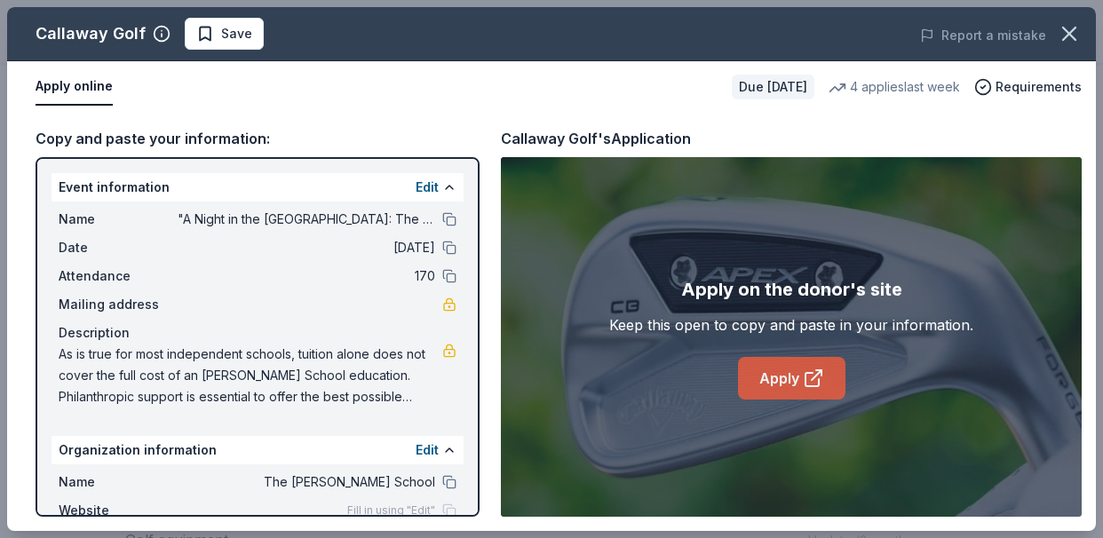
click at [770, 384] on link "Apply" at bounding box center [791, 378] width 107 height 43
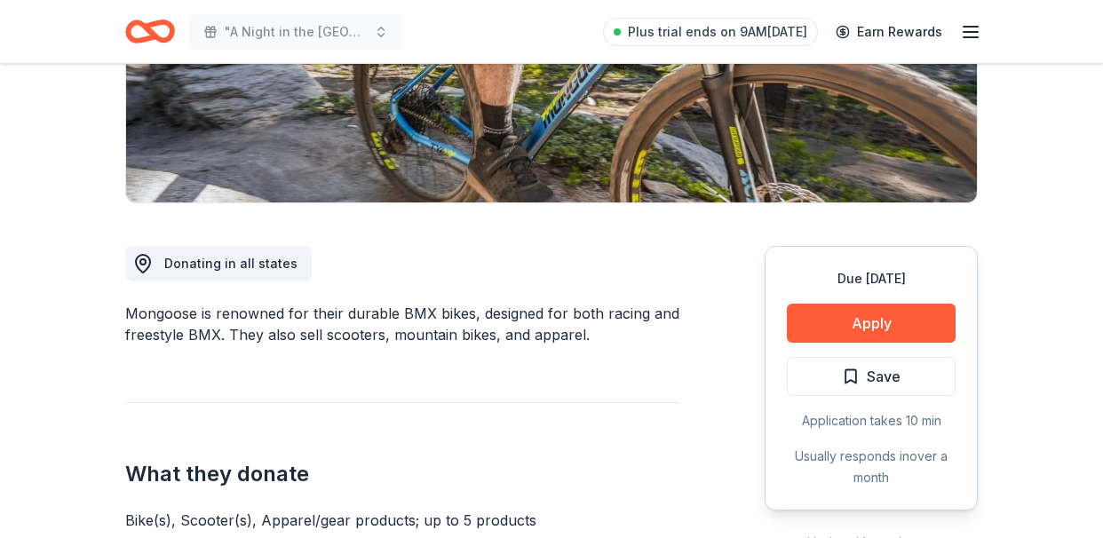
scroll to position [347, 0]
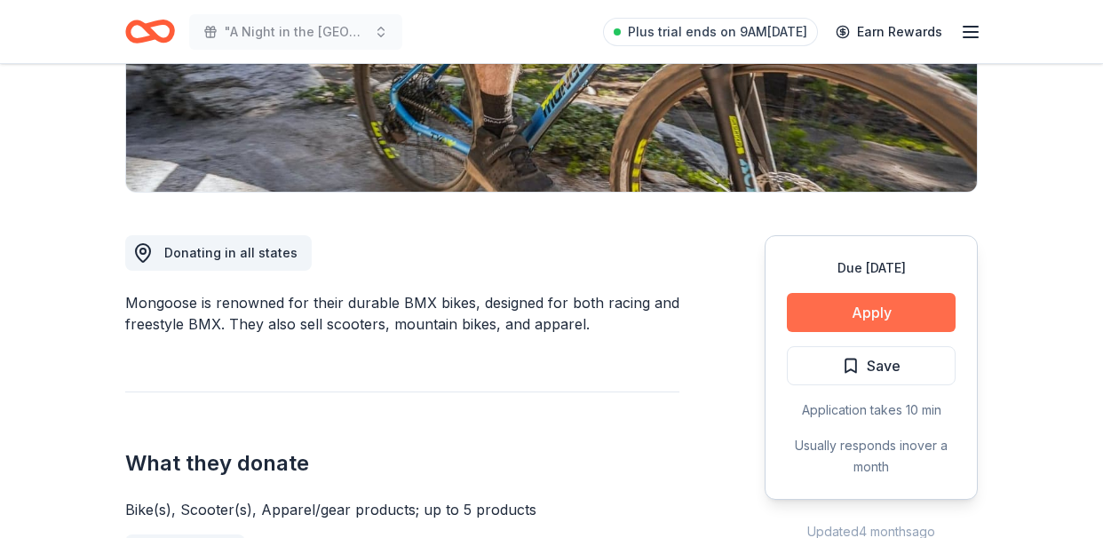
click at [886, 312] on button "Apply" at bounding box center [871, 312] width 169 height 39
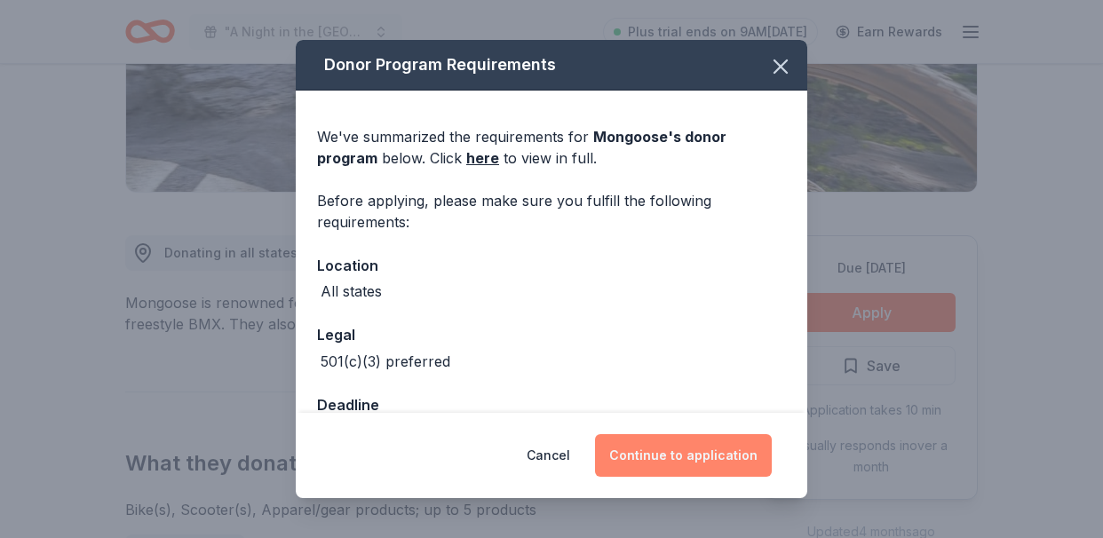
click at [705, 462] on button "Continue to application" at bounding box center [683, 455] width 177 height 43
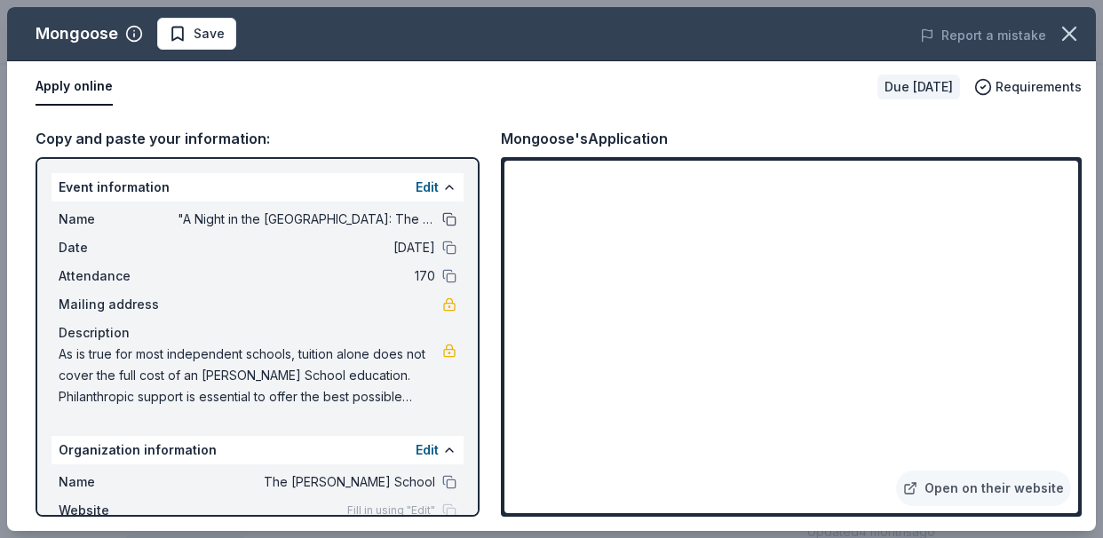
click at [452, 220] on button at bounding box center [449, 219] width 14 height 14
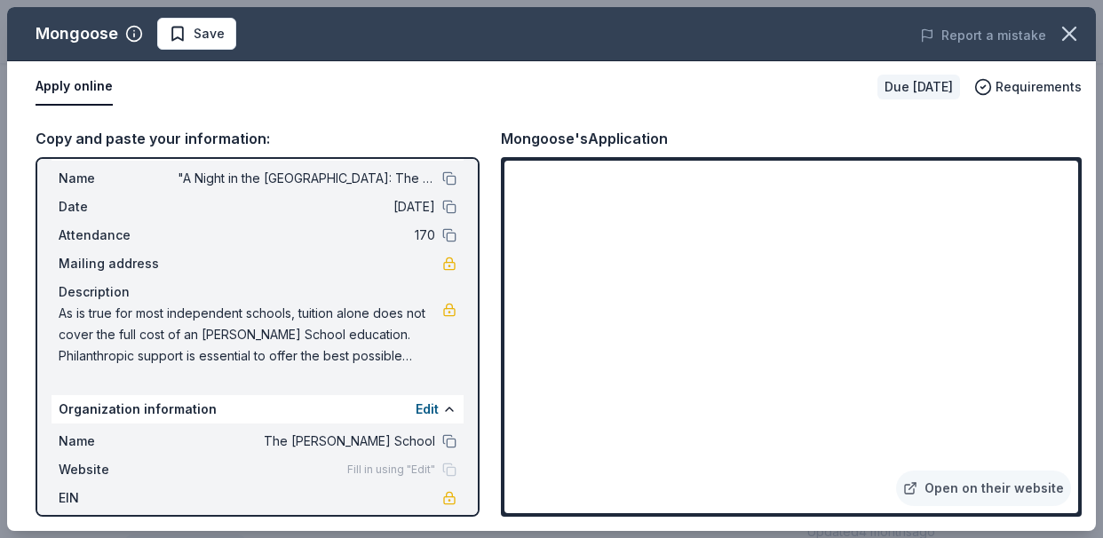
scroll to position [0, 0]
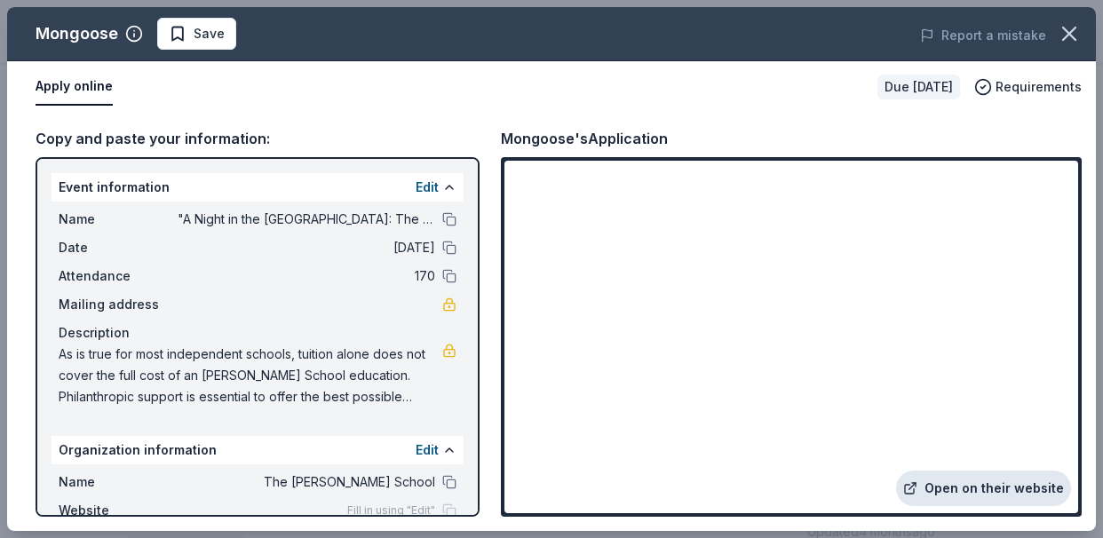
click at [982, 488] on link "Open on their website" at bounding box center [983, 489] width 175 height 36
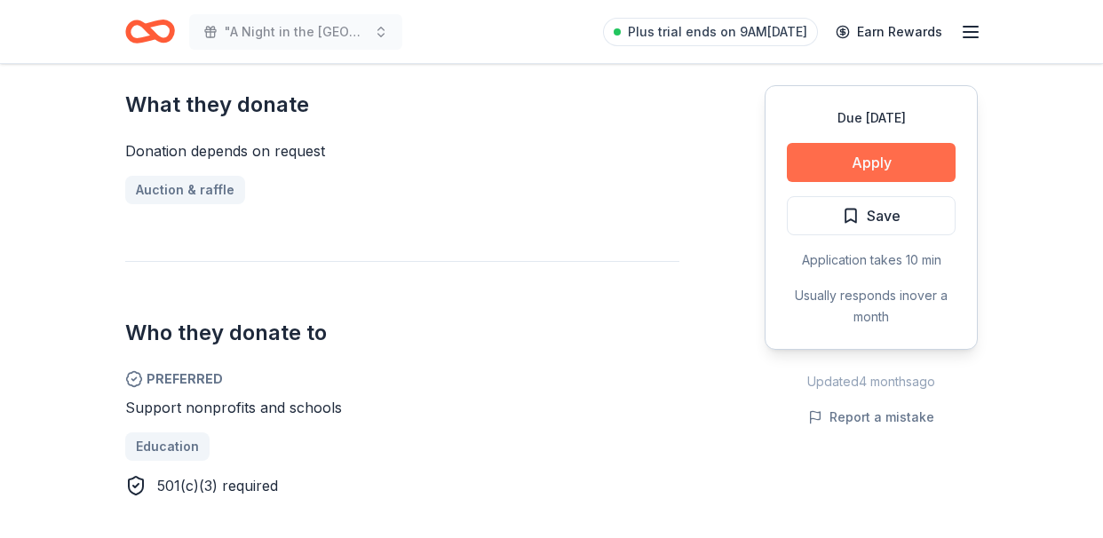
scroll to position [656, 0]
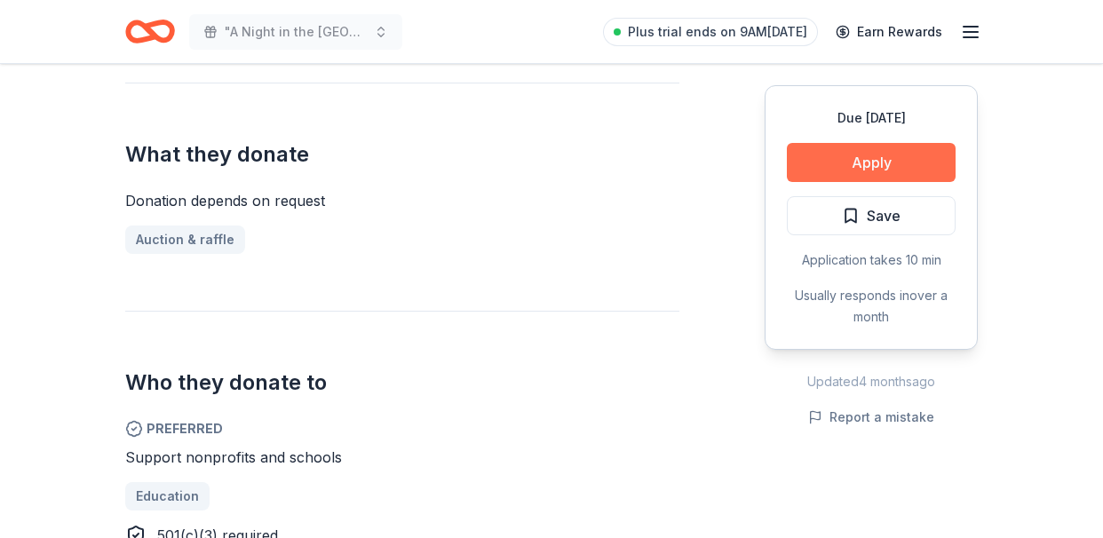
click at [891, 156] on button "Apply" at bounding box center [871, 162] width 169 height 39
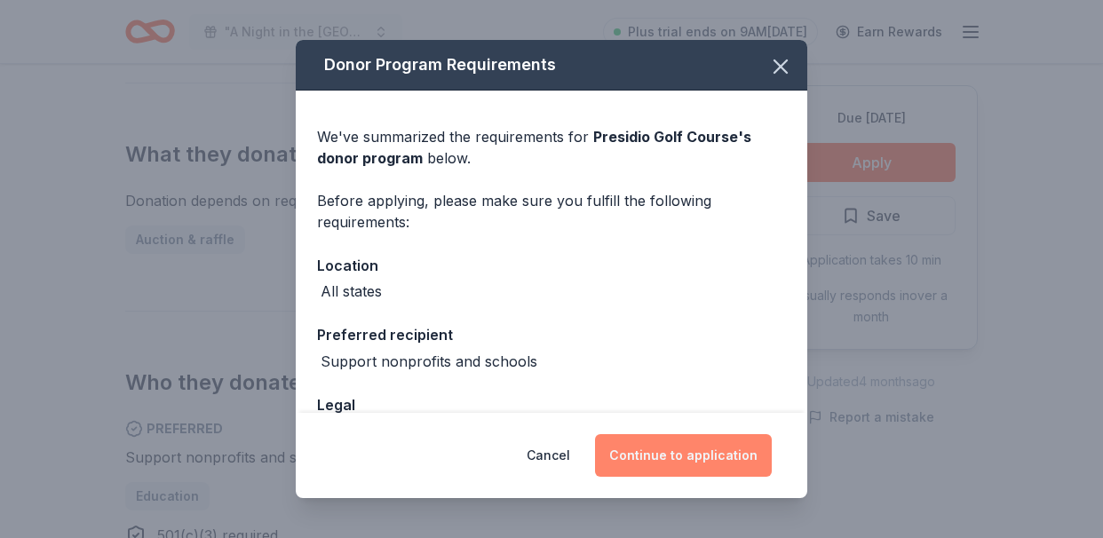
click at [687, 458] on button "Continue to application" at bounding box center [683, 455] width 177 height 43
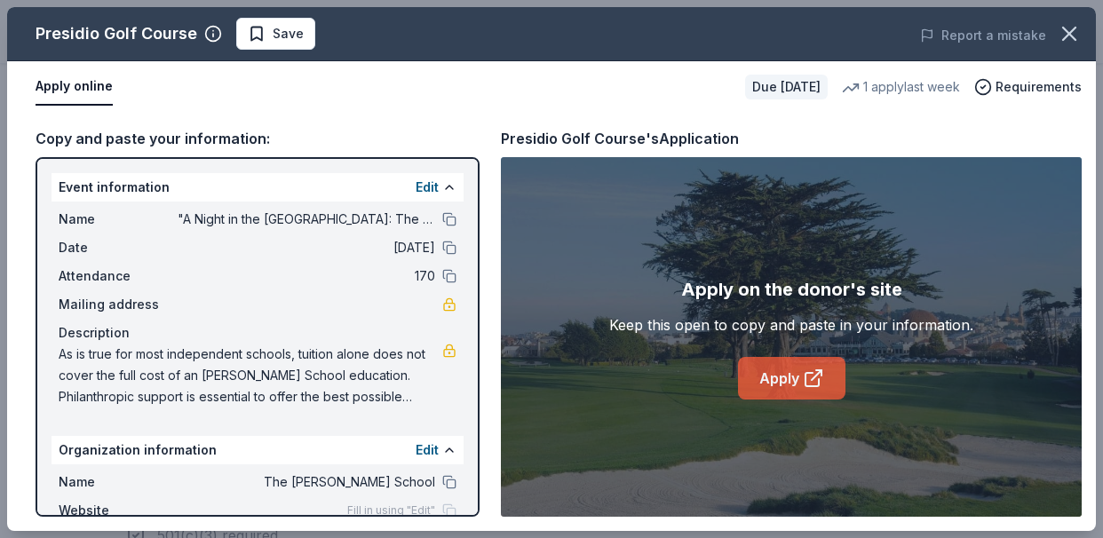
click at [774, 382] on link "Apply" at bounding box center [791, 378] width 107 height 43
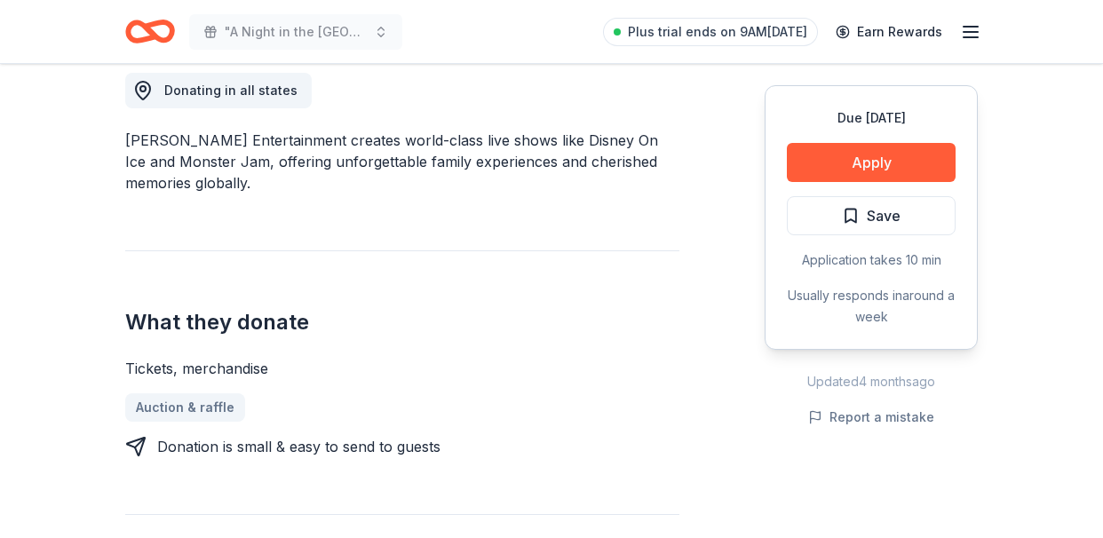
scroll to position [510, 0]
click at [842, 162] on button "Apply" at bounding box center [871, 162] width 169 height 39
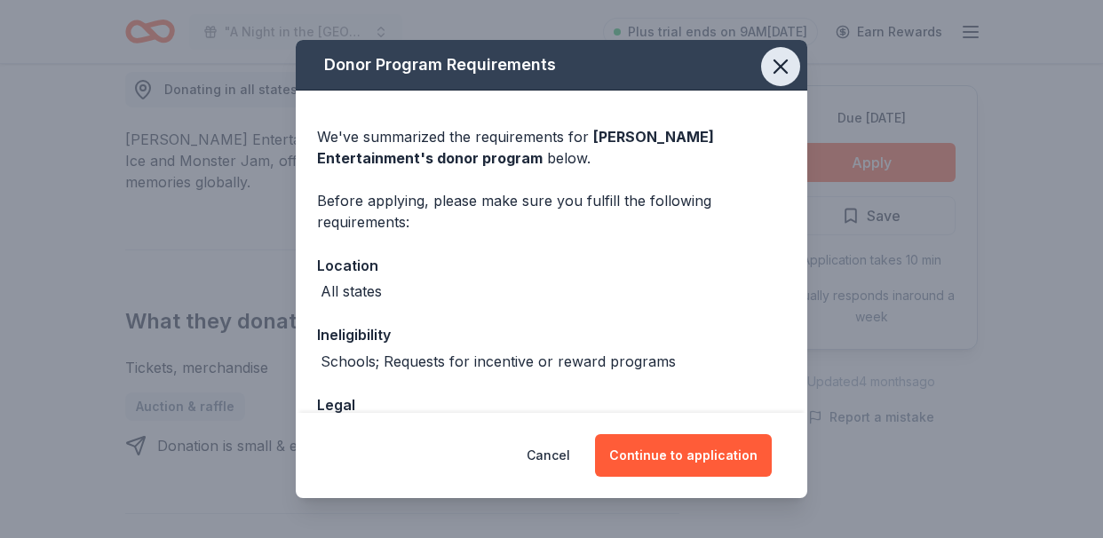
click at [779, 68] on icon "button" at bounding box center [780, 66] width 25 height 25
